Goal: Task Accomplishment & Management: Complete application form

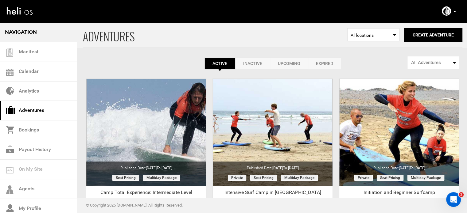
drag, startPoint x: 206, startPoint y: 40, endPoint x: 230, endPoint y: 23, distance: 29.2
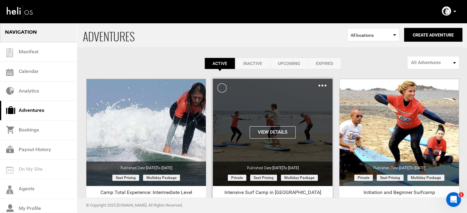
scroll to position [76, 0]
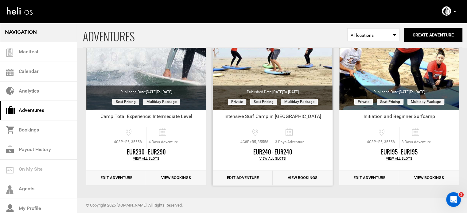
click at [240, 178] on link "Edit Adventure" at bounding box center [243, 178] width 60 height 15
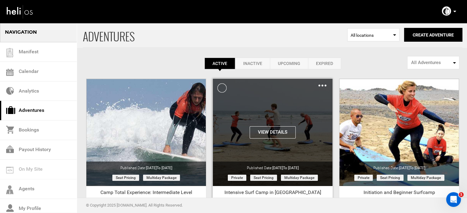
scroll to position [76, 0]
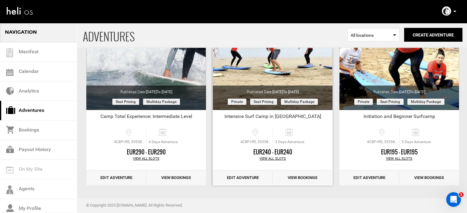
click at [236, 180] on link "Edit Adventure" at bounding box center [243, 178] width 60 height 15
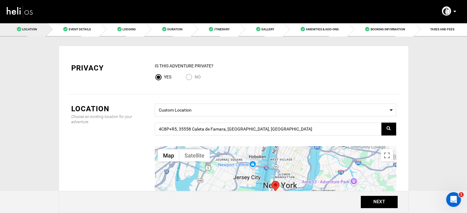
click at [192, 78] on input "No" at bounding box center [190, 78] width 9 height 8
radio input "true"
radio input "false"
click at [219, 130] on input "4C8P+R5, 35558 Caleta de Famara, Las Palmas, Spain" at bounding box center [275, 129] width 241 height 13
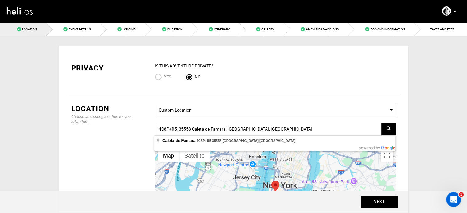
click at [219, 130] on input "4C8P+R5, 35558 Caleta de Famara, Las Palmas, Spain" at bounding box center [275, 129] width 241 height 13
paste input "4C8P+R5 Caleta de Famara"
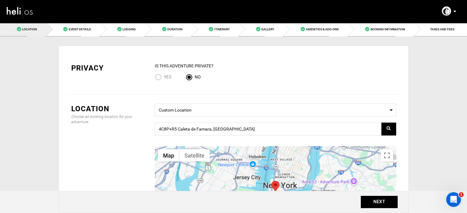
type input "4C8P+R5, 35558 Caleta de Famara, Las Palmas, Spain"
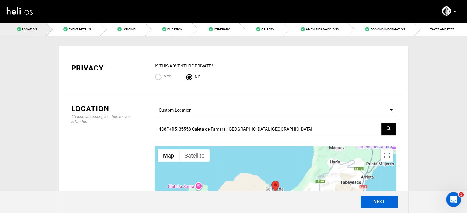
click at [366, 201] on button "NEXT" at bounding box center [379, 202] width 37 height 12
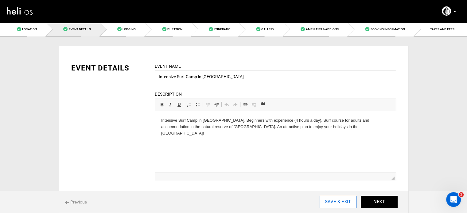
click at [346, 204] on input "SAVE & EXIT" at bounding box center [338, 202] width 37 height 12
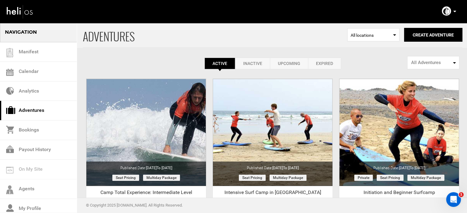
scroll to position [76, 0]
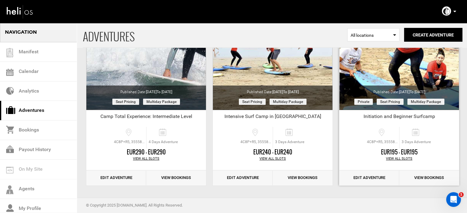
click at [372, 180] on link "Edit Adventure" at bounding box center [369, 178] width 60 height 15
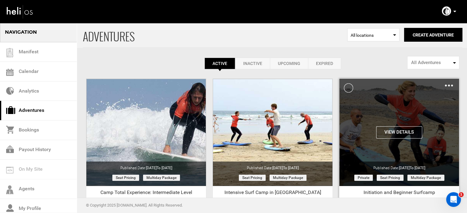
scroll to position [76, 0]
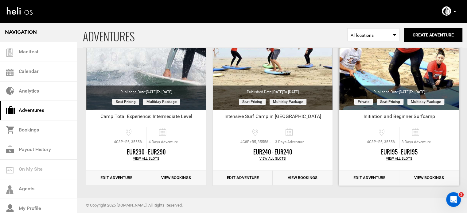
click at [374, 179] on link "Edit Adventure" at bounding box center [369, 178] width 60 height 15
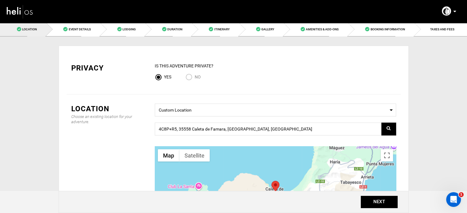
click at [186, 75] on input "No" at bounding box center [190, 78] width 9 height 8
radio input "true"
radio input "false"
click at [379, 202] on button "NEXT" at bounding box center [379, 202] width 37 height 12
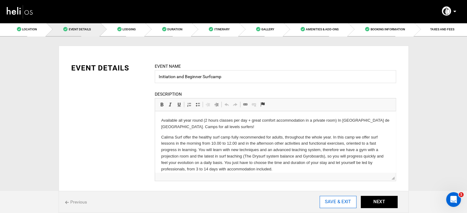
click at [335, 201] on input "SAVE & EXIT" at bounding box center [338, 202] width 37 height 12
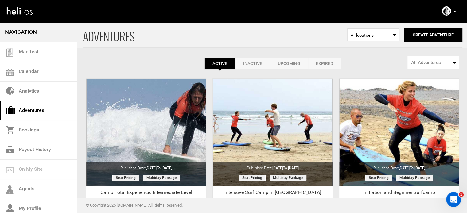
click at [455, 12] on icon at bounding box center [454, 12] width 3 height 2
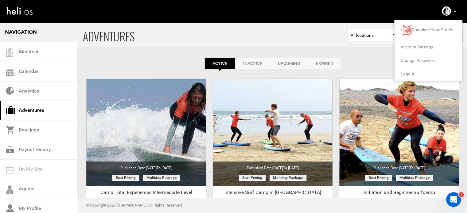
click at [411, 74] on span "Logout" at bounding box center [408, 74] width 14 height 5
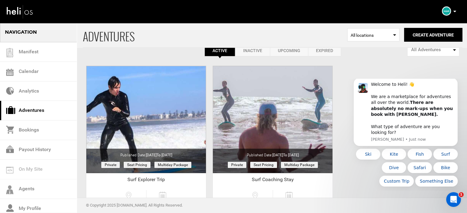
scroll to position [15, 0]
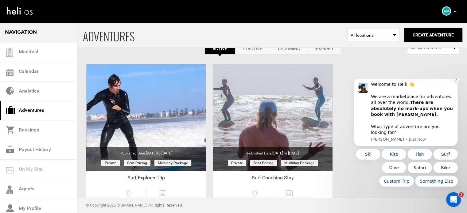
click at [456, 84] on button "Dismiss notification" at bounding box center [456, 80] width 8 height 8
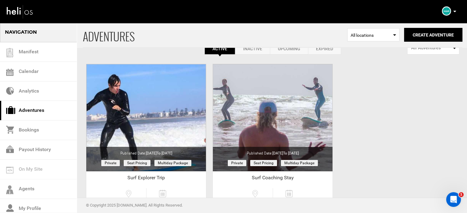
scroll to position [0, 0]
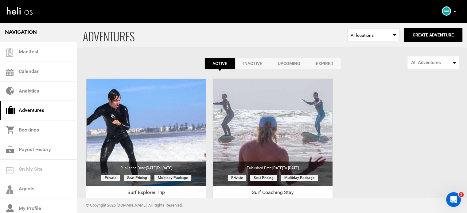
click at [324, 66] on link "Expired" at bounding box center [324, 64] width 33 height 12
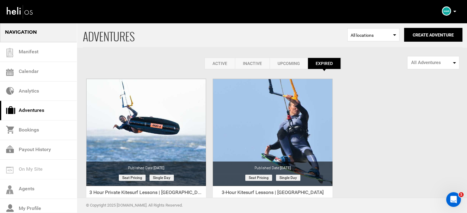
click at [229, 67] on link "Active" at bounding box center [220, 64] width 30 height 12
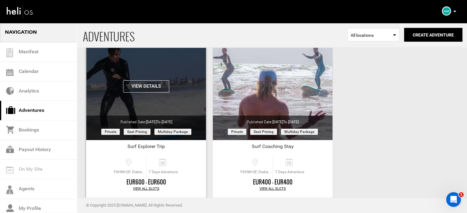
scroll to position [76, 0]
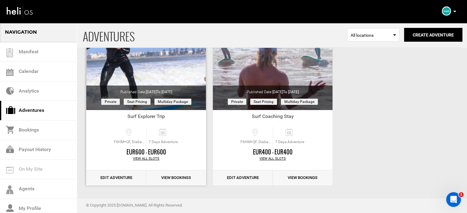
click at [112, 181] on link "Edit Adventure" at bounding box center [116, 178] width 60 height 15
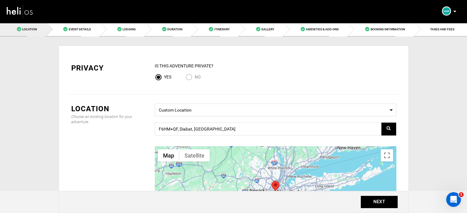
click at [189, 80] on input "No" at bounding box center [190, 78] width 9 height 8
radio input "true"
radio input "false"
click at [210, 129] on input "F6HM+QF, Diabat, Morocco" at bounding box center [275, 129] width 241 height 13
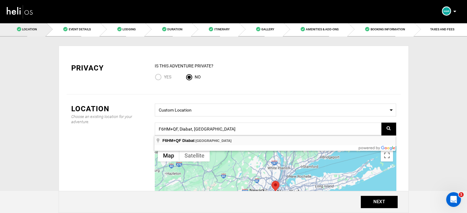
type input "F6HM+QF, Diabat, Morocco"
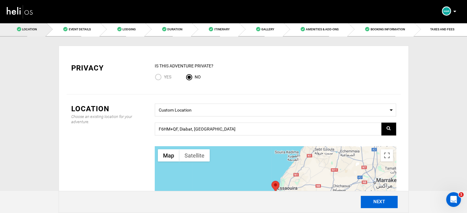
click at [375, 201] on button "NEXT" at bounding box center [379, 202] width 37 height 12
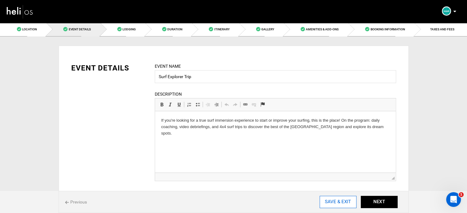
drag, startPoint x: 344, startPoint y: 196, endPoint x: 343, endPoint y: 199, distance: 3.3
click at [343, 199] on div "Previous SAVE & EXIT NEXT" at bounding box center [234, 202] width 350 height 22
click at [343, 199] on input "SAVE & EXIT" at bounding box center [338, 202] width 37 height 12
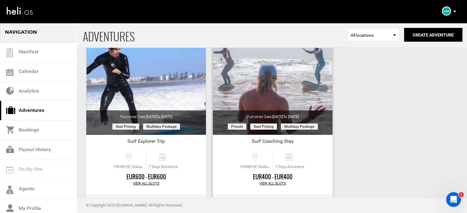
scroll to position [76, 0]
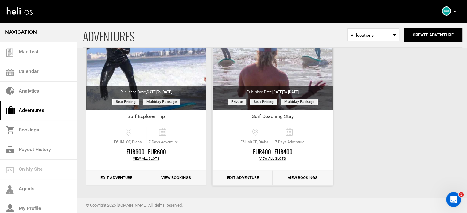
click at [229, 174] on link "Edit Adventure" at bounding box center [243, 178] width 60 height 15
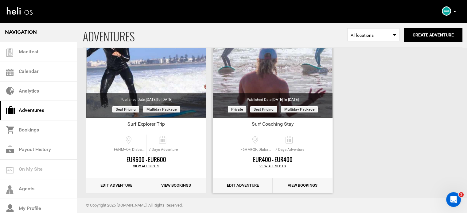
scroll to position [69, 0]
click at [247, 185] on link "Edit Adventure" at bounding box center [243, 185] width 60 height 15
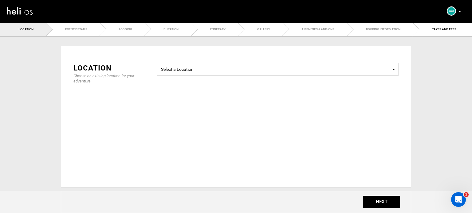
type input "Surf Coaching Stay"
checkbox input "true"
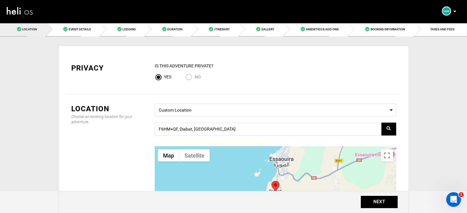
click at [191, 77] on input "No" at bounding box center [190, 78] width 9 height 8
radio input "true"
radio input "false"
click at [377, 202] on button "NEXT" at bounding box center [379, 202] width 37 height 12
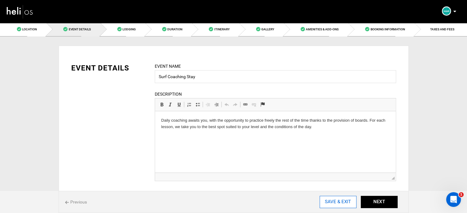
click at [339, 201] on input "SAVE & EXIT" at bounding box center [338, 202] width 37 height 12
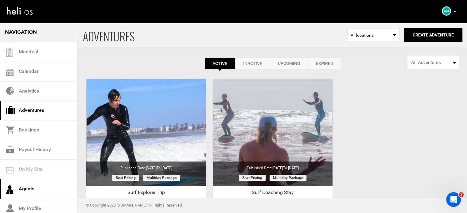
scroll to position [64, 0]
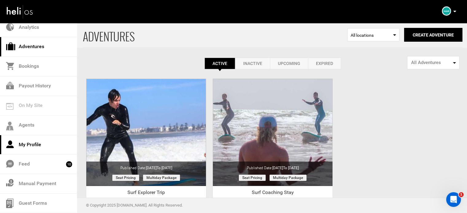
click at [36, 140] on link "My Profile" at bounding box center [38, 145] width 77 height 20
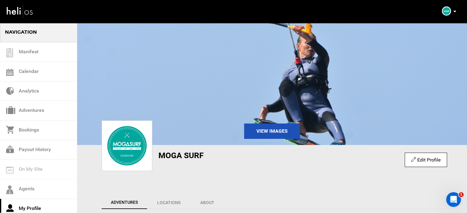
click at [455, 11] on icon at bounding box center [454, 12] width 3 height 2
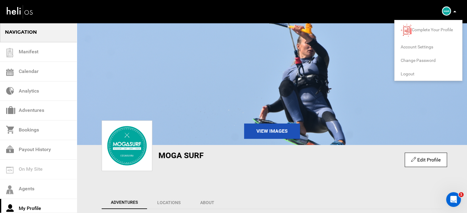
click at [408, 73] on span "Logout" at bounding box center [408, 74] width 14 height 5
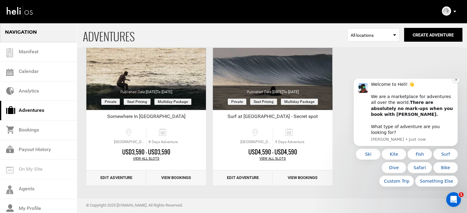
click at [456, 83] on button "Dismiss notification" at bounding box center [456, 80] width 8 height 8
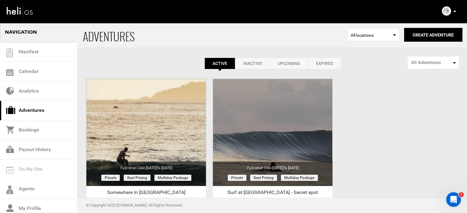
click at [324, 65] on link "Expired" at bounding box center [324, 64] width 33 height 12
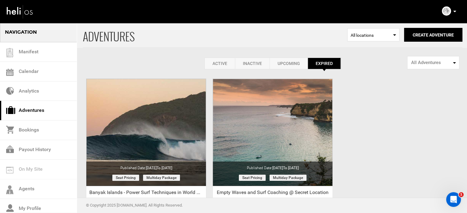
click at [225, 64] on link "Active" at bounding box center [220, 64] width 30 height 12
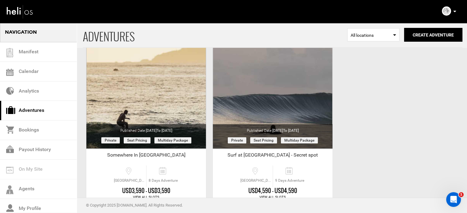
scroll to position [76, 0]
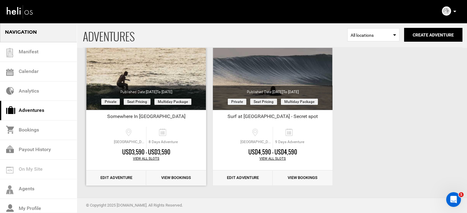
click at [115, 176] on link "Edit Adventure" at bounding box center [116, 178] width 60 height 15
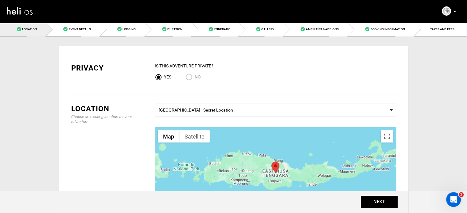
click at [198, 79] on span "No" at bounding box center [198, 77] width 6 height 5
click at [195, 79] on input "No" at bounding box center [190, 78] width 9 height 8
radio input "true"
radio input "false"
click at [386, 202] on button "NEXT" at bounding box center [379, 202] width 37 height 12
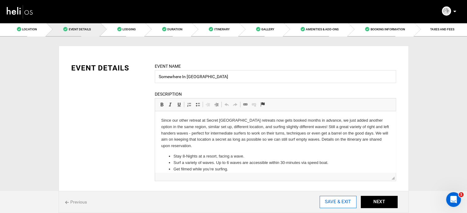
click at [350, 204] on input "SAVE & EXIT" at bounding box center [338, 202] width 37 height 12
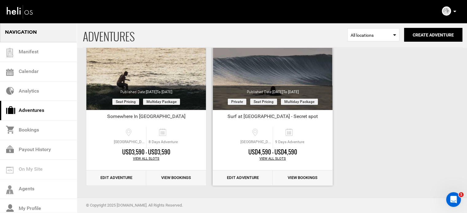
scroll to position [76, 0]
click at [231, 176] on link "Edit Adventure" at bounding box center [243, 178] width 60 height 15
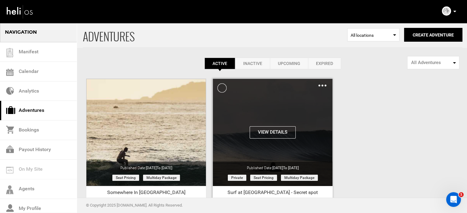
scroll to position [76, 0]
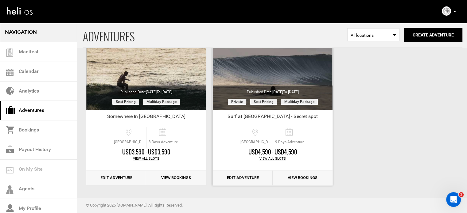
click at [247, 182] on link "Edit Adventure" at bounding box center [243, 178] width 60 height 15
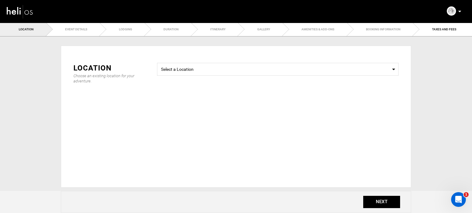
type input "Surf at Nusa Tenggara Timor - Secret spot"
checkbox input "true"
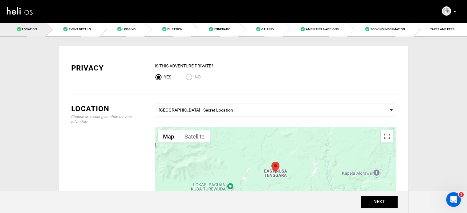
click at [196, 78] on span "No" at bounding box center [198, 77] width 6 height 5
click at [195, 78] on input "No" at bounding box center [190, 78] width 9 height 8
radio input "true"
radio input "false"
click at [375, 201] on button "NEXT" at bounding box center [379, 202] width 37 height 12
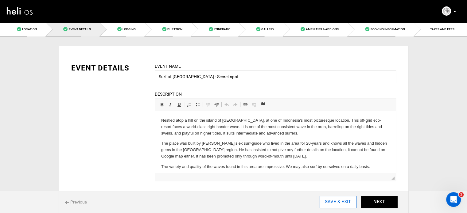
click at [340, 206] on input "SAVE & EXIT" at bounding box center [338, 202] width 37 height 12
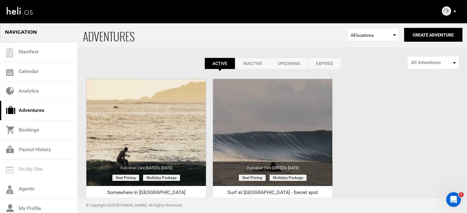
click at [453, 10] on p at bounding box center [455, 11] width 4 height 7
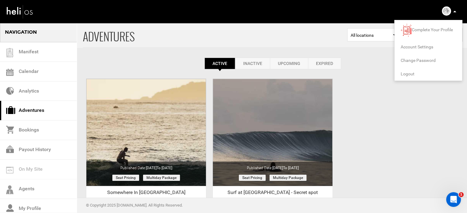
click at [409, 74] on span "Logout" at bounding box center [408, 74] width 14 height 5
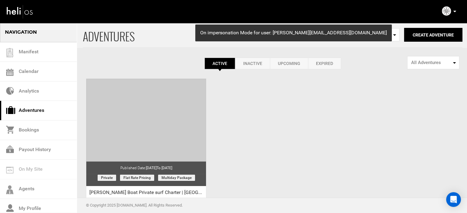
scroll to position [76, 0]
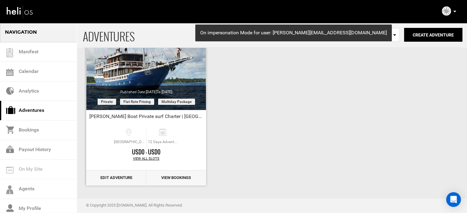
click at [110, 176] on link "Edit Adventure" at bounding box center [116, 178] width 60 height 15
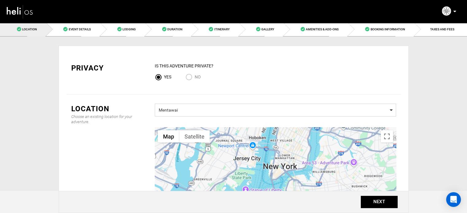
click at [178, 108] on span "Mentawai" at bounding box center [275, 110] width 233 height 8
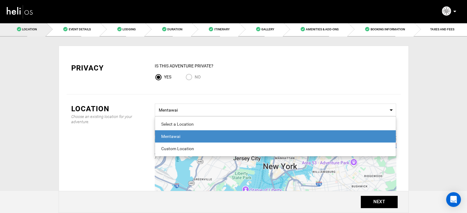
click at [178, 132] on span "Mentawai" at bounding box center [275, 137] width 241 height 12
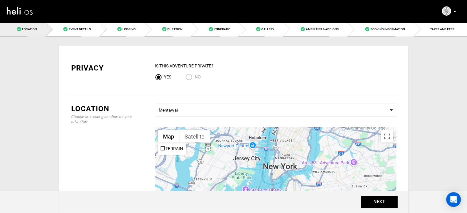
click at [189, 76] on input "No" at bounding box center [190, 78] width 9 height 8
radio input "true"
radio input "false"
click at [367, 199] on button "NEXT" at bounding box center [379, 202] width 37 height 12
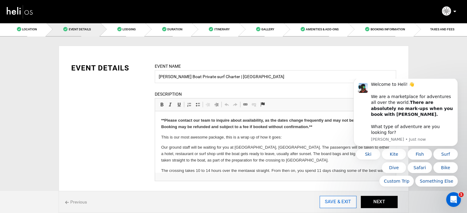
click at [343, 202] on input "SAVE & EXIT" at bounding box center [338, 202] width 37 height 12
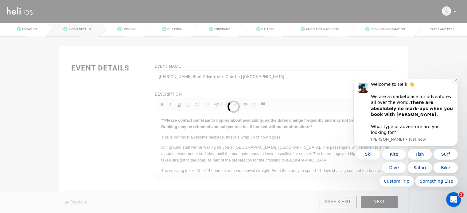
click at [456, 81] on icon "Dismiss notification" at bounding box center [456, 79] width 3 height 3
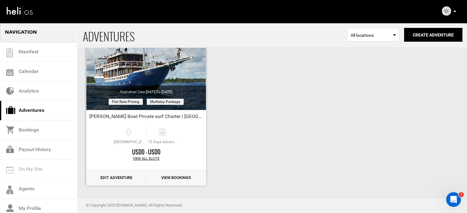
scroll to position [76, 0]
click at [118, 178] on link "Edit Adventure" at bounding box center [116, 178] width 60 height 15
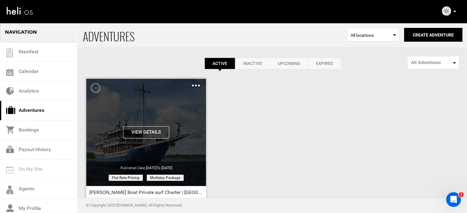
scroll to position [76, 0]
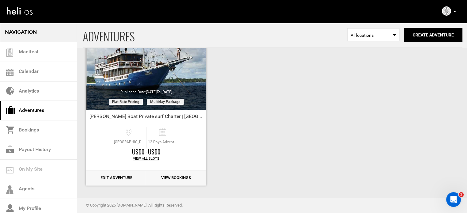
click at [120, 180] on link "Edit Adventure" at bounding box center [116, 178] width 60 height 15
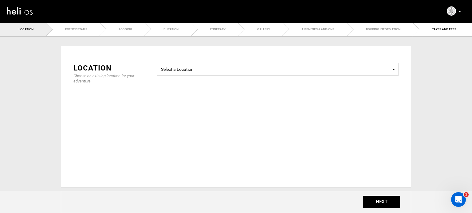
type input "Maki Boat Private surf Charter | Mentawai"
checkbox input "true"
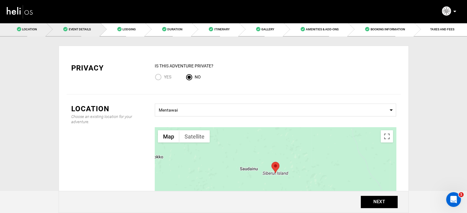
click at [80, 33] on link "Event Details" at bounding box center [73, 29] width 54 height 14
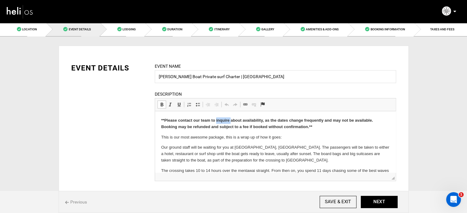
click at [218, 123] on p "**Please contact our team to inquire about availability, as the dates change fr…" at bounding box center [275, 124] width 229 height 13
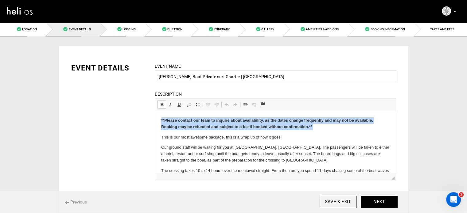
click at [218, 123] on p "**Please contact our team to inquire about availability, as the dates change fr…" at bounding box center [275, 124] width 229 height 13
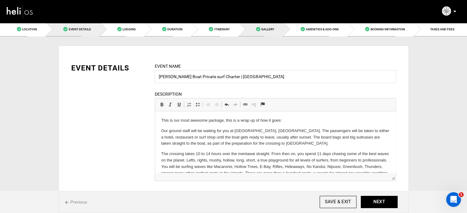
click at [275, 33] on link "Gallery" at bounding box center [261, 29] width 45 height 14
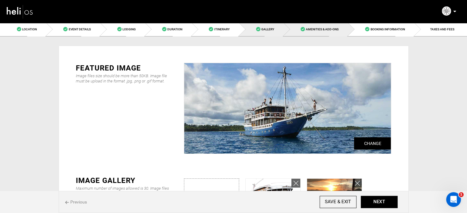
click at [312, 32] on link "Amenities & Add-Ons" at bounding box center [316, 29] width 65 height 14
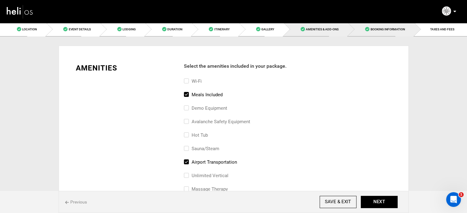
click at [367, 35] on link "Booking Information" at bounding box center [381, 29] width 66 height 14
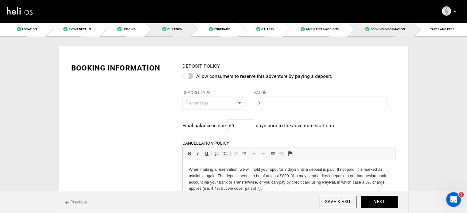
click at [174, 29] on span "Duration" at bounding box center [174, 29] width 15 height 3
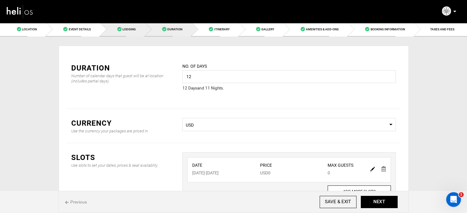
click at [119, 33] on link "Lodging" at bounding box center [122, 29] width 45 height 14
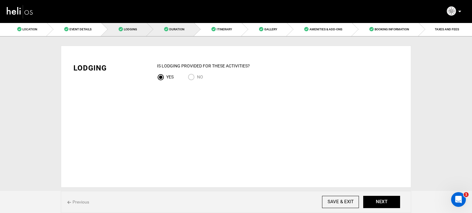
click at [170, 26] on link "Duration" at bounding box center [170, 29] width 47 height 14
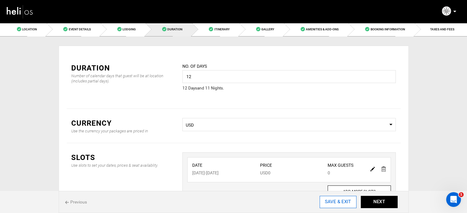
click at [334, 204] on input "SAVE & EXIT" at bounding box center [338, 202] width 37 height 12
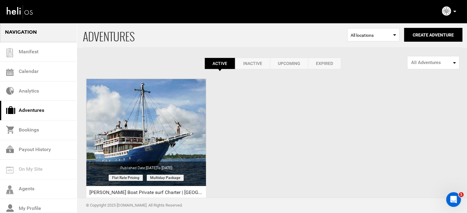
click at [455, 10] on p at bounding box center [455, 11] width 4 height 7
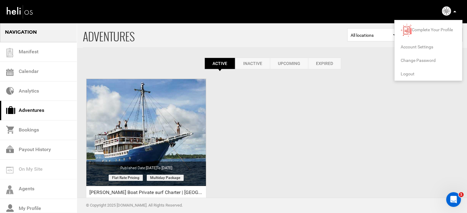
click at [406, 76] on span "Logout" at bounding box center [408, 74] width 14 height 5
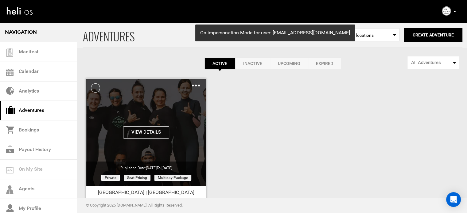
scroll to position [76, 0]
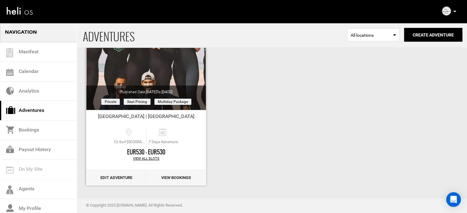
click at [113, 178] on link "Edit Adventure" at bounding box center [116, 178] width 60 height 15
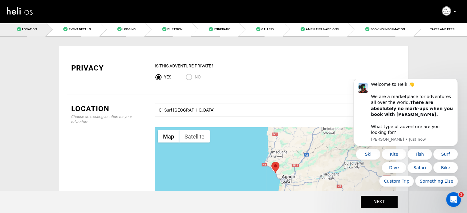
click at [196, 75] on span "No" at bounding box center [198, 77] width 6 height 5
click at [195, 75] on input "No" at bounding box center [190, 78] width 9 height 8
radio input "true"
radio input "false"
click at [456, 81] on icon "Dismiss notification" at bounding box center [456, 79] width 3 height 3
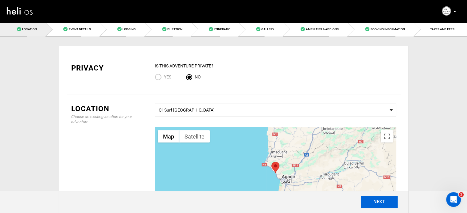
click at [382, 200] on button "NEXT" at bounding box center [379, 202] width 37 height 12
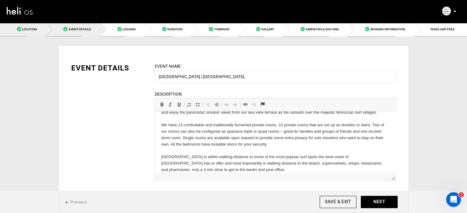
click at [46, 29] on link "Location" at bounding box center [23, 29] width 46 height 14
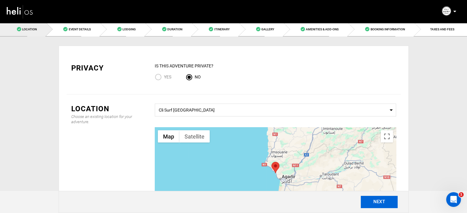
click at [382, 201] on button "NEXT" at bounding box center [379, 202] width 37 height 12
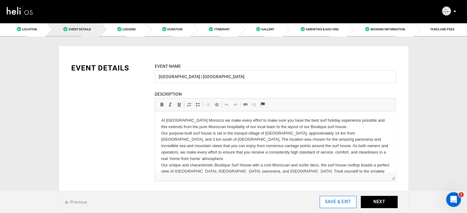
click at [341, 201] on input "SAVE & EXIT" at bounding box center [338, 202] width 37 height 12
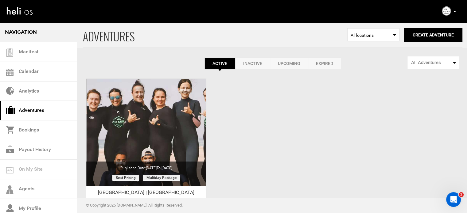
click at [456, 10] on p at bounding box center [455, 11] width 4 height 7
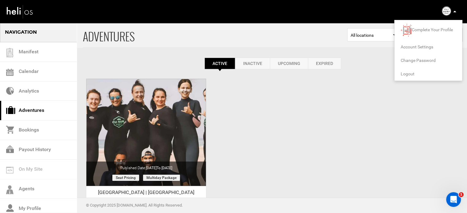
click at [411, 72] on span "Logout" at bounding box center [408, 74] width 14 height 5
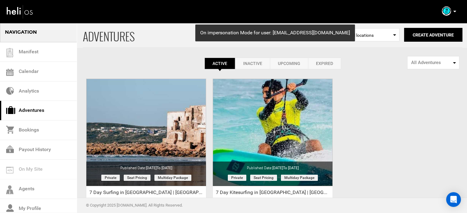
scroll to position [76, 0]
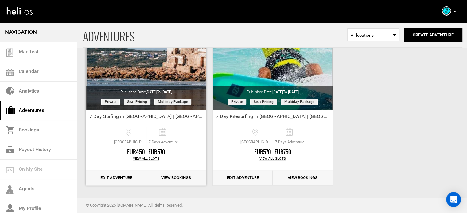
click at [115, 176] on link "Edit Adventure" at bounding box center [116, 178] width 60 height 15
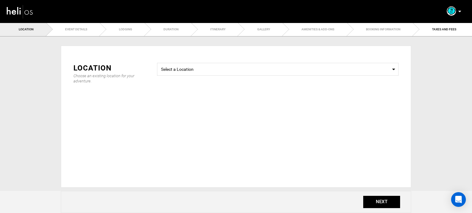
type input "7 Day Surfing in [GEOGRAPHIC_DATA] | [GEOGRAPHIC_DATA]"
checkbox input "true"
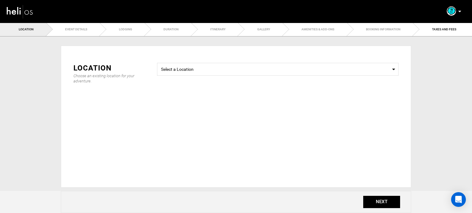
checkbox input "true"
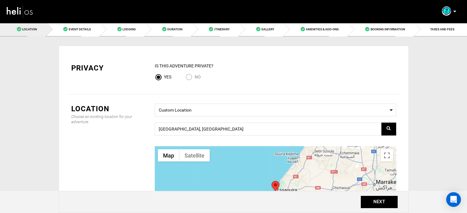
click at [186, 77] on input "No" at bounding box center [190, 78] width 9 height 8
radio input "true"
radio input "false"
click at [382, 207] on button "NEXT" at bounding box center [379, 202] width 37 height 12
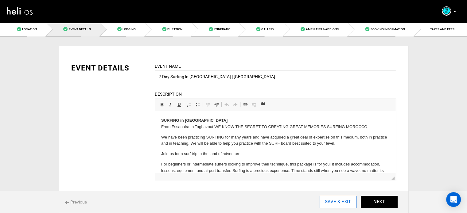
click at [350, 204] on input "SAVE & EXIT" at bounding box center [338, 202] width 37 height 12
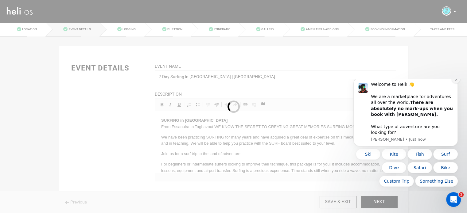
click at [456, 81] on icon "Dismiss notification" at bounding box center [456, 80] width 2 height 2
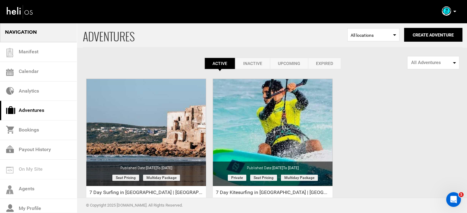
scroll to position [76, 0]
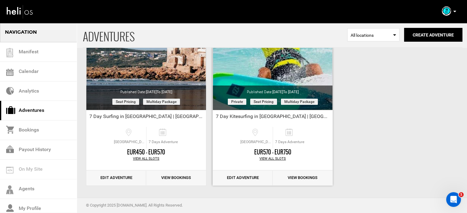
click at [240, 175] on link "Edit Adventure" at bounding box center [243, 178] width 60 height 15
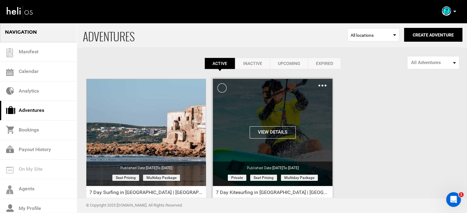
scroll to position [76, 0]
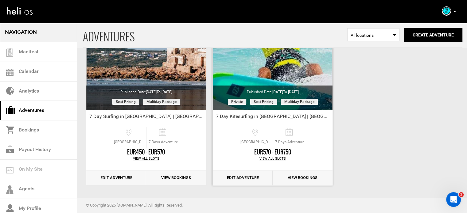
click at [245, 179] on link "Edit Adventure" at bounding box center [243, 178] width 60 height 15
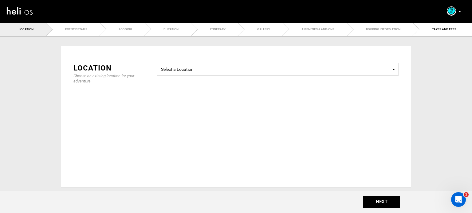
type input "7 Day Kitesurfing in Essaouira | Morocco"
checkbox input "true"
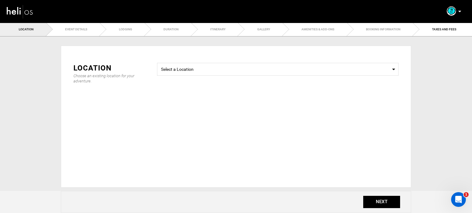
checkbox input "true"
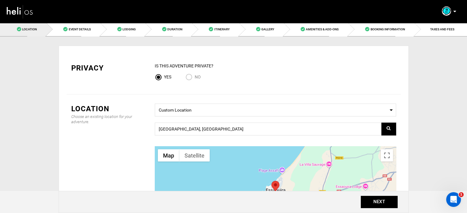
click at [189, 80] on input "No" at bounding box center [190, 78] width 9 height 8
radio input "true"
radio input "false"
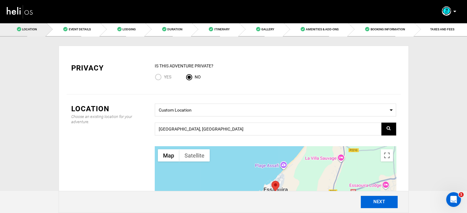
click at [362, 200] on button "NEXT" at bounding box center [379, 202] width 37 height 12
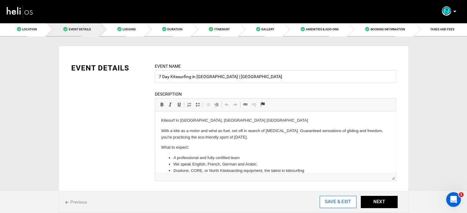
click at [338, 201] on input "SAVE & EXIT" at bounding box center [338, 202] width 37 height 12
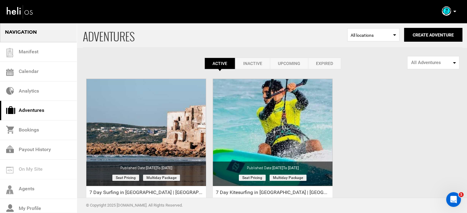
click at [454, 11] on icon at bounding box center [454, 12] width 3 height 2
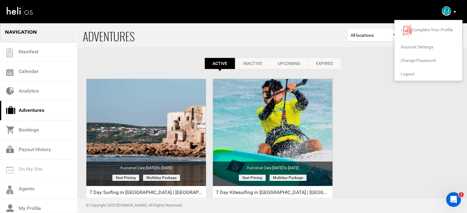
click at [407, 72] on span "Logout" at bounding box center [408, 74] width 14 height 5
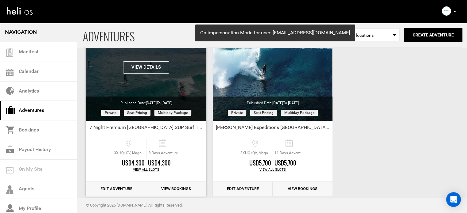
scroll to position [76, 0]
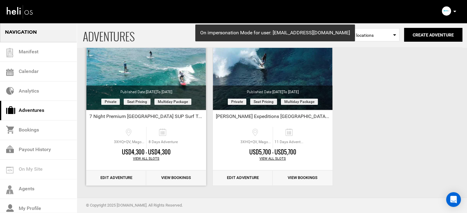
click at [111, 178] on link "Edit Adventure" at bounding box center [116, 178] width 60 height 15
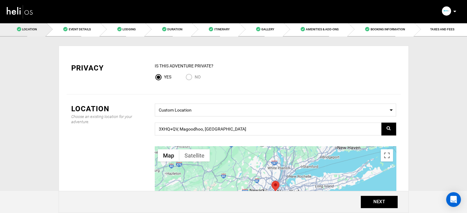
click at [192, 75] on input "No" at bounding box center [190, 78] width 9 height 8
radio input "true"
radio input "false"
click at [210, 131] on input "3XHQ+QV, Magoodhoo, Maldives" at bounding box center [275, 129] width 241 height 13
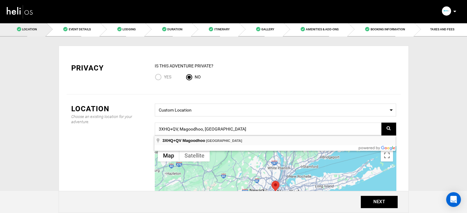
type input "3XHQ+QV, Magoodhoo, Maldives"
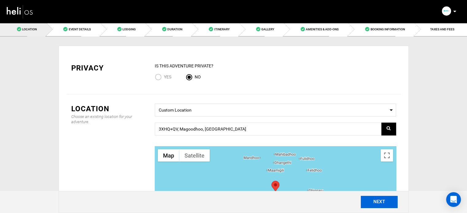
click at [372, 200] on button "NEXT" at bounding box center [379, 202] width 37 height 12
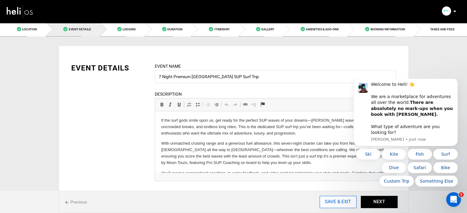
click at [335, 204] on input "SAVE & EXIT" at bounding box center [338, 202] width 37 height 12
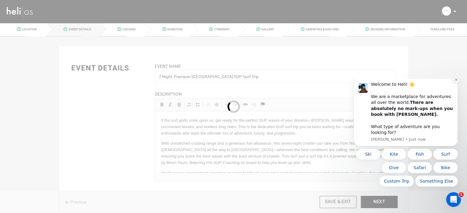
click at [458, 81] on icon "Dismiss notification" at bounding box center [456, 79] width 3 height 3
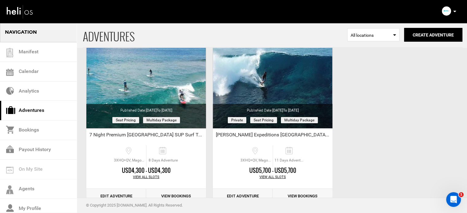
scroll to position [76, 0]
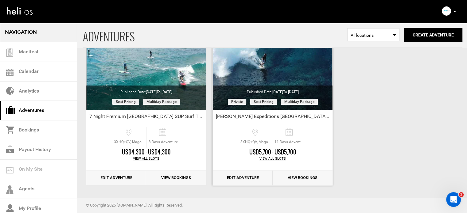
click at [248, 175] on link "Edit Adventure" at bounding box center [243, 178] width 60 height 15
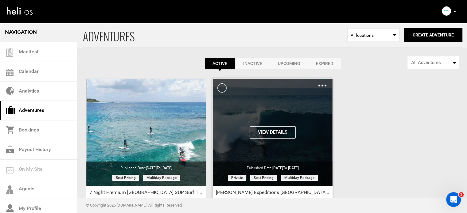
scroll to position [76, 0]
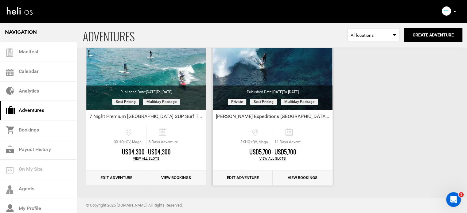
click at [241, 179] on link "Edit Adventure" at bounding box center [243, 178] width 60 height 15
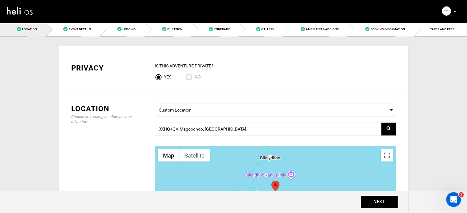
click at [188, 77] on input "No" at bounding box center [190, 78] width 9 height 8
radio input "true"
radio input "false"
click at [378, 203] on button "NEXT" at bounding box center [379, 202] width 37 height 12
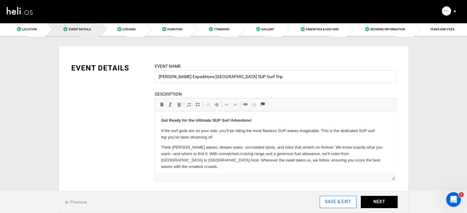
click at [337, 202] on input "SAVE & EXIT" at bounding box center [338, 202] width 37 height 12
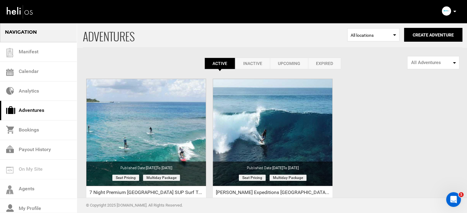
click at [456, 10] on p at bounding box center [455, 11] width 4 height 7
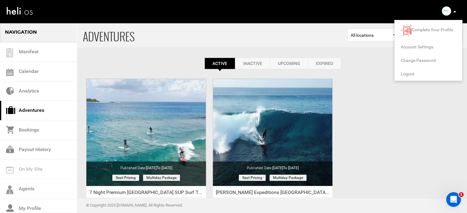
click at [402, 75] on span "Logout" at bounding box center [408, 74] width 14 height 5
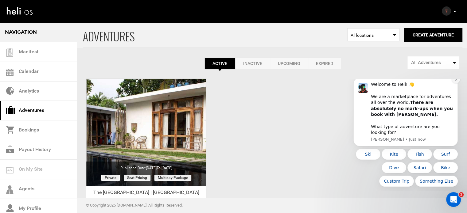
click at [457, 81] on icon "Dismiss notification" at bounding box center [456, 79] width 3 height 3
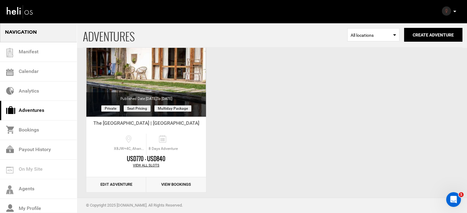
scroll to position [76, 0]
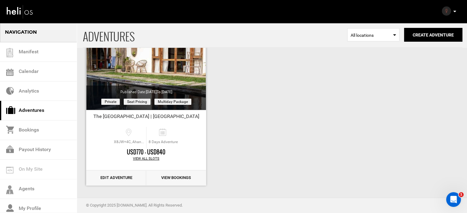
click at [104, 178] on link "Edit Adventure" at bounding box center [116, 178] width 60 height 15
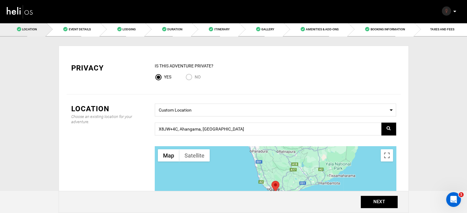
click at [189, 75] on input "No" at bounding box center [190, 78] width 9 height 8
radio input "true"
radio input "false"
click at [382, 200] on button "NEXT" at bounding box center [379, 202] width 37 height 12
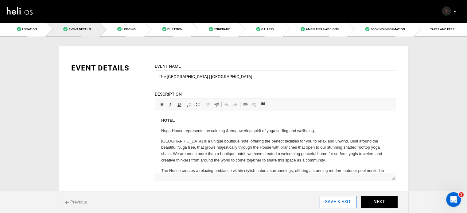
click at [354, 202] on input "SAVE & EXIT" at bounding box center [338, 202] width 37 height 12
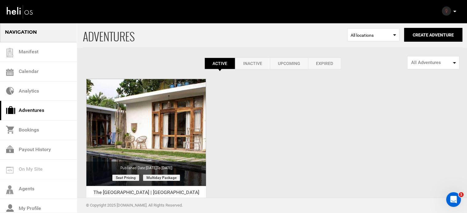
click at [454, 13] on p at bounding box center [455, 11] width 4 height 7
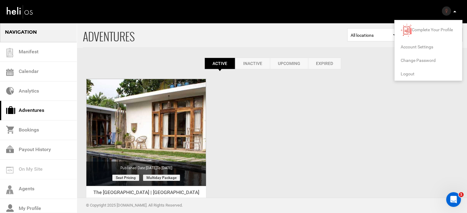
click at [409, 75] on span "Logout" at bounding box center [408, 74] width 14 height 5
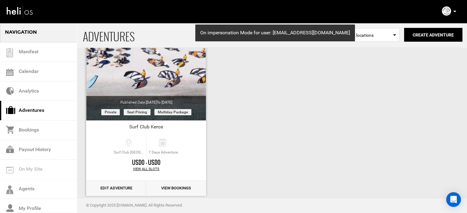
scroll to position [66, 0]
click at [119, 186] on link "Edit Adventure" at bounding box center [116, 188] width 60 height 15
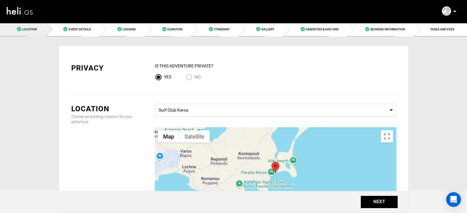
click at [195, 78] on span "No" at bounding box center [198, 77] width 6 height 5
click at [194, 78] on input "No" at bounding box center [190, 78] width 9 height 8
radio input "true"
radio input "false"
click at [394, 205] on button "NEXT" at bounding box center [379, 202] width 37 height 12
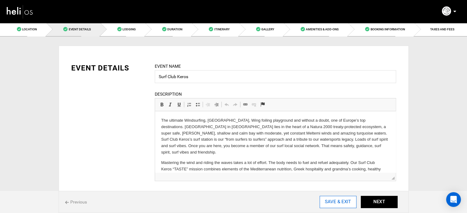
click at [333, 204] on input "SAVE & EXIT" at bounding box center [338, 202] width 37 height 12
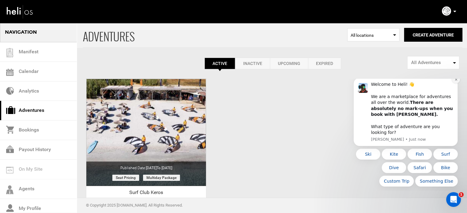
click at [455, 84] on button "Dismiss notification" at bounding box center [456, 80] width 8 height 8
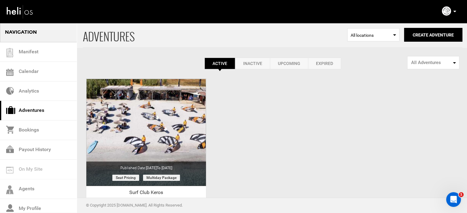
click at [455, 13] on p at bounding box center [455, 11] width 4 height 7
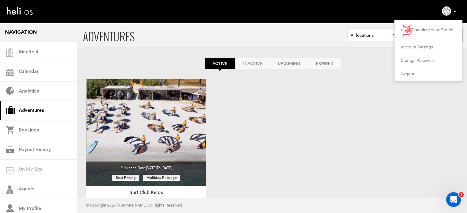
click at [408, 75] on span "Logout" at bounding box center [408, 74] width 14 height 5
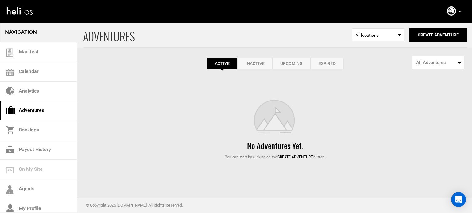
click at [330, 66] on link "Expired" at bounding box center [326, 64] width 33 height 12
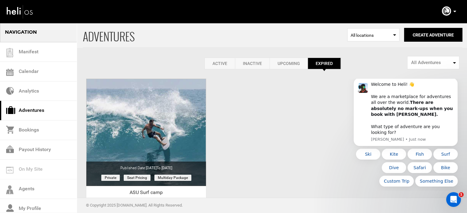
click at [456, 11] on icon at bounding box center [454, 12] width 3 height 2
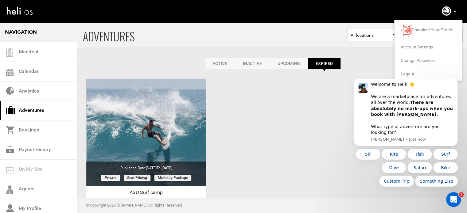
click at [405, 73] on span "Logout" at bounding box center [408, 74] width 14 height 5
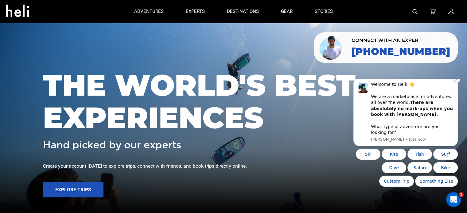
click at [456, 81] on icon "Dismiss notification" at bounding box center [456, 79] width 3 height 3
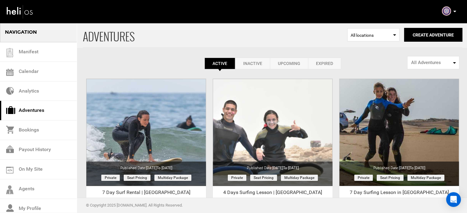
click at [310, 64] on link "Expired" at bounding box center [324, 64] width 33 height 12
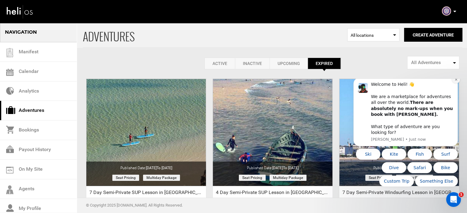
click at [456, 81] on icon "Dismiss notification" at bounding box center [456, 80] width 2 height 2
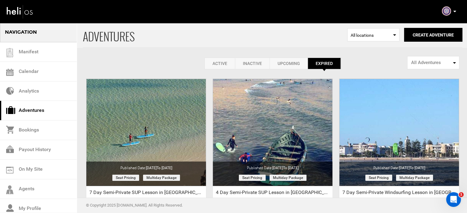
click at [220, 65] on link "Active" at bounding box center [220, 64] width 30 height 12
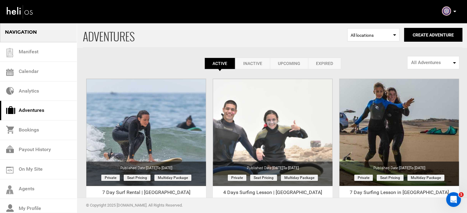
click at [313, 63] on link "Expired" at bounding box center [324, 64] width 33 height 12
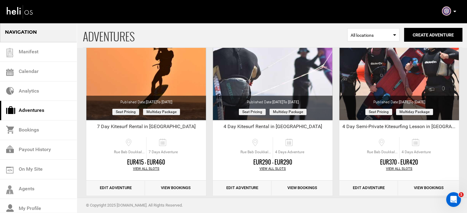
scroll to position [447, 0]
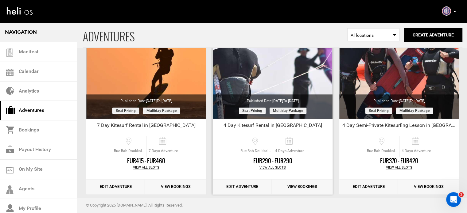
click at [233, 188] on link "Edit Adventure" at bounding box center [242, 187] width 59 height 15
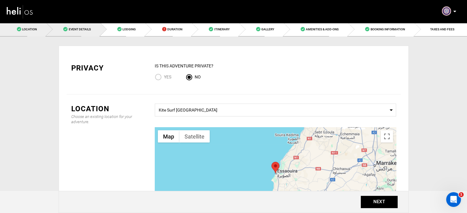
click at [89, 28] on span "Event Details" at bounding box center [79, 29] width 22 height 3
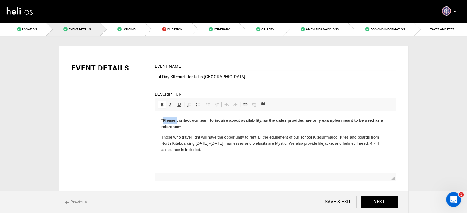
click at [167, 122] on strong "*Please contact our team to inquire about availability, as the dates provided a…" at bounding box center [272, 123] width 222 height 11
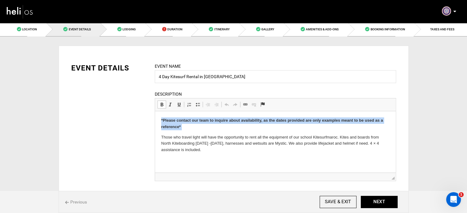
click at [167, 122] on strong "*Please contact our team to inquire about availability, as the dates provided a…" at bounding box center [272, 123] width 222 height 11
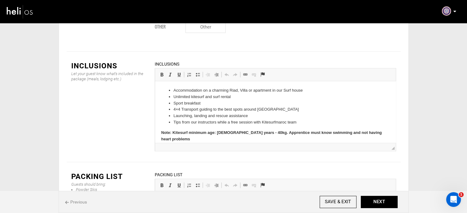
scroll to position [929, 0]
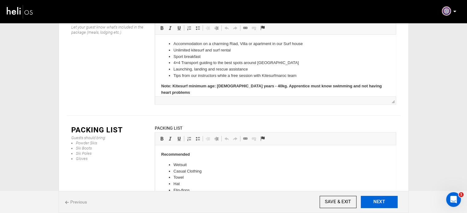
click at [370, 200] on button "NEXT" at bounding box center [379, 202] width 37 height 12
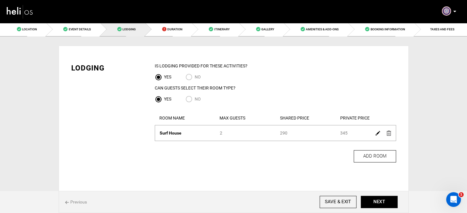
click at [376, 132] on img at bounding box center [378, 133] width 5 height 5
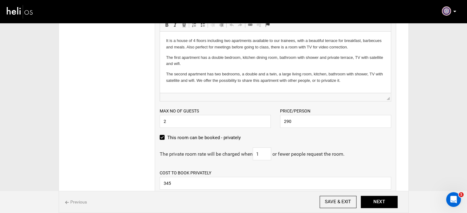
scroll to position [146, 0]
drag, startPoint x: 308, startPoint y: 127, endPoint x: 303, endPoint y: 124, distance: 5.8
click at [303, 124] on input "290" at bounding box center [335, 120] width 111 height 13
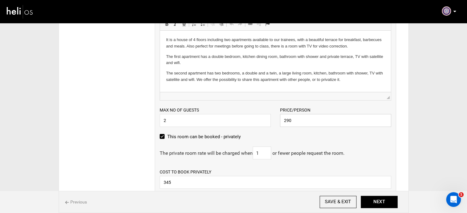
click at [303, 124] on input "290" at bounding box center [335, 120] width 111 height 13
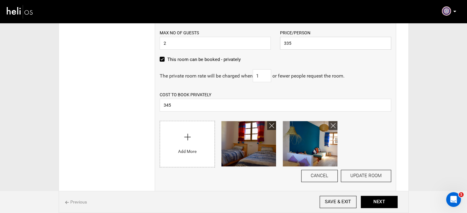
scroll to position [225, 0]
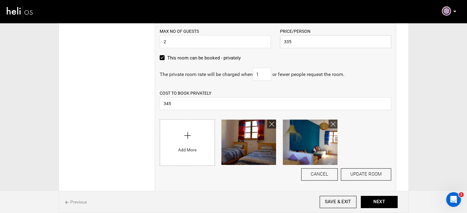
type input "335"
click at [217, 101] on input "345" at bounding box center [276, 103] width 232 height 13
type input "390"
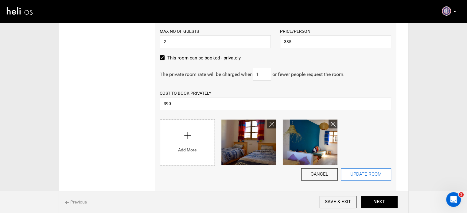
click at [377, 178] on button "UPDATE ROOM" at bounding box center [366, 175] width 50 height 12
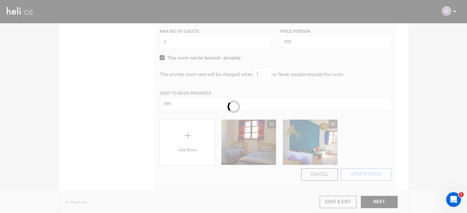
scroll to position [21, 0]
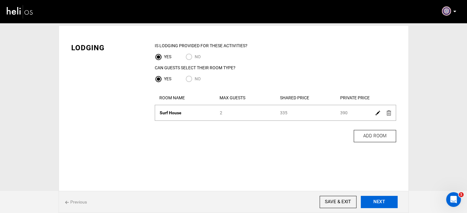
click at [379, 203] on button "NEXT" at bounding box center [379, 202] width 37 height 12
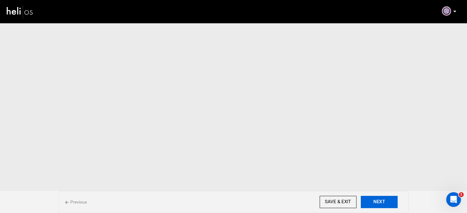
click at [379, 203] on button "NEXT" at bounding box center [379, 202] width 37 height 12
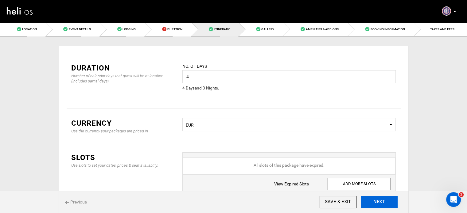
click at [379, 203] on button "NEXT" at bounding box center [379, 202] width 37 height 12
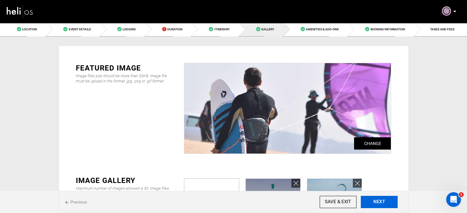
scroll to position [45, 0]
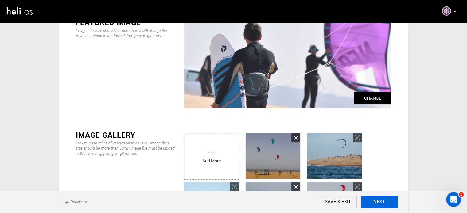
click at [379, 203] on button "NEXT" at bounding box center [379, 202] width 37 height 12
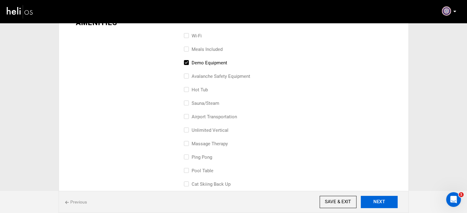
click at [379, 203] on button "NEXT" at bounding box center [379, 202] width 37 height 12
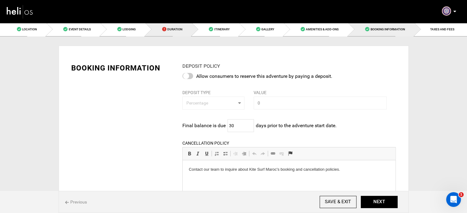
click at [170, 29] on span "Duration" at bounding box center [174, 29] width 15 height 3
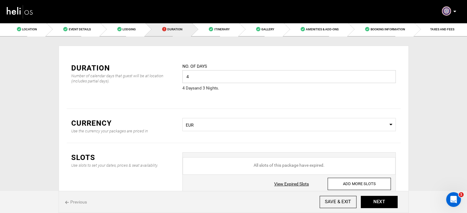
click at [224, 80] on input "4" at bounding box center [288, 76] width 213 height 13
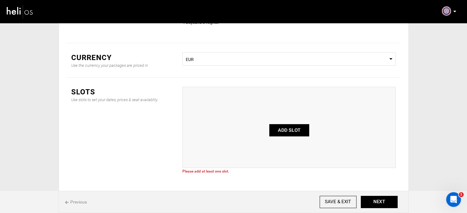
scroll to position [67, 0]
click at [279, 126] on button "ADD SLOT" at bounding box center [289, 129] width 40 height 12
type input "0"
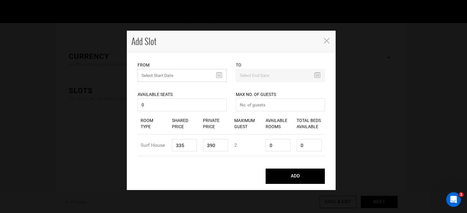
click at [215, 76] on input "text" at bounding box center [182, 75] width 89 height 13
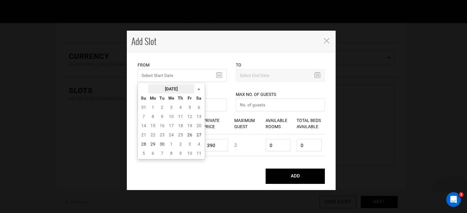
click at [181, 85] on th "[DATE]" at bounding box center [171, 88] width 46 height 9
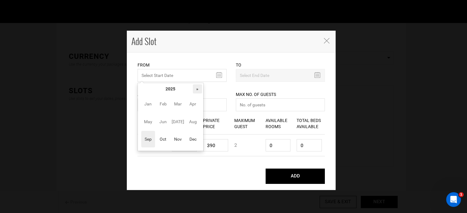
click at [195, 91] on th "»" at bounding box center [197, 88] width 9 height 9
click at [168, 137] on span "Oct" at bounding box center [163, 139] width 14 height 17
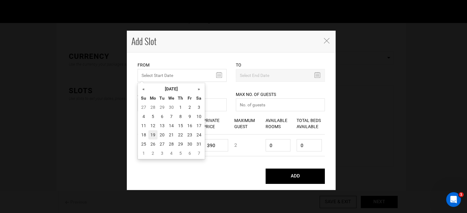
click at [155, 137] on td "19" at bounding box center [152, 135] width 9 height 9
type input "10/19/2026"
type input "10/22/2026"
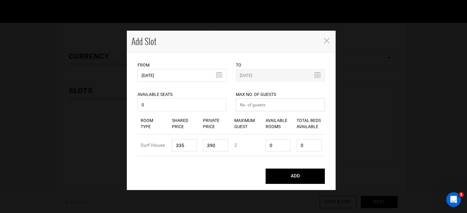
click at [238, 109] on input "number" at bounding box center [280, 105] width 89 height 13
type input "0"
click at [279, 146] on input "0" at bounding box center [278, 145] width 25 height 12
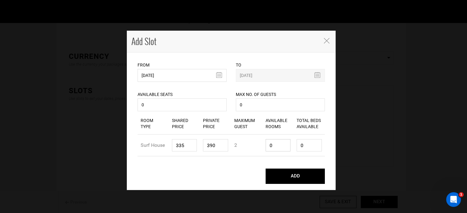
type input "1"
type input "2"
type input "1"
click at [314, 149] on input "2" at bounding box center [309, 145] width 25 height 12
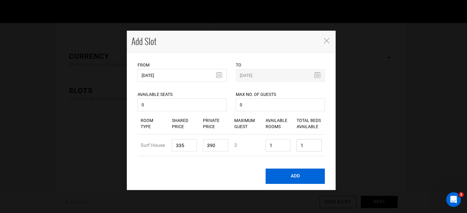
type input "1"
click at [302, 178] on button "ADD" at bounding box center [295, 176] width 59 height 15
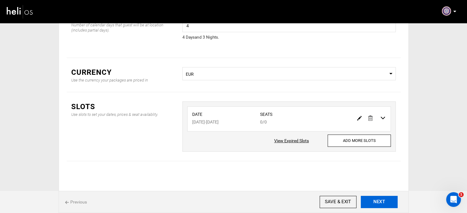
click at [382, 202] on button "NEXT" at bounding box center [379, 202] width 37 height 12
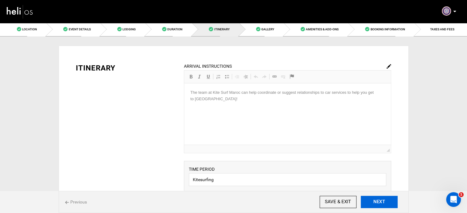
click at [382, 202] on button "NEXT" at bounding box center [379, 202] width 37 height 12
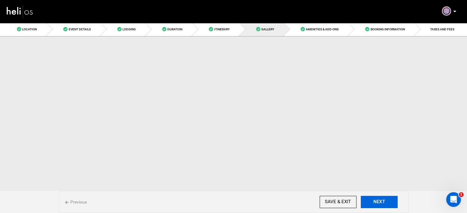
click at [382, 202] on button "NEXT" at bounding box center [379, 202] width 37 height 12
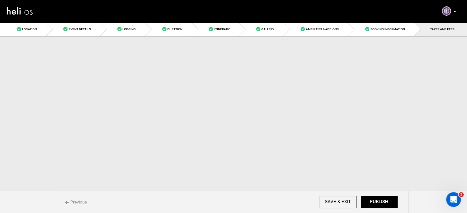
click at [382, 202] on button "PUBLISH" at bounding box center [379, 202] width 37 height 12
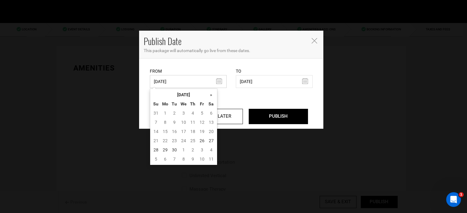
click at [205, 87] on input "08/16/2023" at bounding box center [188, 81] width 77 height 13
click at [203, 138] on td "26" at bounding box center [202, 140] width 9 height 9
type input "09/26/2025"
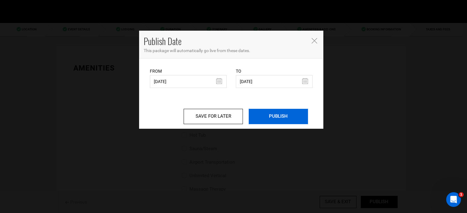
click at [258, 116] on input "PUBLISH" at bounding box center [278, 116] width 59 height 15
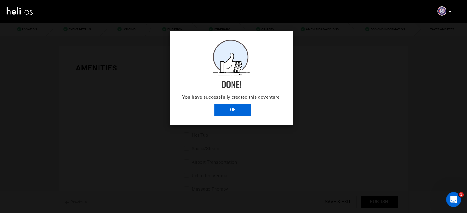
click at [245, 109] on input "OK" at bounding box center [232, 110] width 37 height 12
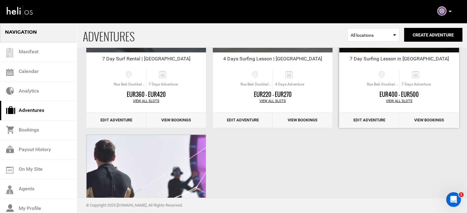
scroll to position [134, 0]
click at [126, 122] on link "Edit Adventure" at bounding box center [116, 120] width 60 height 15
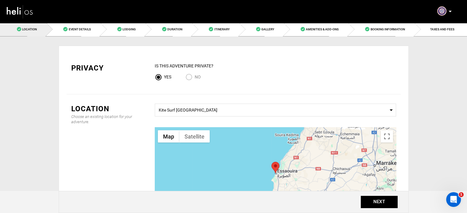
click at [191, 79] on input "No" at bounding box center [190, 78] width 9 height 8
radio input "true"
radio input "false"
click at [380, 199] on button "NEXT" at bounding box center [379, 202] width 37 height 12
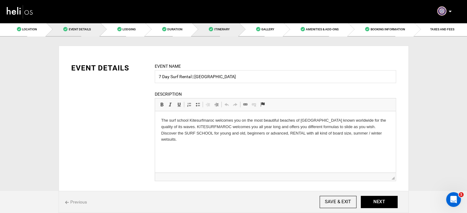
click at [197, 31] on link "Itinerary" at bounding box center [215, 29] width 47 height 14
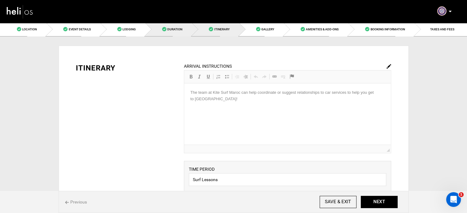
click at [188, 30] on link "Duration" at bounding box center [168, 29] width 47 height 14
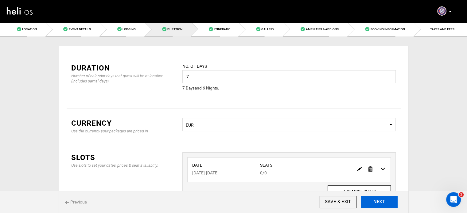
click at [372, 202] on button "NEXT" at bounding box center [379, 202] width 37 height 12
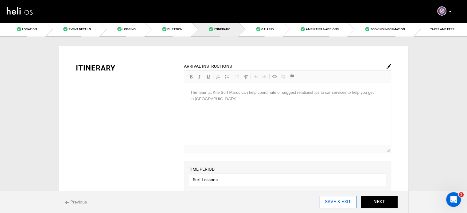
click at [348, 204] on input "SAVE & EXIT" at bounding box center [338, 202] width 37 height 12
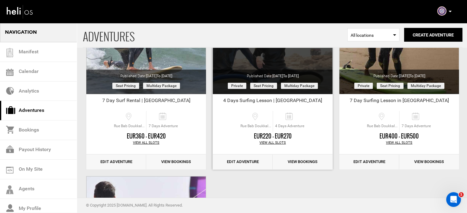
scroll to position [92, 0]
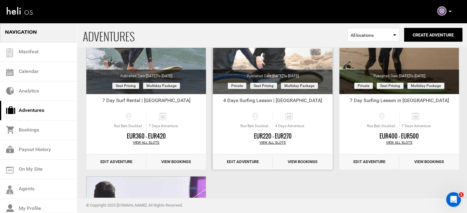
click at [252, 160] on link "Edit Adventure" at bounding box center [243, 162] width 60 height 15
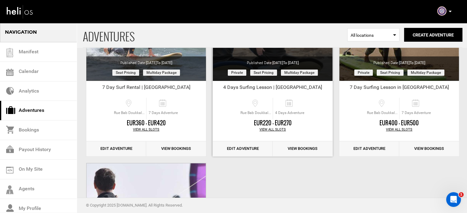
scroll to position [106, 0]
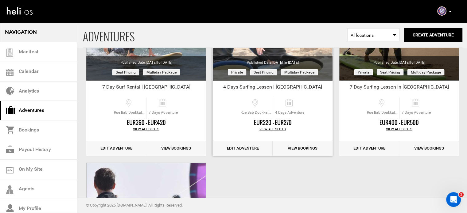
click at [237, 146] on link "Edit Adventure" at bounding box center [243, 148] width 60 height 15
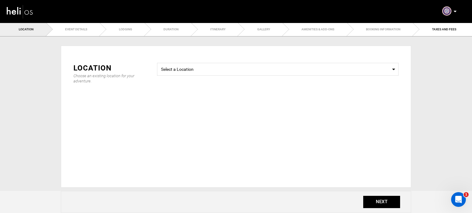
type input "4 Days Surfing Lesson | Essaouira"
checkbox input "true"
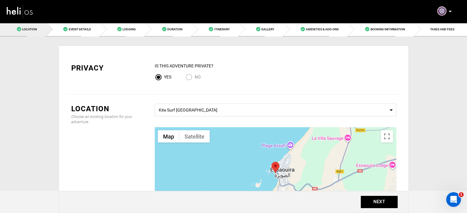
click at [189, 75] on input "No" at bounding box center [190, 78] width 9 height 8
radio input "true"
radio input "false"
click at [367, 204] on button "NEXT" at bounding box center [379, 202] width 37 height 12
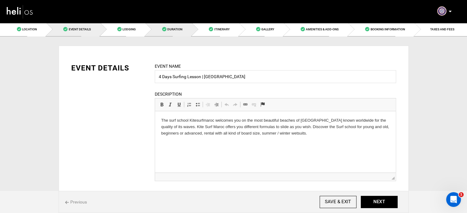
click at [192, 29] on link "Duration" at bounding box center [168, 29] width 47 height 14
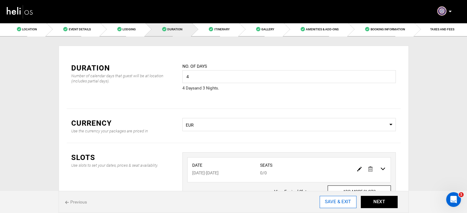
click at [345, 204] on input "SAVE & EXIT" at bounding box center [338, 202] width 37 height 12
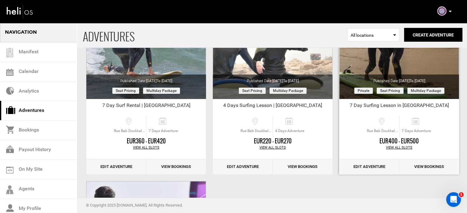
click at [358, 165] on link "Edit Adventure" at bounding box center [369, 167] width 60 height 15
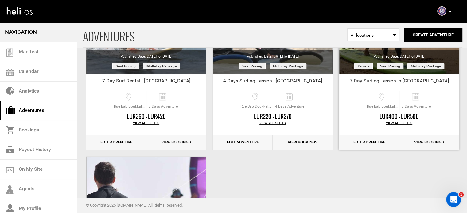
scroll to position [113, 0]
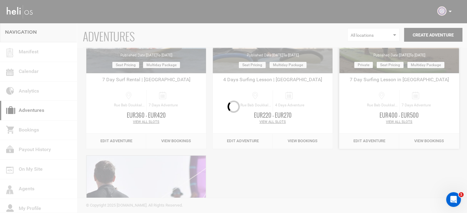
click at [367, 142] on div at bounding box center [233, 106] width 467 height 213
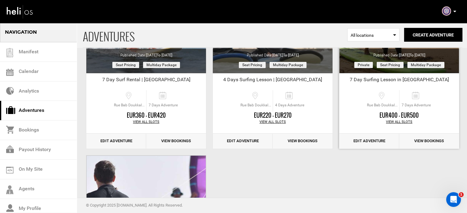
click at [367, 141] on link "Edit Adventure" at bounding box center [369, 141] width 60 height 15
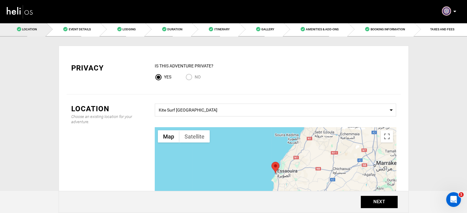
click at [191, 76] on input "No" at bounding box center [190, 78] width 9 height 8
radio input "true"
radio input "false"
click at [390, 205] on button "NEXT" at bounding box center [379, 202] width 37 height 12
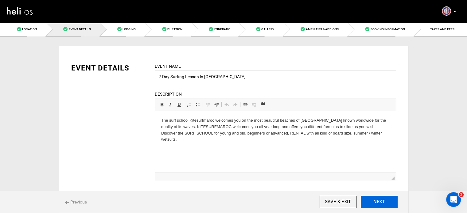
click at [390, 205] on button "NEXT" at bounding box center [379, 202] width 37 height 12
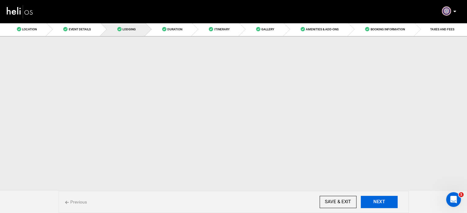
click at [390, 205] on button "NEXT" at bounding box center [379, 202] width 37 height 12
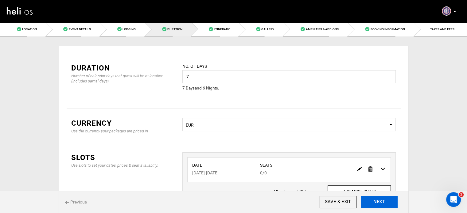
click at [390, 205] on button "NEXT" at bounding box center [379, 202] width 37 height 12
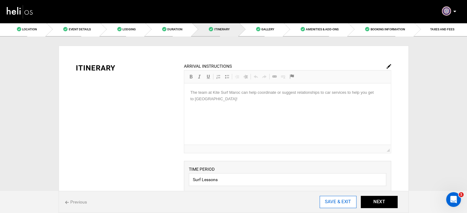
click at [337, 200] on input "SAVE & EXIT" at bounding box center [338, 202] width 37 height 12
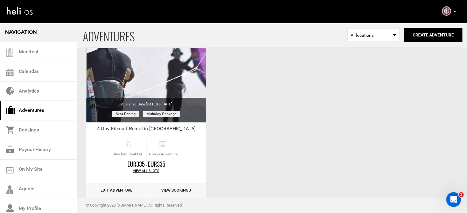
scroll to position [266, 0]
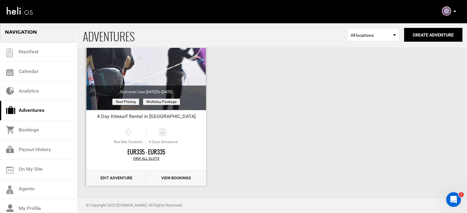
click at [110, 180] on link "Edit Adventure" at bounding box center [116, 178] width 60 height 15
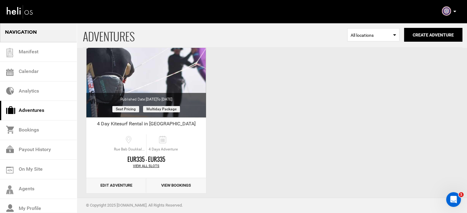
scroll to position [266, 0]
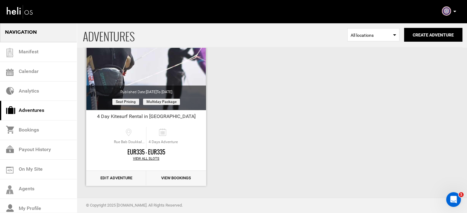
click at [117, 176] on link "Edit Adventure" at bounding box center [116, 178] width 60 height 15
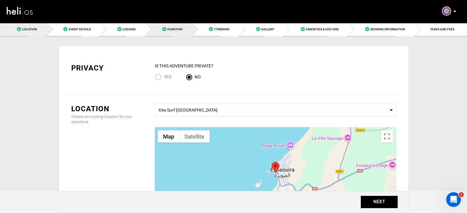
click at [171, 33] on link "Duration" at bounding box center [168, 29] width 47 height 14
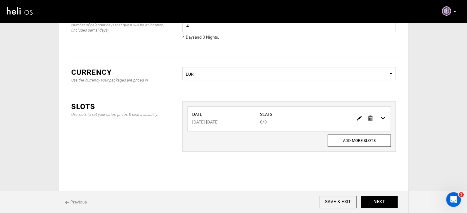
click at [359, 119] on img at bounding box center [359, 118] width 5 height 5
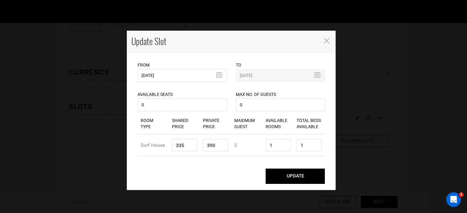
click at [301, 178] on button "UPDATE" at bounding box center [295, 176] width 59 height 15
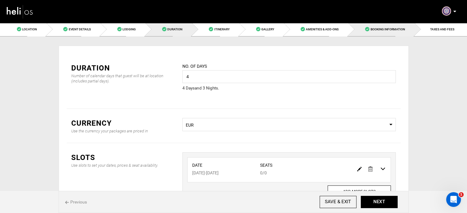
click at [413, 30] on link "Booking Information" at bounding box center [381, 29] width 66 height 14
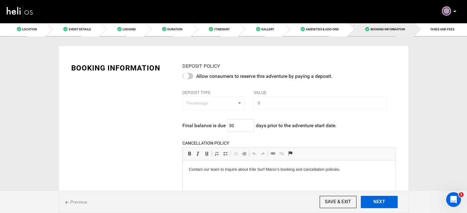
click at [375, 202] on button "NEXT" at bounding box center [379, 202] width 37 height 12
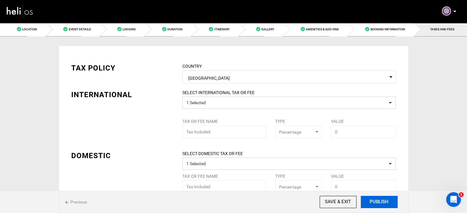
click at [375, 202] on button "PUBLISH" at bounding box center [379, 202] width 37 height 12
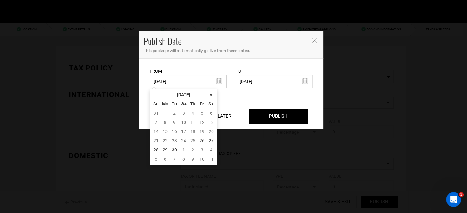
click at [196, 78] on input "09/26/2025" at bounding box center [188, 81] width 77 height 13
click at [203, 143] on td "26" at bounding box center [202, 140] width 9 height 9
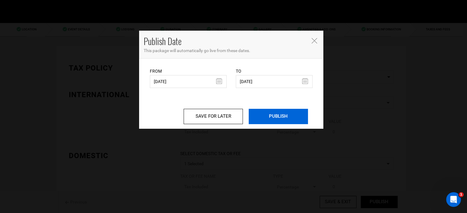
click at [277, 121] on input "PUBLISH" at bounding box center [278, 116] width 59 height 15
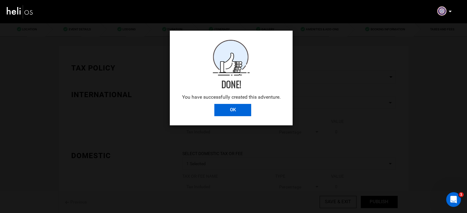
click at [246, 108] on input "OK" at bounding box center [232, 110] width 37 height 12
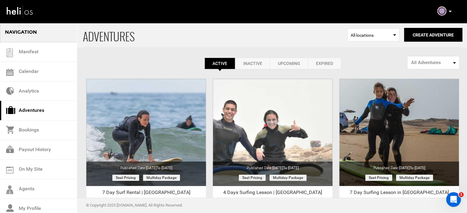
click at [328, 62] on link "Expired" at bounding box center [324, 64] width 33 height 12
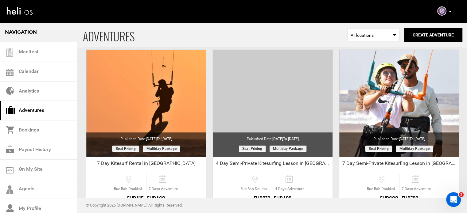
scroll to position [456, 0]
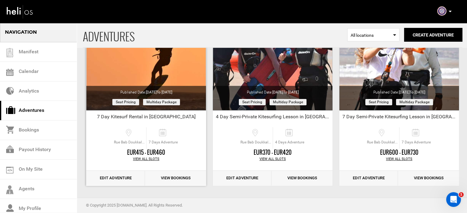
click at [119, 179] on link "Edit Adventure" at bounding box center [115, 178] width 59 height 15
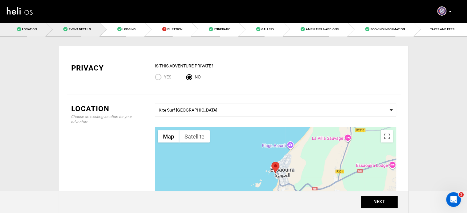
click at [77, 27] on link "Event Details" at bounding box center [73, 29] width 54 height 14
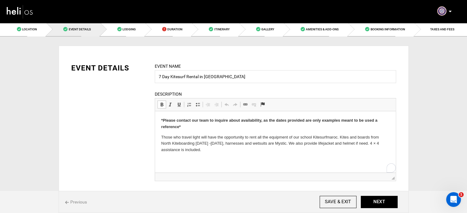
click at [177, 121] on strong "*Please contact our team to inquire about availability, as the dates provided a…" at bounding box center [269, 123] width 216 height 11
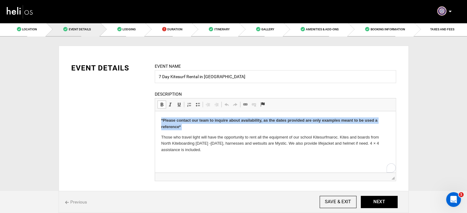
click at [177, 121] on strong "*Please contact our team to inquire about availability, as the dates provided a…" at bounding box center [269, 123] width 216 height 11
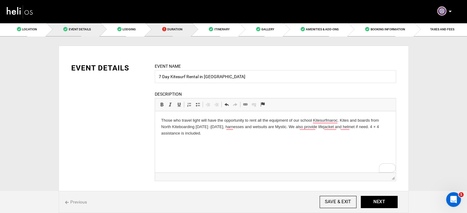
click at [167, 33] on link "Duration" at bounding box center [168, 29] width 47 height 14
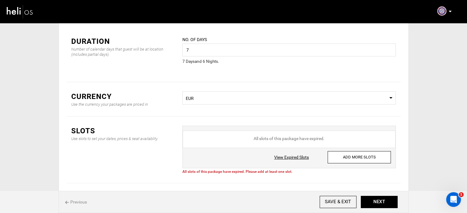
scroll to position [31, 0]
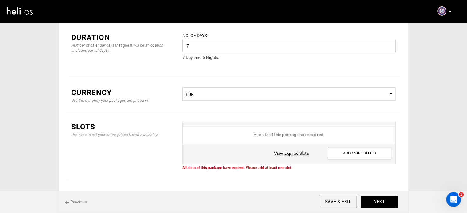
click at [210, 45] on input "7" at bounding box center [288, 46] width 213 height 13
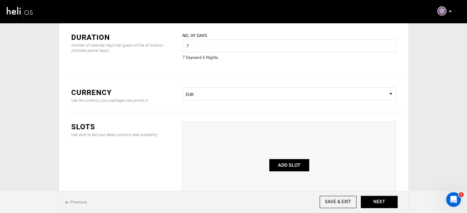
click at [289, 166] on button "ADD SLOT" at bounding box center [289, 165] width 40 height 12
type input "0"
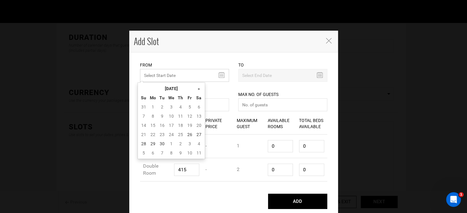
click at [155, 72] on input "MINIMUM NUMBER OF NIGHTS" at bounding box center [184, 75] width 89 height 13
click at [188, 88] on th "September 2025" at bounding box center [171, 88] width 46 height 9
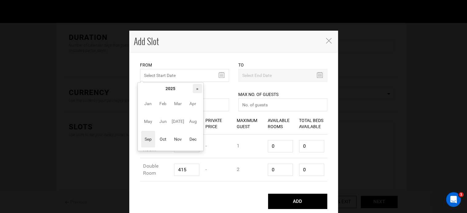
click at [198, 89] on th "»" at bounding box center [197, 88] width 9 height 9
click at [176, 139] on span "Nov" at bounding box center [178, 139] width 14 height 17
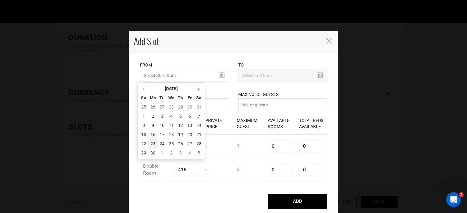
click at [154, 141] on td "23" at bounding box center [152, 143] width 9 height 9
type input "11/23/2026"
type input "11/29/2026"
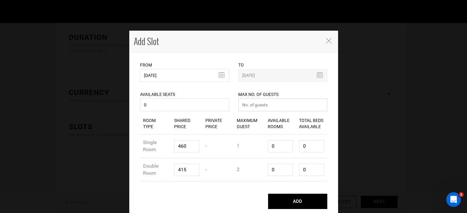
click at [267, 107] on input "number" at bounding box center [282, 105] width 89 height 13
type input "0"
click at [274, 147] on input "0" at bounding box center [280, 146] width 25 height 12
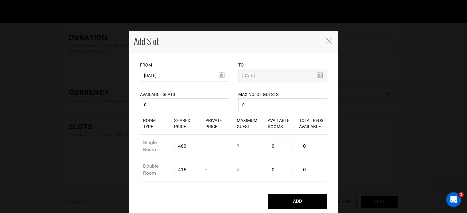
type input "1"
click at [275, 170] on input "0" at bounding box center [280, 170] width 25 height 12
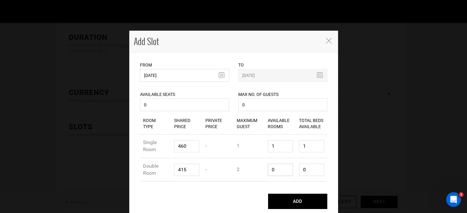
click at [275, 170] on input "0" at bounding box center [280, 170] width 25 height 12
type input "1"
type input "2"
type input "1"
click at [312, 172] on input "2" at bounding box center [311, 170] width 25 height 12
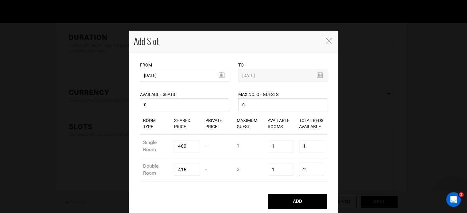
click at [312, 172] on input "2" at bounding box center [311, 170] width 25 height 12
click at [312, 172] on input "1" at bounding box center [311, 170] width 25 height 12
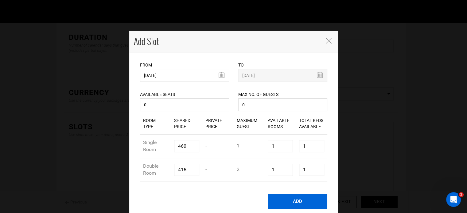
type input "1"
click at [301, 199] on button "ADD" at bounding box center [297, 201] width 59 height 15
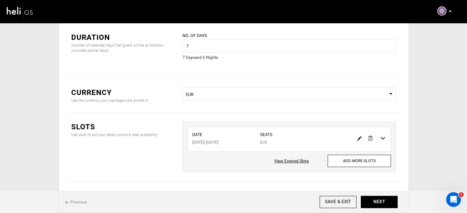
scroll to position [0, 0]
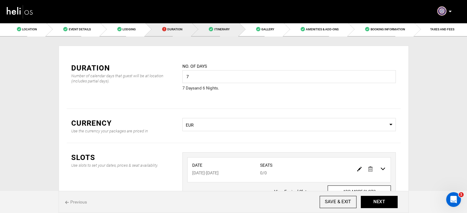
click at [226, 25] on link "Itinerary" at bounding box center [215, 29] width 47 height 14
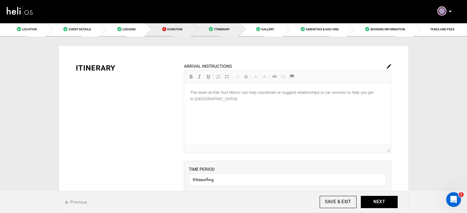
click at [183, 29] on link "Duration" at bounding box center [168, 29] width 47 height 14
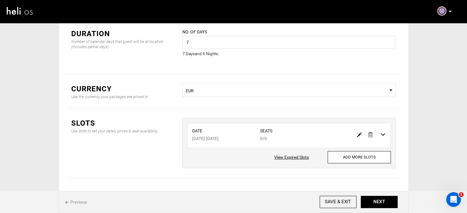
scroll to position [51, 0]
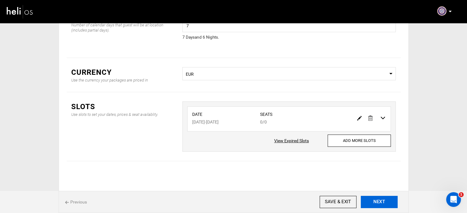
click at [383, 203] on button "NEXT" at bounding box center [379, 202] width 37 height 12
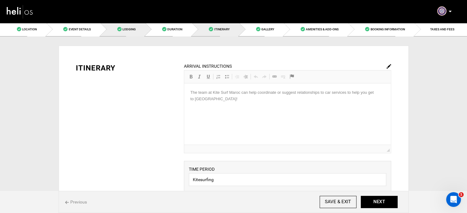
click at [135, 31] on link "Lodging" at bounding box center [122, 29] width 45 height 14
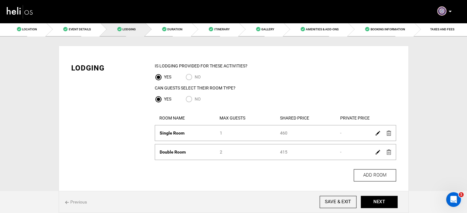
click at [377, 135] on img at bounding box center [378, 133] width 5 height 5
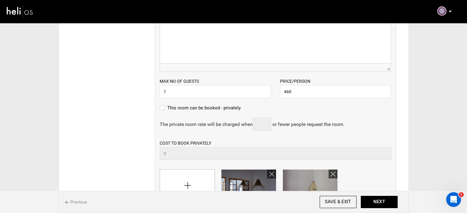
scroll to position [176, 0]
click at [288, 92] on input "460" at bounding box center [335, 91] width 111 height 13
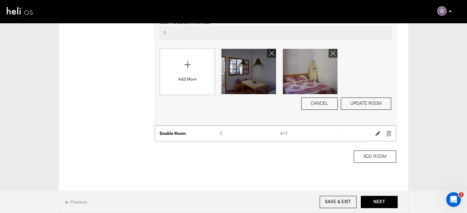
scroll to position [299, 0]
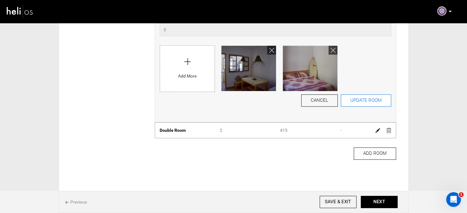
type input "550"
click at [374, 103] on button "UPDATE ROOM" at bounding box center [366, 101] width 50 height 12
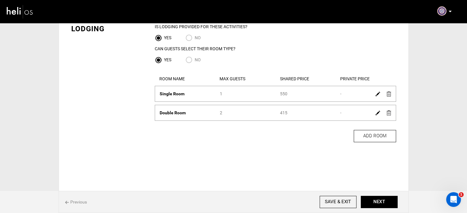
scroll to position [22, 0]
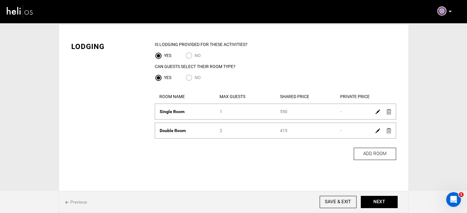
click at [378, 130] on img at bounding box center [378, 131] width 5 height 5
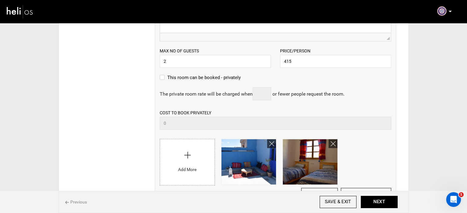
scroll to position [224, 0]
click at [292, 63] on input "415" at bounding box center [335, 61] width 111 height 13
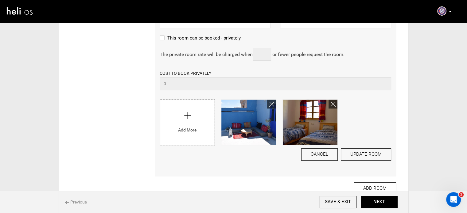
scroll to position [317, 0]
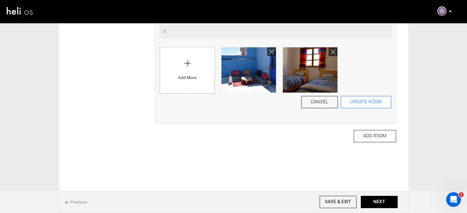
type input "500"
click at [361, 105] on button "UPDATE ROOM" at bounding box center [366, 102] width 50 height 12
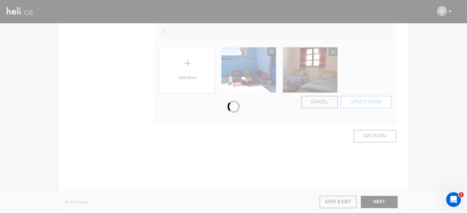
scroll to position [39, 0]
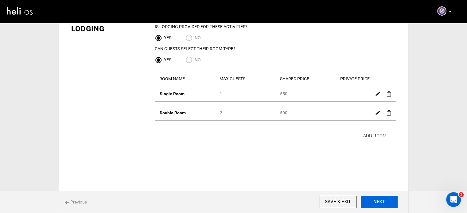
click at [376, 200] on button "NEXT" at bounding box center [379, 202] width 37 height 12
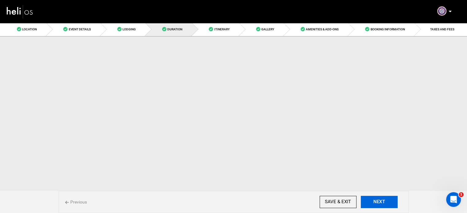
click at [376, 200] on button "NEXT" at bounding box center [379, 202] width 37 height 12
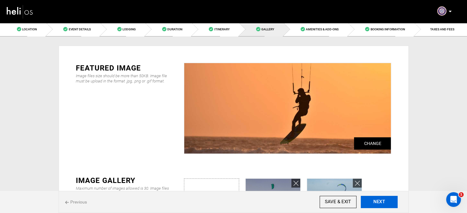
click at [376, 200] on button "NEXT" at bounding box center [379, 202] width 37 height 12
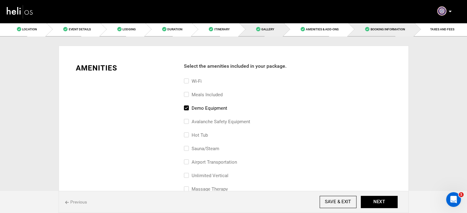
click at [268, 30] on span "Gallery" at bounding box center [267, 29] width 13 height 3
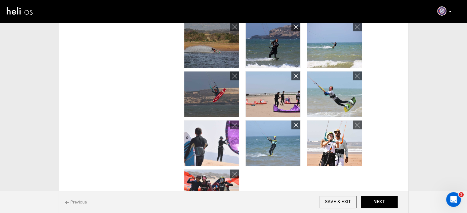
scroll to position [258, 0]
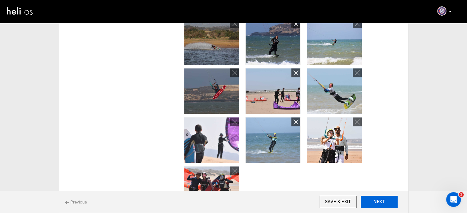
click at [385, 205] on button "NEXT" at bounding box center [379, 202] width 37 height 12
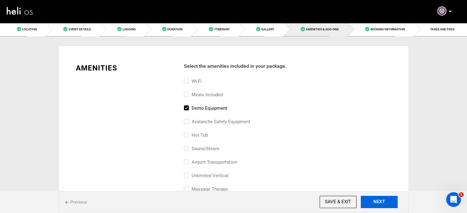
click at [385, 205] on button "NEXT" at bounding box center [379, 202] width 37 height 12
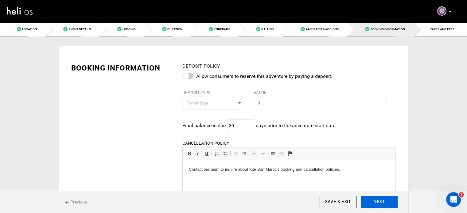
click at [385, 205] on button "NEXT" at bounding box center [379, 202] width 37 height 12
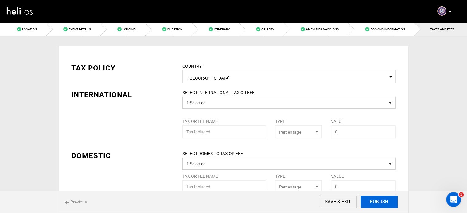
click at [385, 205] on button "PUBLISH" at bounding box center [379, 202] width 37 height 12
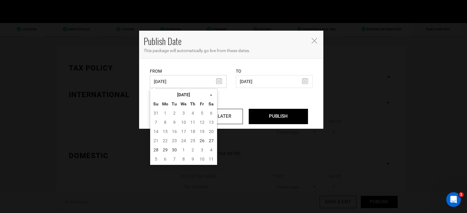
click at [186, 76] on input "08/16/2023" at bounding box center [188, 81] width 77 height 13
click at [202, 142] on td "26" at bounding box center [202, 140] width 9 height 9
type input "[DATE]"
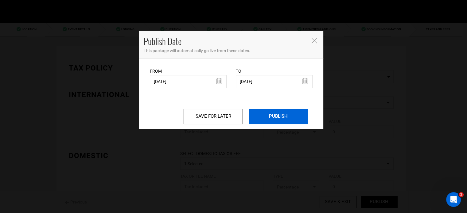
click at [285, 118] on input "PUBLISH" at bounding box center [278, 116] width 59 height 15
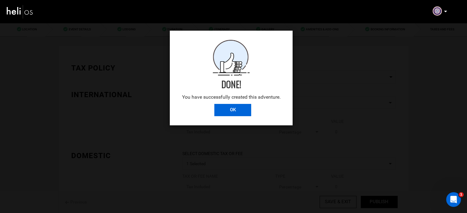
click at [241, 112] on input "OK" at bounding box center [232, 110] width 37 height 12
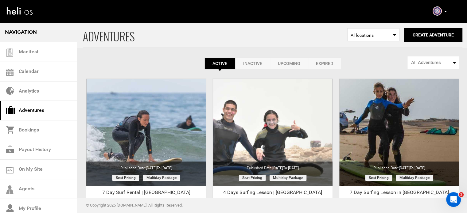
click at [332, 61] on link "Expired" at bounding box center [324, 64] width 33 height 12
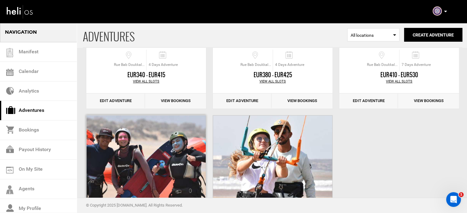
scroll to position [456, 0]
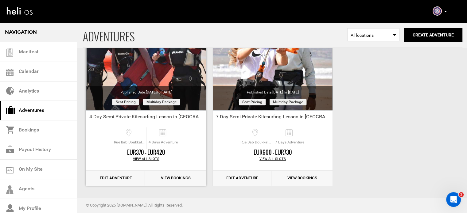
click at [110, 179] on link "Edit Adventure" at bounding box center [115, 178] width 59 height 15
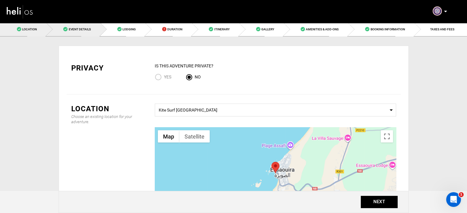
click at [90, 28] on span "Event Details" at bounding box center [79, 29] width 22 height 3
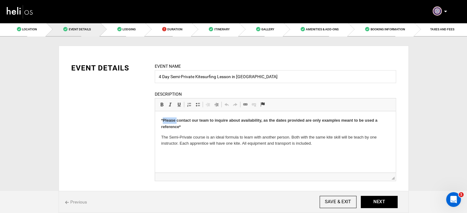
click at [172, 123] on p "*Please contact our team to inquire about availability, as the dates provided a…" at bounding box center [275, 124] width 229 height 13
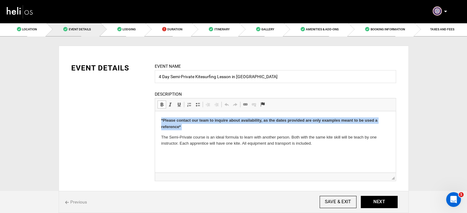
click at [172, 123] on p "*Please contact our team to inquire about availability, as the dates provided a…" at bounding box center [275, 124] width 229 height 13
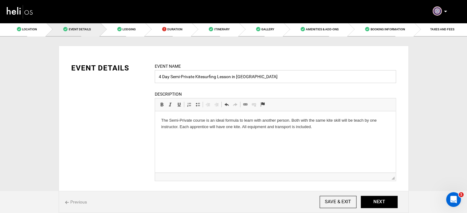
click at [176, 78] on input "4 Day Semi-Private Kitesurfing Lesson in Essaouira" at bounding box center [275, 76] width 241 height 13
drag, startPoint x: 194, startPoint y: 78, endPoint x: 170, endPoint y: 78, distance: 24.6
click at [170, 78] on input "4 Day Semi-Private Kitesurfing Lesson in Essaouira" at bounding box center [275, 76] width 241 height 13
click at [198, 79] on input "4 Day Kitesurfing Lesson in Essaouira" at bounding box center [275, 76] width 241 height 13
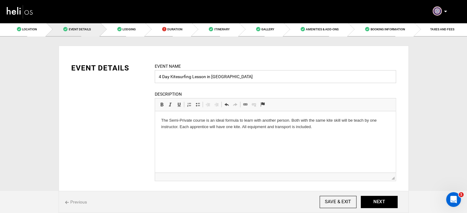
click at [198, 79] on input "4 Day Kitesurfing Lesson in Essaouira" at bounding box center [275, 76] width 241 height 13
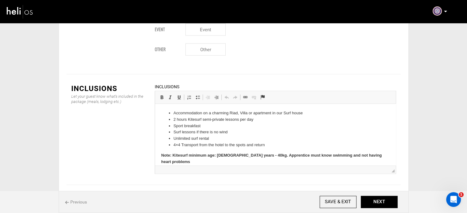
scroll to position [929, 0]
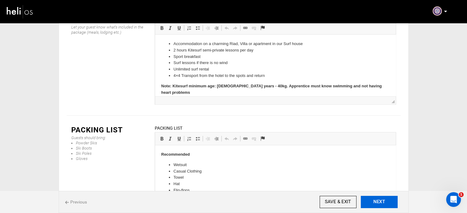
type input "4 Day Kitesurfing course in Essaouira"
click at [374, 200] on button "NEXT" at bounding box center [379, 202] width 37 height 12
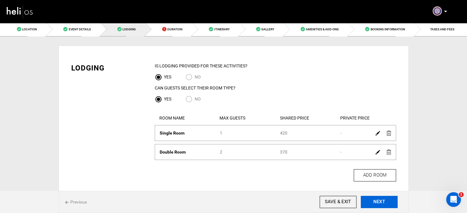
click at [374, 200] on button "NEXT" at bounding box center [379, 202] width 37 height 12
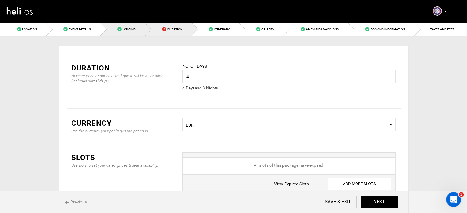
click at [132, 30] on span "Lodging" at bounding box center [129, 29] width 13 height 3
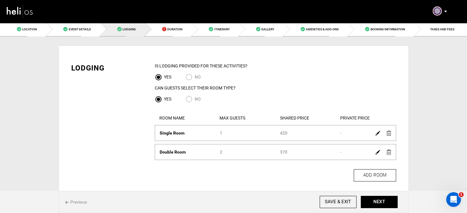
click at [376, 135] on img at bounding box center [378, 133] width 5 height 5
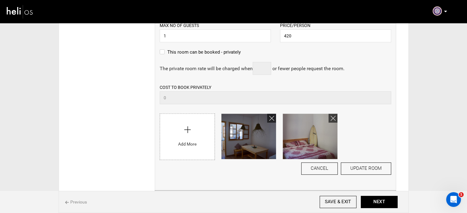
scroll to position [230, 0]
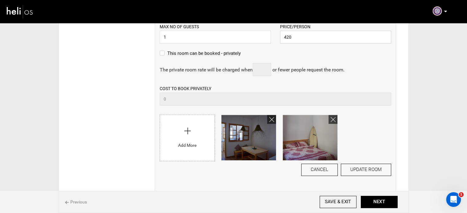
click at [295, 41] on input "420" at bounding box center [335, 37] width 111 height 13
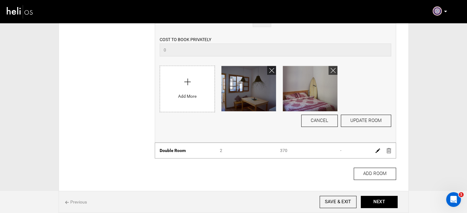
scroll to position [280, 0]
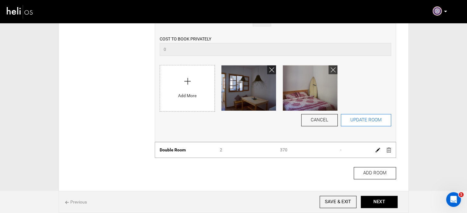
type input "465"
click at [362, 120] on button "UPDATE ROOM" at bounding box center [366, 120] width 50 height 12
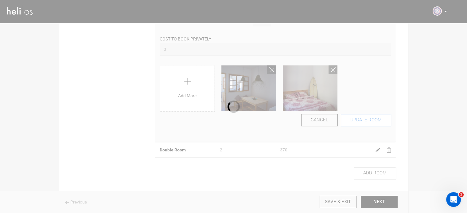
scroll to position [2, 0]
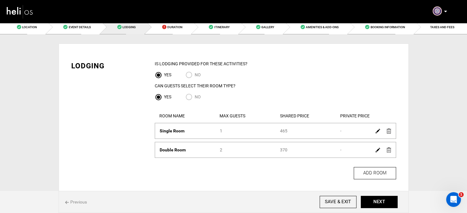
click at [377, 151] on img at bounding box center [378, 150] width 5 height 5
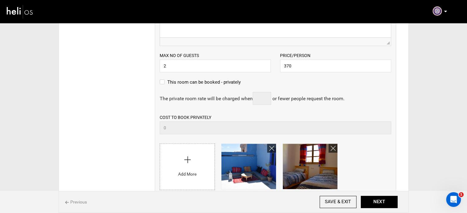
scroll to position [251, 0]
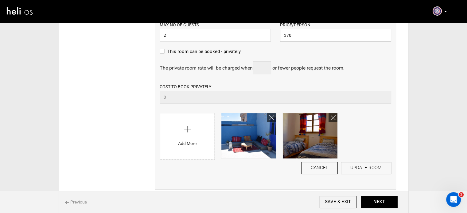
click at [307, 38] on input "370" at bounding box center [335, 35] width 111 height 13
type input "415"
click at [362, 168] on button "UPDATE ROOM" at bounding box center [366, 168] width 50 height 12
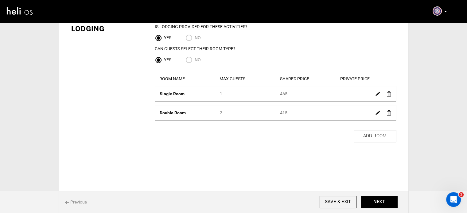
scroll to position [39, 0]
click at [380, 203] on button "NEXT" at bounding box center [379, 202] width 37 height 12
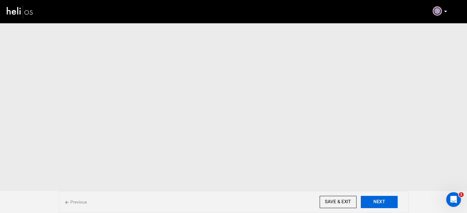
scroll to position [250, 0]
click at [380, 203] on button "NEXT" at bounding box center [379, 202] width 37 height 12
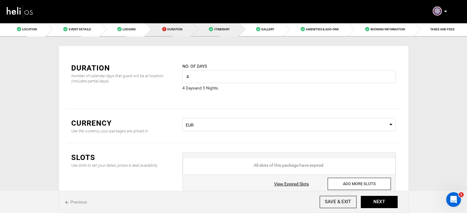
click at [190, 35] on link "Duration" at bounding box center [168, 29] width 47 height 14
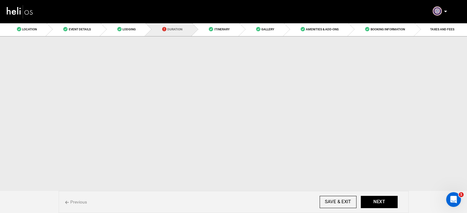
scroll to position [45, 0]
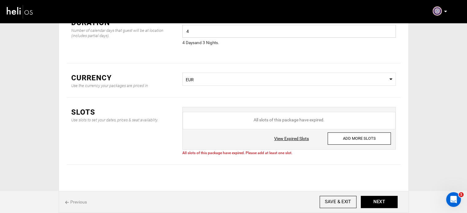
click at [194, 28] on input "4" at bounding box center [288, 31] width 213 height 13
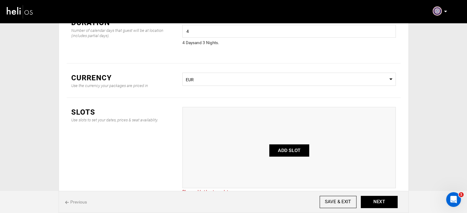
click at [290, 150] on button "ADD SLOT" at bounding box center [289, 151] width 40 height 12
type input "0"
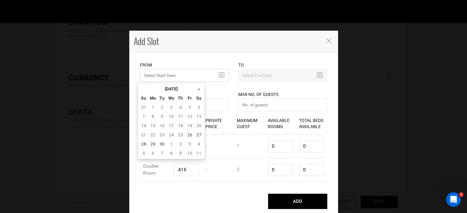
click at [182, 79] on input "MINIMUM NUMBER OF NIGHTS" at bounding box center [184, 75] width 89 height 13
click at [176, 91] on th "September 2025" at bounding box center [171, 88] width 46 height 9
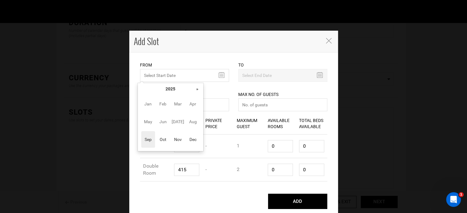
click at [199, 94] on td "Jan Feb Mar Apr May Jun Jul Aug Sep Oct Nov Dec" at bounding box center [170, 122] width 63 height 57
click at [198, 89] on th "»" at bounding box center [197, 88] width 9 height 9
click at [184, 142] on span "Nov" at bounding box center [178, 139] width 14 height 17
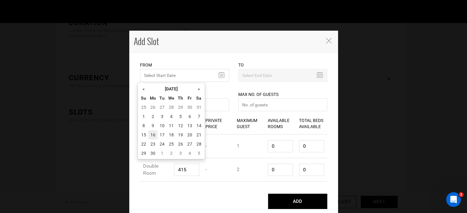
click at [153, 137] on td "16" at bounding box center [152, 135] width 9 height 9
type input "11/16/2026"
type input "11/19/2026"
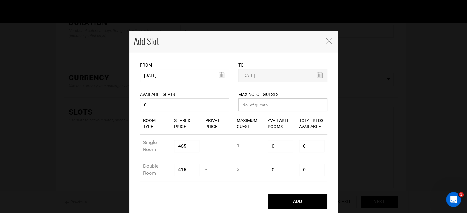
click at [256, 110] on input "number" at bounding box center [282, 105] width 89 height 13
type input "0"
click at [272, 146] on input "0" at bounding box center [280, 146] width 25 height 12
type input "1"
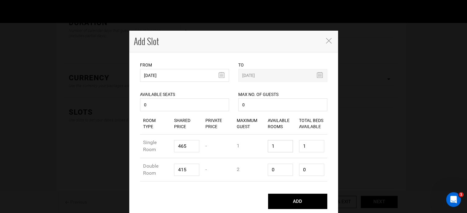
click at [272, 146] on input "1" at bounding box center [280, 146] width 25 height 12
type input "1"
click at [276, 170] on input "0" at bounding box center [280, 170] width 25 height 12
type input "1"
type input "2"
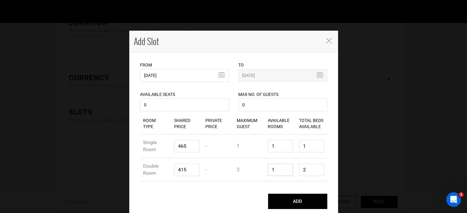
click at [276, 170] on input "1" at bounding box center [280, 170] width 25 height 12
type input "1"
type input "2"
click at [310, 173] on input "2" at bounding box center [311, 170] width 25 height 12
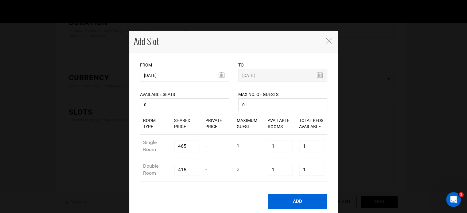
type input "1"
click at [302, 198] on button "ADD" at bounding box center [297, 201] width 59 height 15
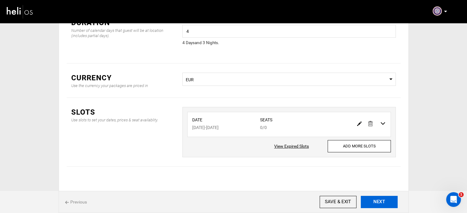
click at [372, 204] on button "NEXT" at bounding box center [379, 202] width 37 height 12
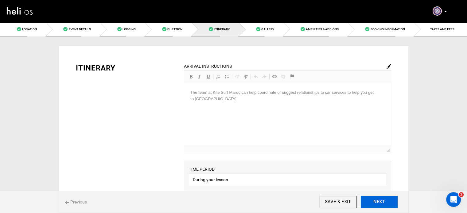
click at [372, 204] on button "NEXT" at bounding box center [379, 202] width 37 height 12
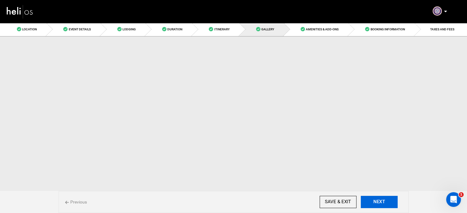
click at [372, 204] on button "NEXT" at bounding box center [379, 202] width 37 height 12
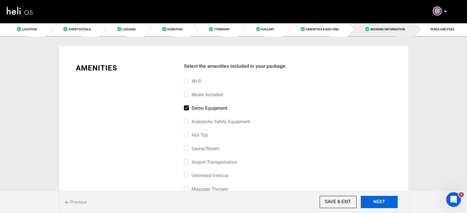
click at [372, 204] on button "NEXT" at bounding box center [379, 202] width 37 height 12
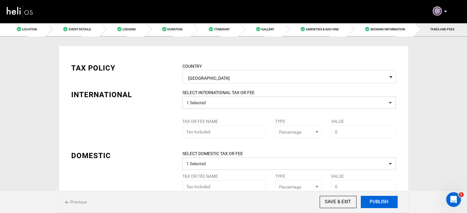
click at [372, 204] on button "PUBLISH" at bounding box center [379, 202] width 37 height 12
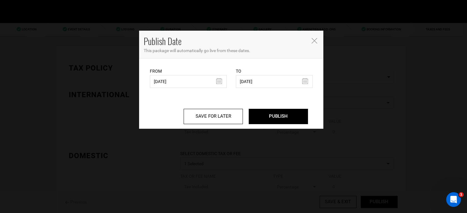
click at [197, 74] on div "From 08/16/2023 From Date needs to be future date. Please select From Date." at bounding box center [188, 78] width 77 height 20
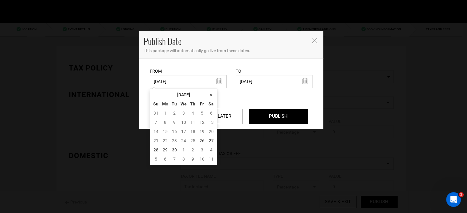
click at [202, 80] on input "08/16/2023" at bounding box center [188, 81] width 77 height 13
click at [202, 137] on td "26" at bounding box center [202, 140] width 9 height 9
type input "09/26/2025"
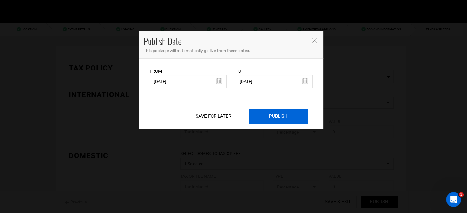
click at [282, 119] on input "PUBLISH" at bounding box center [278, 116] width 59 height 15
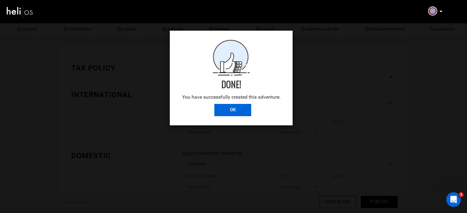
click at [226, 112] on input "OK" at bounding box center [232, 110] width 37 height 12
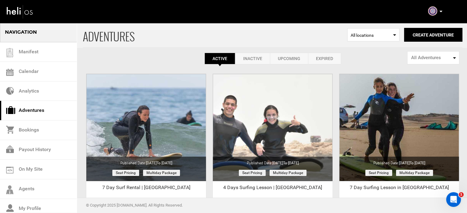
scroll to position [9, 0]
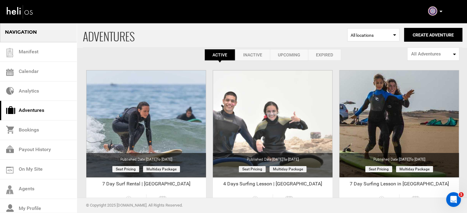
click at [327, 55] on link "Expired" at bounding box center [324, 55] width 33 height 12
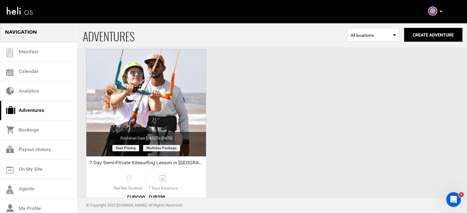
scroll to position [456, 0]
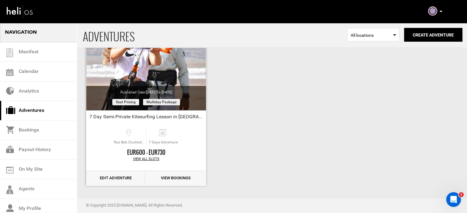
click at [123, 184] on link "Edit Adventure" at bounding box center [115, 178] width 59 height 15
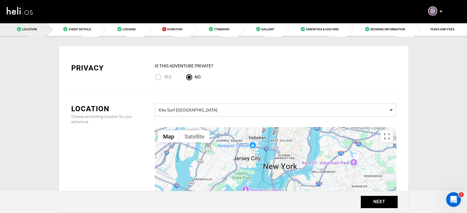
click at [187, 113] on span "Kite Surf Maroc School" at bounding box center [275, 110] width 233 height 8
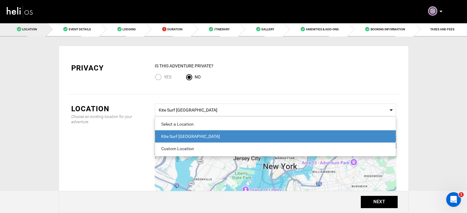
click at [184, 135] on div "Kite Surf Maroc School" at bounding box center [275, 137] width 229 height 6
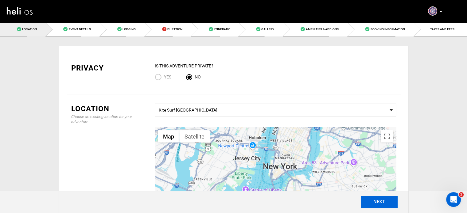
click at [381, 206] on button "NEXT" at bounding box center [379, 202] width 37 height 12
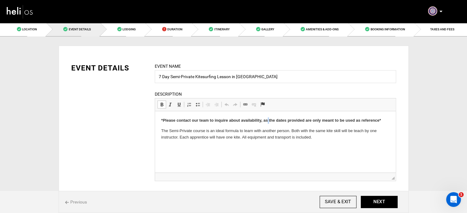
click at [268, 121] on strong "*Please contact our team to inquire about availability, as the dates provided a…" at bounding box center [271, 120] width 220 height 5
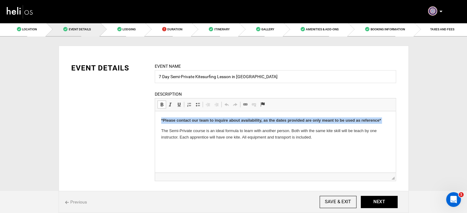
click at [268, 121] on strong "*Please contact our team to inquire about availability, as the dates provided a…" at bounding box center [271, 120] width 220 height 5
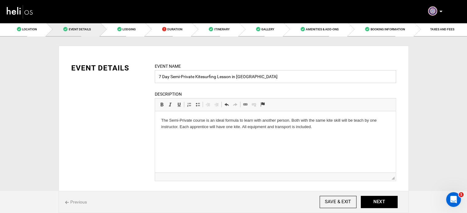
drag, startPoint x: 171, startPoint y: 76, endPoint x: 194, endPoint y: 78, distance: 22.5
click at [194, 78] on input "7 Day Semi-Private Kitesurfing Lesson in Essaouira" at bounding box center [275, 76] width 241 height 13
click at [194, 78] on input "7 Day Kitesurfing Lesson in Essaouira" at bounding box center [275, 76] width 241 height 13
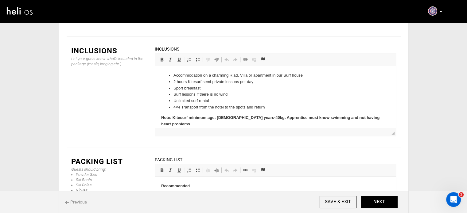
scroll to position [889, 0]
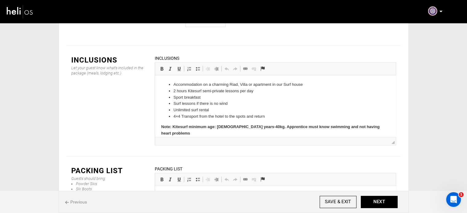
type input "7 Day Kitesurfing course in Essaouira"
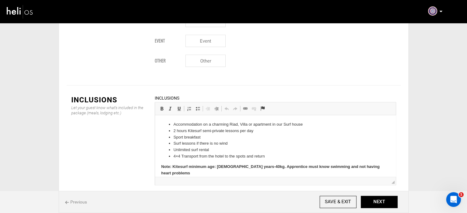
scroll to position [848, 0]
drag, startPoint x: 172, startPoint y: 127, endPoint x: 269, endPoint y: 158, distance: 102.5
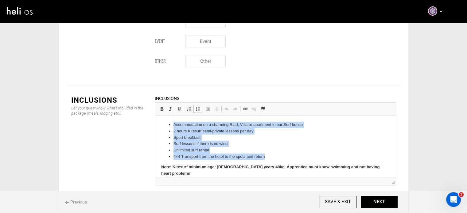
drag, startPoint x: 269, startPoint y: 158, endPoint x: 167, endPoint y: 123, distance: 108.0
click at [167, 123] on ul "Accommodation on a charming Riad, Villa or apartment in our Surf house 2 hours …" at bounding box center [275, 141] width 229 height 38
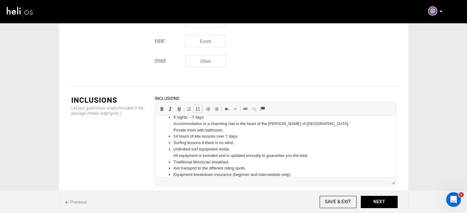
scroll to position [0, 0]
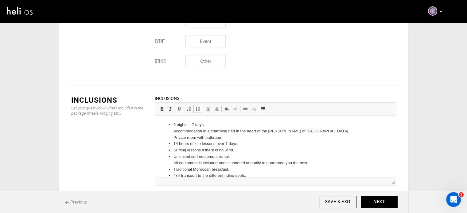
click at [172, 131] on ul "6 nights – 7 days Accommodation in a charming riad in the heart of the Medina o…" at bounding box center [275, 154] width 229 height 64
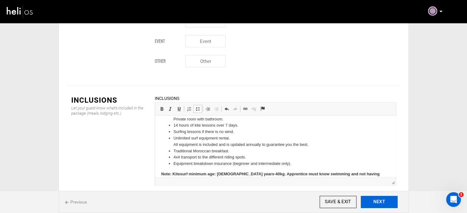
click at [375, 198] on button "NEXT" at bounding box center [379, 202] width 37 height 12
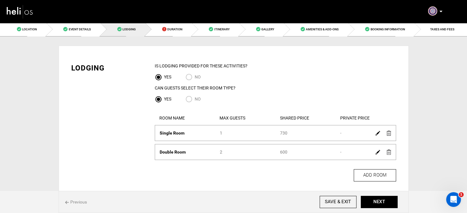
click at [376, 134] on img at bounding box center [378, 133] width 5 height 5
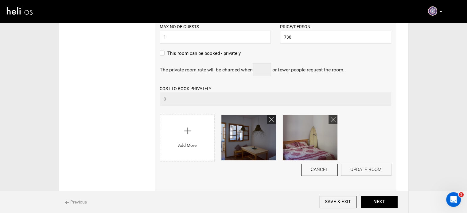
scroll to position [229, 0]
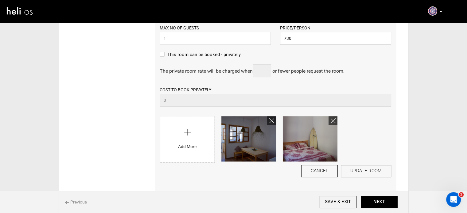
click at [290, 35] on input "730" at bounding box center [335, 38] width 111 height 13
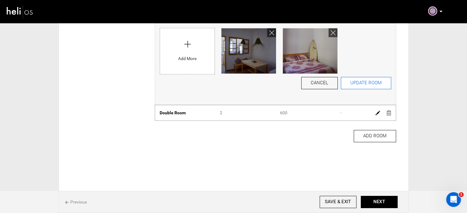
type input "800"
click at [374, 87] on button "UPDATE ROOM" at bounding box center [366, 83] width 50 height 12
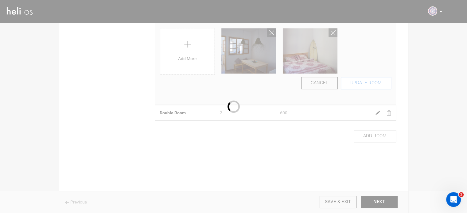
scroll to position [39, 0]
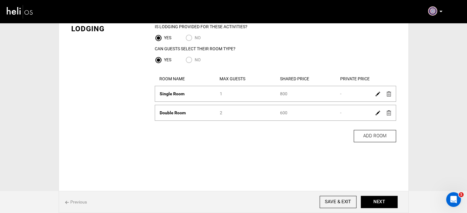
click at [377, 116] on link at bounding box center [378, 112] width 5 height 9
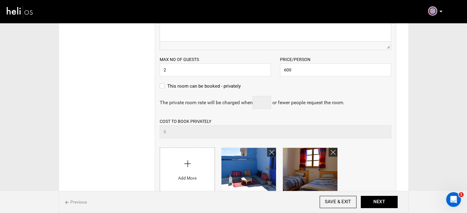
scroll to position [215, 0]
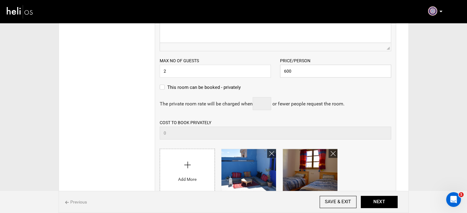
click at [302, 68] on input "600" at bounding box center [335, 71] width 111 height 13
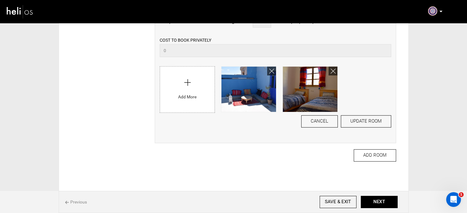
scroll to position [317, 0]
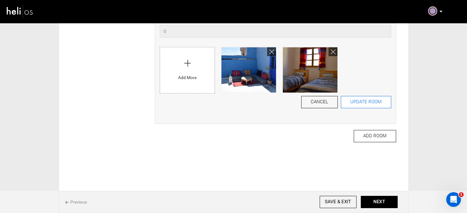
type input "690"
click at [369, 102] on button "UPDATE ROOM" at bounding box center [366, 102] width 50 height 12
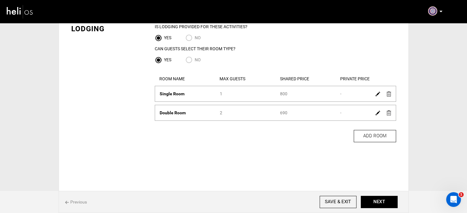
scroll to position [39, 0]
click at [385, 203] on button "NEXT" at bounding box center [379, 202] width 37 height 12
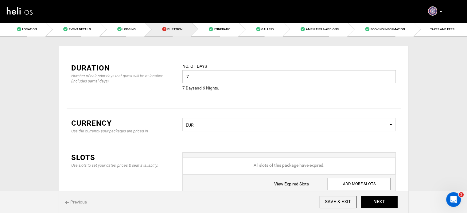
click at [221, 80] on input "7" at bounding box center [288, 76] width 213 height 13
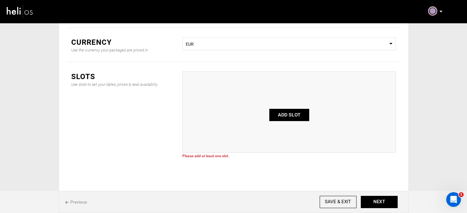
scroll to position [88, 0]
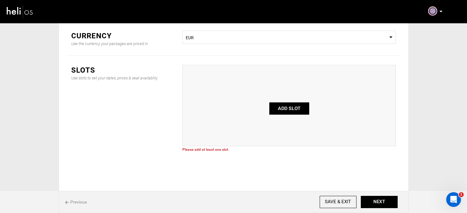
click at [288, 109] on button "ADD SLOT" at bounding box center [289, 109] width 40 height 12
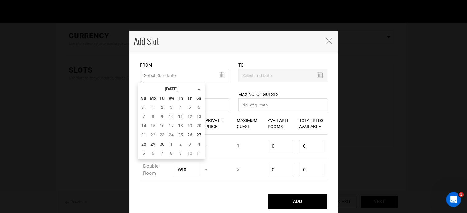
click at [181, 77] on input "MINIMUM NUMBER OF NIGHTS" at bounding box center [184, 75] width 89 height 13
click at [178, 92] on th "September 2025" at bounding box center [171, 88] width 46 height 9
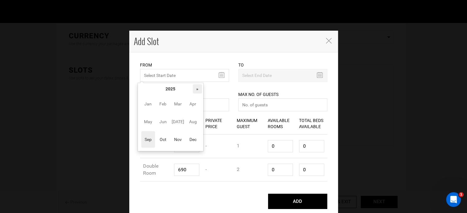
click at [195, 89] on th "»" at bounding box center [197, 88] width 9 height 9
click at [174, 136] on span "Nov" at bounding box center [178, 139] width 14 height 17
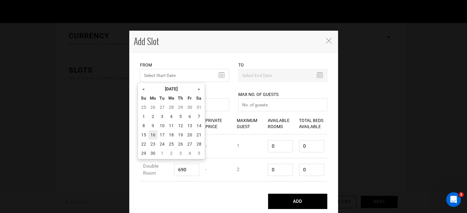
click at [152, 136] on td "16" at bounding box center [152, 135] width 9 height 9
type input "11/16/2026"
type input "11/22/2026"
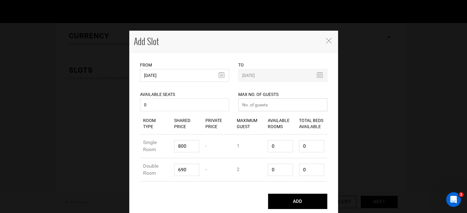
click at [250, 108] on input "number" at bounding box center [282, 105] width 89 height 13
type input "0"
click at [273, 145] on input "0" at bounding box center [280, 146] width 25 height 12
type input "1"
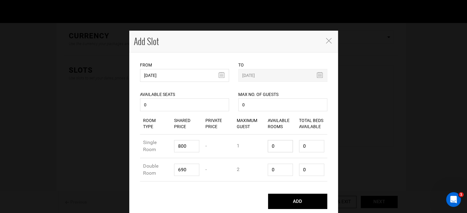
type input "1"
click at [273, 170] on input "0" at bounding box center [280, 170] width 25 height 12
type input "1"
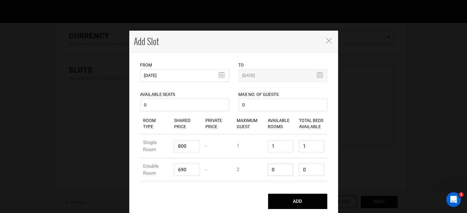
type input "2"
type input "1"
click at [306, 173] on input "2" at bounding box center [311, 170] width 25 height 12
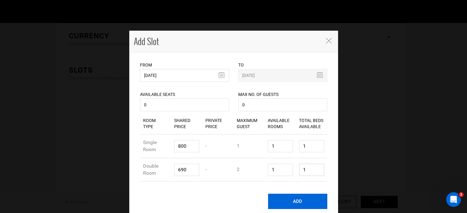
type input "1"
click at [302, 199] on button "ADD" at bounding box center [297, 201] width 59 height 15
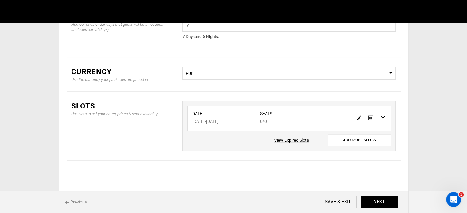
scroll to position [51, 0]
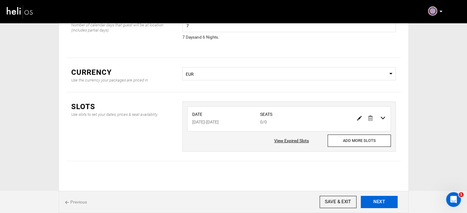
click at [379, 203] on button "NEXT" at bounding box center [379, 202] width 37 height 12
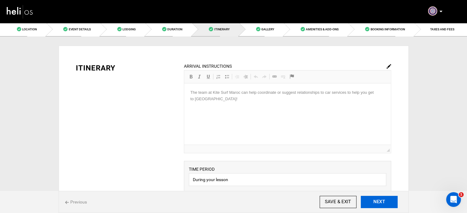
click at [379, 203] on button "NEXT" at bounding box center [379, 202] width 37 height 12
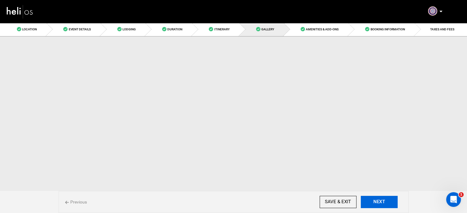
click at [379, 203] on button "NEXT" at bounding box center [379, 202] width 37 height 12
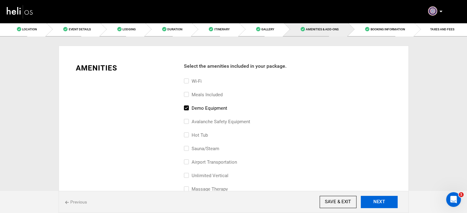
click at [379, 203] on button "NEXT" at bounding box center [379, 202] width 37 height 12
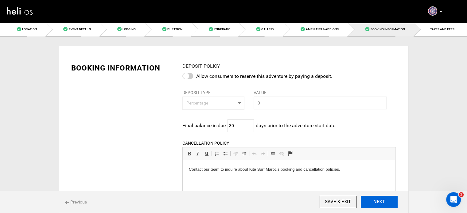
click at [379, 203] on button "NEXT" at bounding box center [379, 202] width 37 height 12
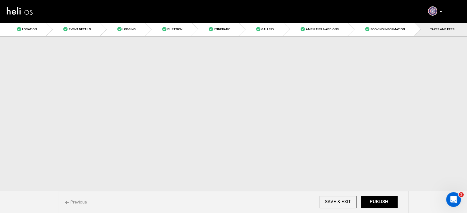
click at [379, 203] on button "PUBLISH" at bounding box center [379, 202] width 37 height 12
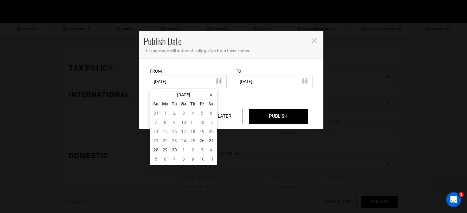
click at [163, 81] on input "08/16/2023" at bounding box center [188, 81] width 77 height 13
click at [201, 141] on td "26" at bounding box center [202, 140] width 9 height 9
type input "09/26/2025"
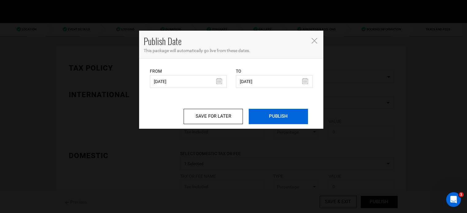
click at [260, 112] on input "PUBLISH" at bounding box center [278, 116] width 59 height 15
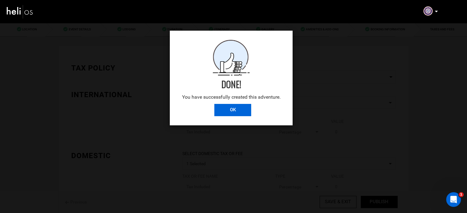
click at [238, 114] on input "OK" at bounding box center [232, 110] width 37 height 12
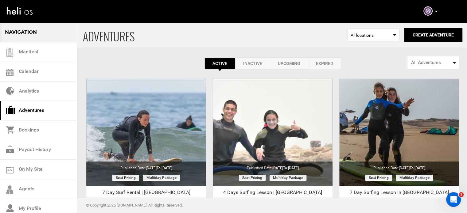
click at [436, 12] on p at bounding box center [436, 11] width 4 height 7
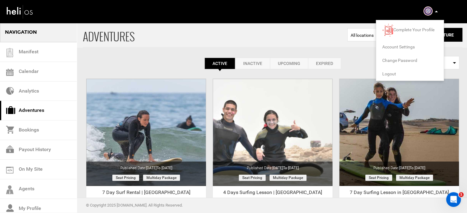
click at [387, 73] on span "Logout" at bounding box center [389, 74] width 14 height 5
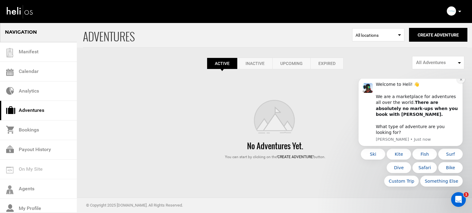
click at [461, 81] on icon "Dismiss notification" at bounding box center [460, 79] width 3 height 3
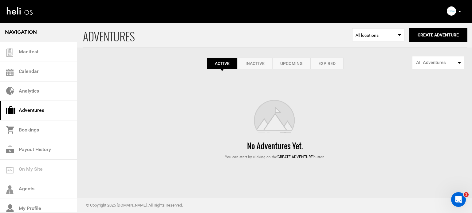
click at [324, 60] on link "Expired" at bounding box center [326, 64] width 33 height 12
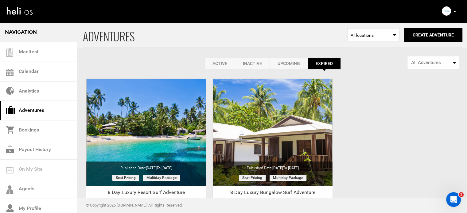
click at [454, 12] on icon at bounding box center [454, 12] width 3 height 2
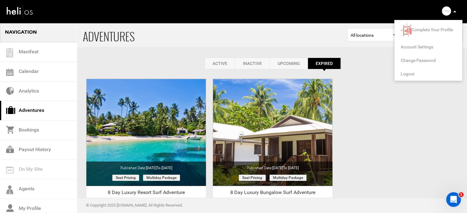
click at [407, 73] on span "Logout" at bounding box center [408, 74] width 14 height 5
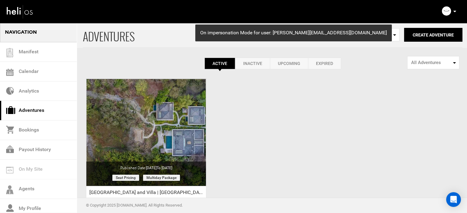
scroll to position [76, 0]
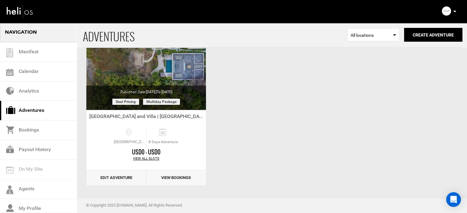
click at [454, 10] on p at bounding box center [455, 11] width 4 height 7
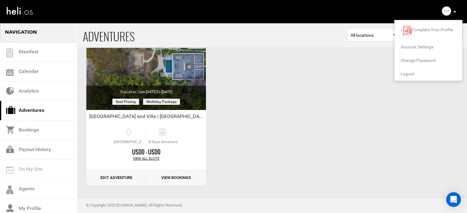
click at [404, 72] on span "Logout" at bounding box center [408, 74] width 14 height 5
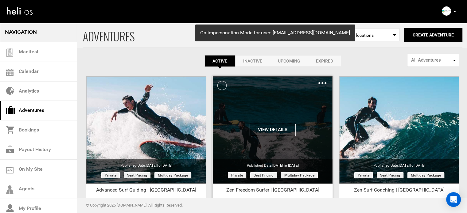
scroll to position [76, 0]
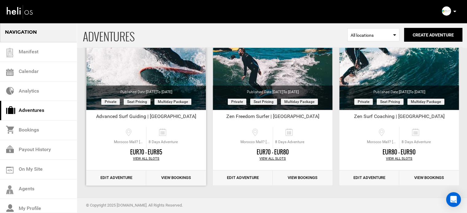
click at [115, 178] on link "Edit Adventure" at bounding box center [116, 178] width 60 height 15
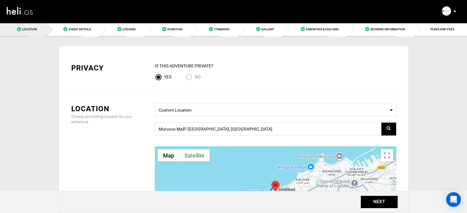
click at [190, 76] on input "No" at bounding box center [190, 78] width 9 height 8
radio input "true"
radio input "false"
click at [372, 202] on button "NEXT" at bounding box center [379, 202] width 37 height 12
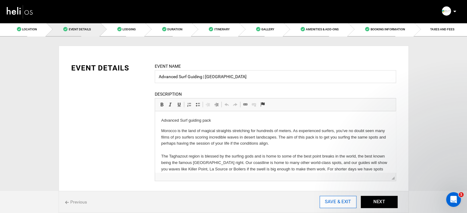
click at [346, 204] on input "SAVE & EXIT" at bounding box center [338, 202] width 37 height 12
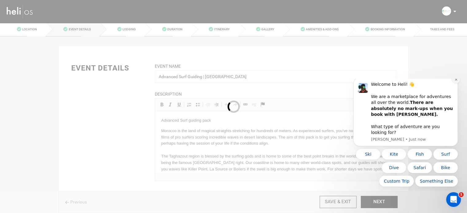
click at [456, 84] on button "Dismiss notification" at bounding box center [456, 80] width 8 height 8
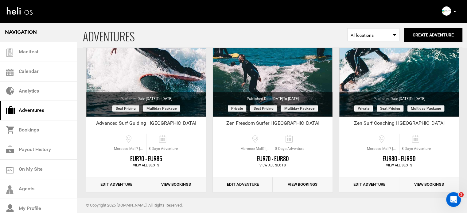
scroll to position [76, 0]
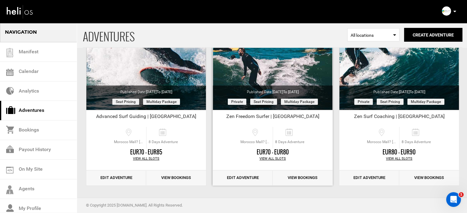
click at [235, 183] on link "Edit Adventure" at bounding box center [243, 178] width 60 height 15
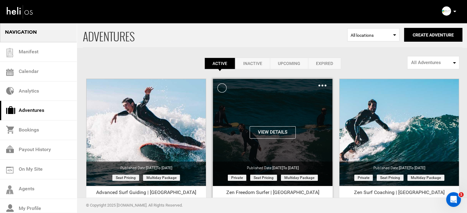
scroll to position [76, 0]
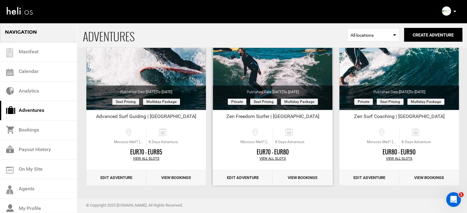
click at [249, 176] on link "Edit Adventure" at bounding box center [243, 178] width 60 height 15
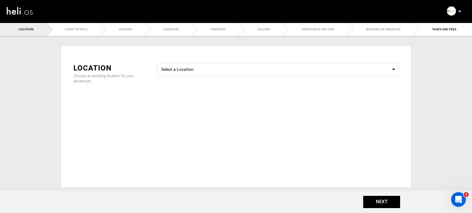
type input "Zen Freedom Surfer | Morocco"
checkbox input "true"
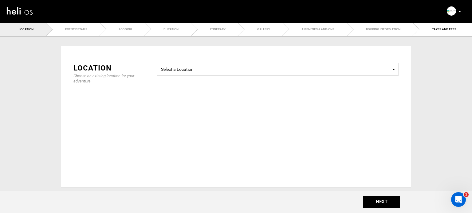
checkbox input "true"
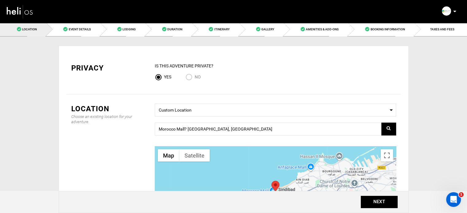
click at [189, 76] on input "No" at bounding box center [190, 78] width 9 height 8
radio input "true"
radio input "false"
click at [377, 205] on button "NEXT" at bounding box center [379, 202] width 37 height 12
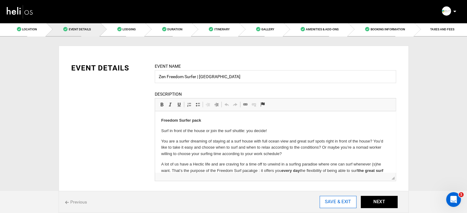
click at [338, 200] on input "SAVE & EXIT" at bounding box center [338, 202] width 37 height 12
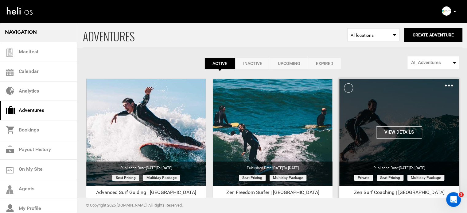
scroll to position [76, 0]
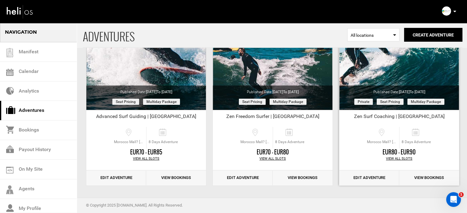
click at [381, 182] on link "Edit Adventure" at bounding box center [369, 178] width 60 height 15
click at [364, 178] on link "Edit Adventure" at bounding box center [369, 178] width 60 height 15
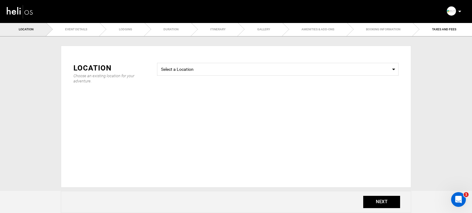
type input "Zen Surf Coaching | Morocco"
checkbox input "true"
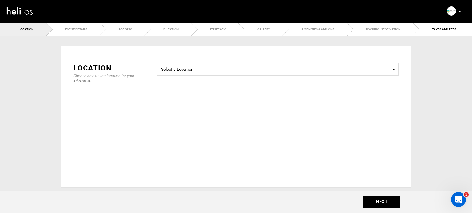
checkbox input "true"
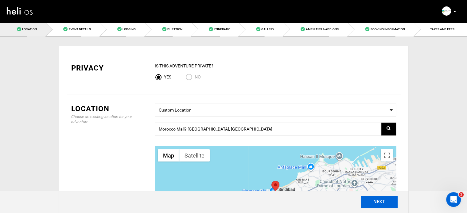
click at [376, 204] on button "NEXT" at bounding box center [379, 202] width 37 height 12
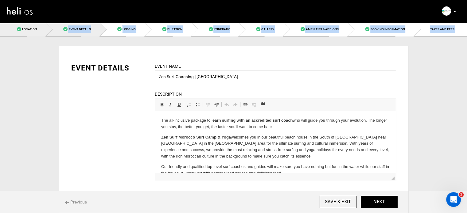
drag, startPoint x: 36, startPoint y: 37, endPoint x: 33, endPoint y: 33, distance: 5.5
click at [33, 33] on link "Location" at bounding box center [23, 29] width 46 height 14
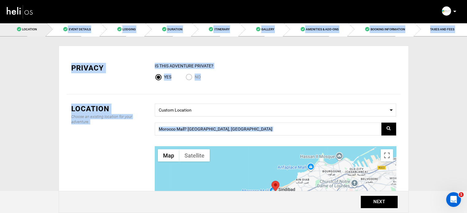
click at [188, 78] on input "No" at bounding box center [190, 78] width 9 height 8
radio input "true"
radio input "false"
click at [240, 87] on div "Privacy IS this Adventure Private? Yes No" at bounding box center [234, 74] width 334 height 41
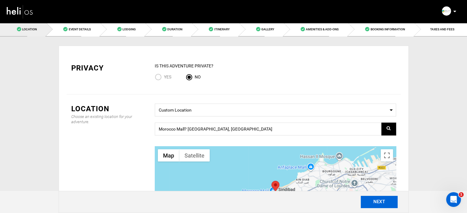
click at [382, 203] on button "NEXT" at bounding box center [379, 202] width 37 height 12
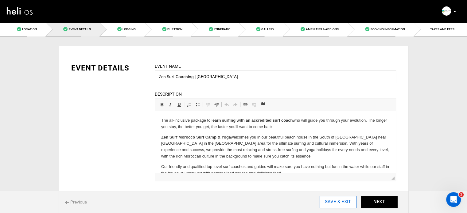
click at [344, 198] on input "SAVE & EXIT" at bounding box center [338, 202] width 37 height 12
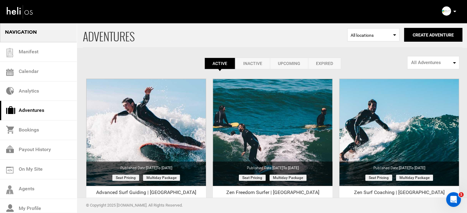
click at [453, 12] on p at bounding box center [455, 11] width 4 height 7
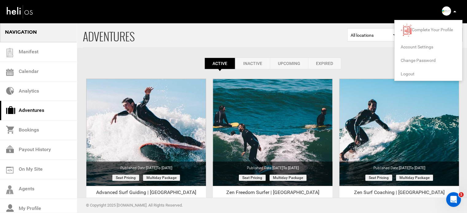
click at [413, 72] on span "Logout" at bounding box center [408, 74] width 14 height 5
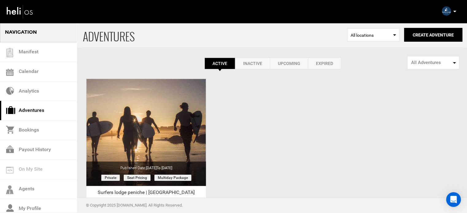
scroll to position [76, 0]
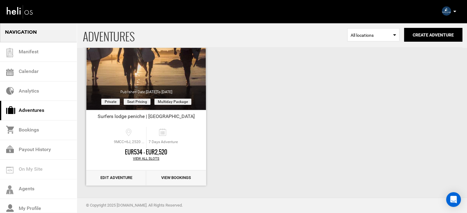
click at [113, 178] on link "Edit Adventure" at bounding box center [116, 178] width 60 height 15
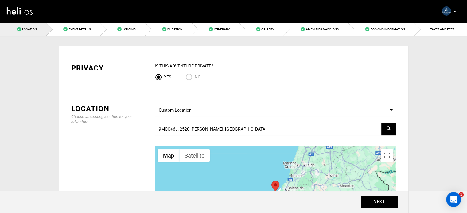
click at [190, 77] on input "No" at bounding box center [190, 78] width 9 height 8
radio input "true"
radio input "false"
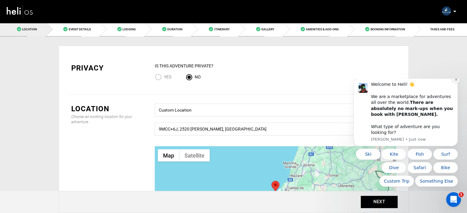
click at [456, 81] on icon "Dismiss notification" at bounding box center [456, 79] width 3 height 3
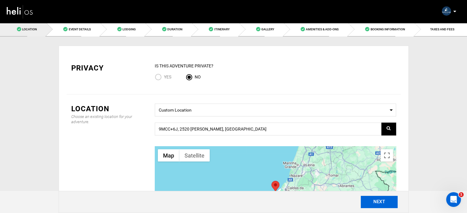
click at [389, 199] on button "NEXT" at bounding box center [379, 202] width 37 height 12
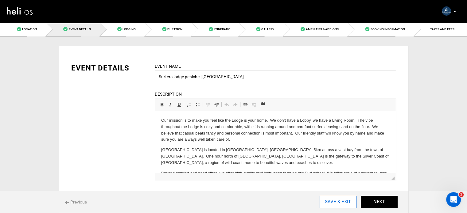
click at [340, 202] on input "SAVE & EXIT" at bounding box center [338, 202] width 37 height 12
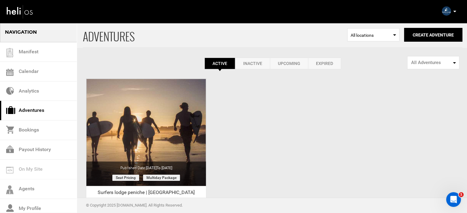
click at [454, 11] on icon at bounding box center [454, 12] width 3 height 2
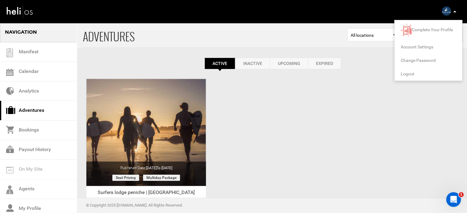
click at [405, 74] on span "Logout" at bounding box center [408, 74] width 14 height 5
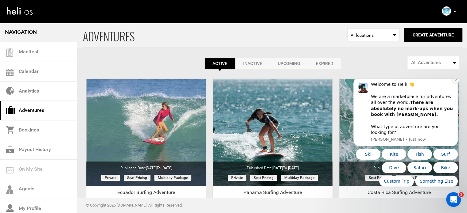
click at [455, 81] on icon "Dismiss notification" at bounding box center [456, 79] width 3 height 3
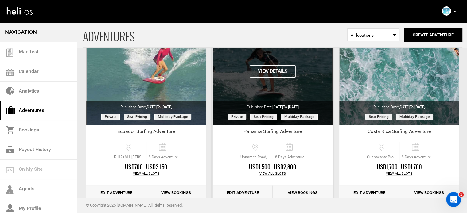
scroll to position [76, 0]
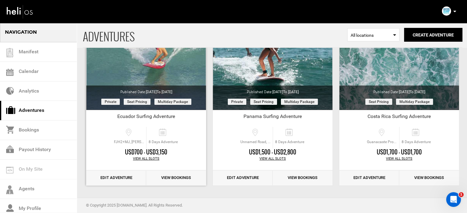
click at [118, 180] on link "Edit Adventure" at bounding box center [116, 178] width 60 height 15
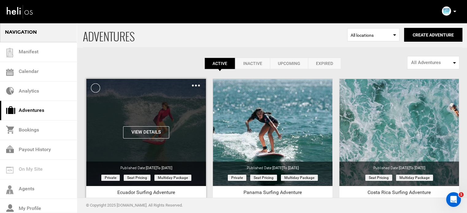
scroll to position [76, 0]
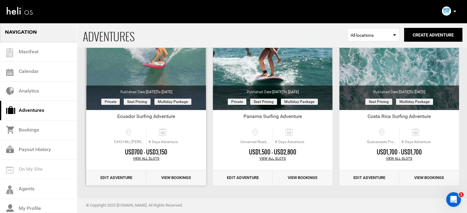
click at [123, 182] on link "Edit Adventure" at bounding box center [116, 178] width 60 height 15
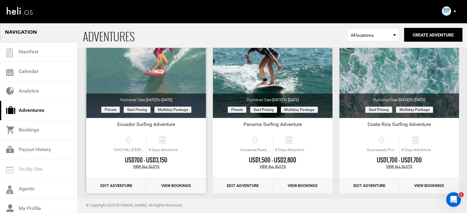
scroll to position [76, 0]
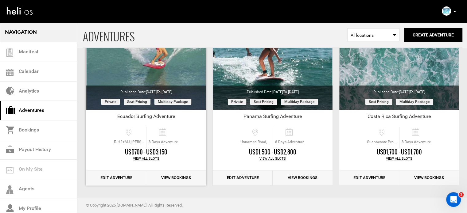
click at [119, 175] on link "Edit Adventure" at bounding box center [116, 178] width 60 height 15
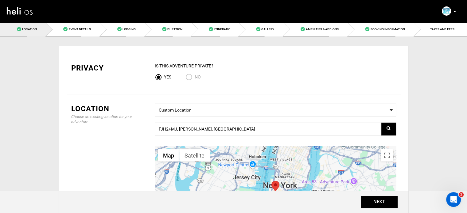
click at [188, 76] on input "No" at bounding box center [190, 78] width 9 height 8
radio input "true"
radio input "false"
click at [381, 208] on button "NEXT" at bounding box center [379, 202] width 37 height 12
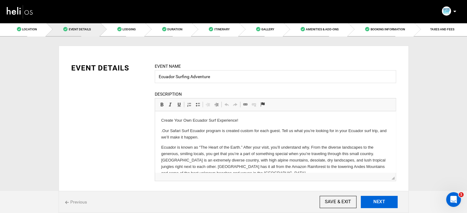
click at [381, 208] on button "NEXT" at bounding box center [379, 202] width 37 height 12
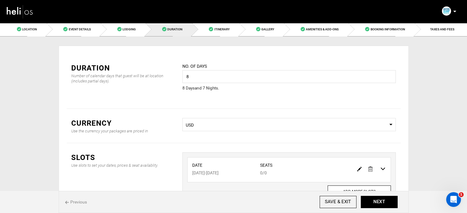
click at [359, 166] on link at bounding box center [359, 169] width 5 height 9
type input "03/18/2026"
type input "03/25/2026"
type input "0"
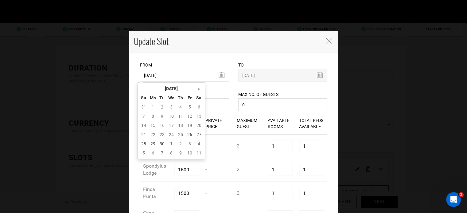
click at [203, 71] on input "03/18/2026" at bounding box center [184, 75] width 89 height 13
drag, startPoint x: 180, startPoint y: 83, endPoint x: 181, endPoint y: 86, distance: 3.1
click at [181, 86] on div "« September 2025 » Su Mo Tu We Th Fr Sa 31 1 2 3 4 5 6 7 8 9 10 11 12 13 14 15 …" at bounding box center [172, 121] width 68 height 77
click at [181, 86] on th "September 2025" at bounding box center [171, 88] width 46 height 9
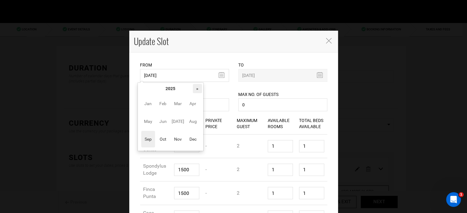
click at [198, 89] on th "»" at bounding box center [197, 88] width 9 height 9
click at [168, 140] on span "Oct" at bounding box center [163, 139] width 14 height 17
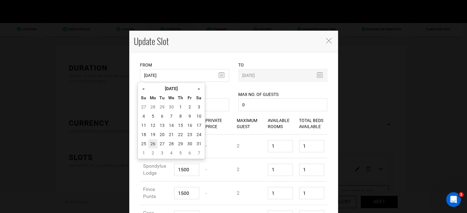
click at [151, 141] on td "26" at bounding box center [152, 143] width 9 height 9
type input "10/26/2026"
type input "11/01/2026"
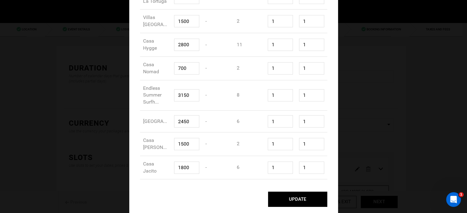
click at [301, 202] on button "UPDATE" at bounding box center [297, 199] width 59 height 15
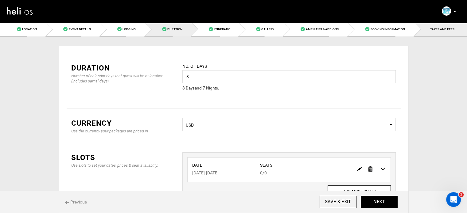
click at [434, 33] on link "TAXES AND FEES" at bounding box center [441, 29] width 53 height 14
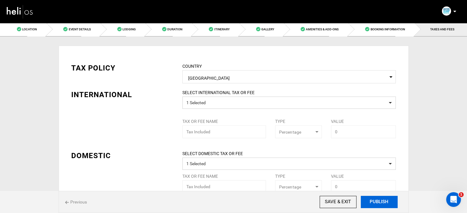
click at [380, 208] on button "PUBLISH" at bounding box center [379, 202] width 37 height 12
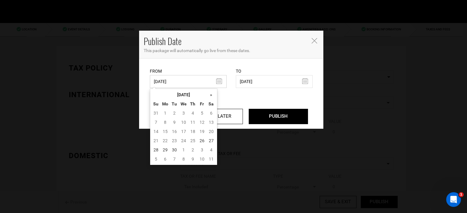
click at [178, 86] on input "03/14/2025" at bounding box center [188, 81] width 77 height 13
click at [200, 137] on td "26" at bounding box center [202, 140] width 9 height 9
type input "09/26/2025"
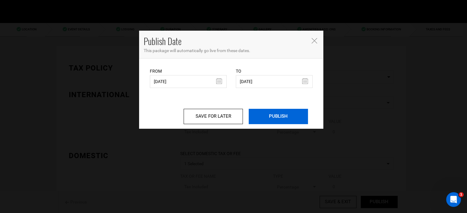
click at [276, 120] on input "PUBLISH" at bounding box center [278, 116] width 59 height 15
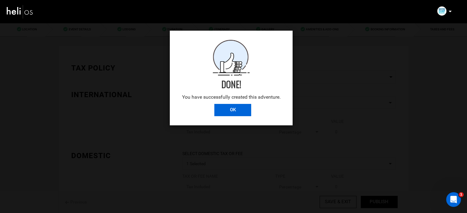
click at [227, 105] on input "OK" at bounding box center [232, 110] width 37 height 12
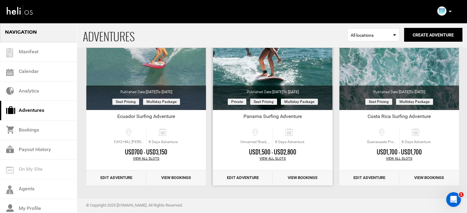
click at [243, 182] on link "Edit Adventure" at bounding box center [243, 178] width 60 height 15
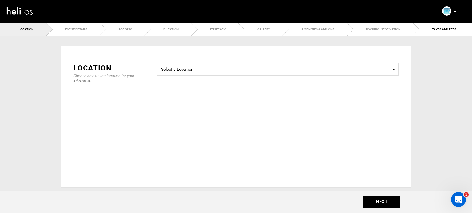
type input "Panama Surfing Adventure"
checkbox input "true"
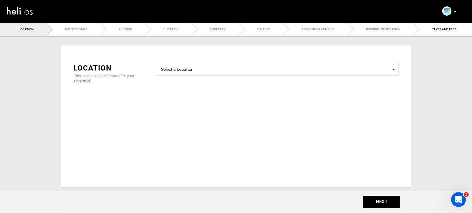
checkbox input "true"
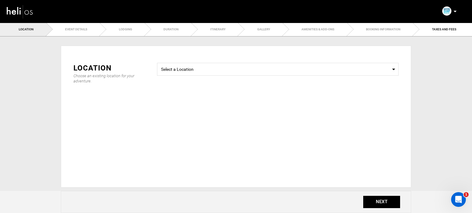
checkbox input "true"
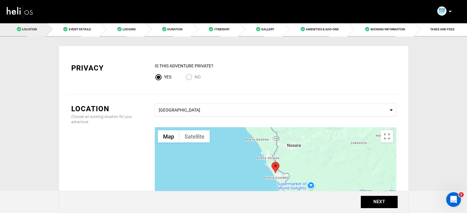
click at [193, 77] on input "No" at bounding box center [190, 78] width 9 height 8
radio input "true"
radio input "false"
click at [371, 202] on button "NEXT" at bounding box center [379, 202] width 37 height 12
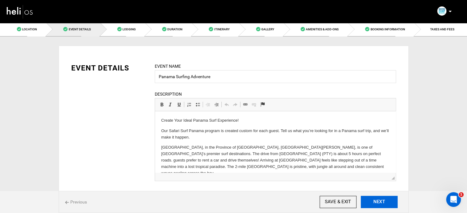
click at [371, 202] on button "NEXT" at bounding box center [379, 202] width 37 height 12
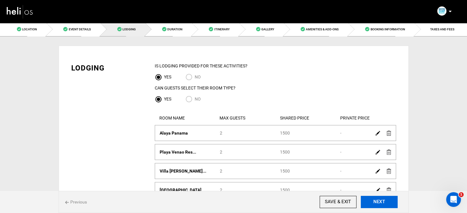
click at [371, 202] on button "NEXT" at bounding box center [379, 202] width 37 height 12
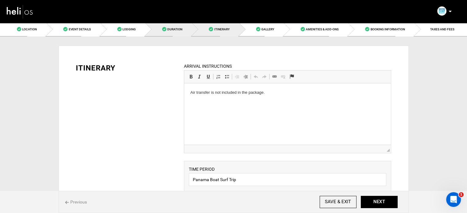
click at [179, 28] on span "Duration" at bounding box center [174, 29] width 15 height 3
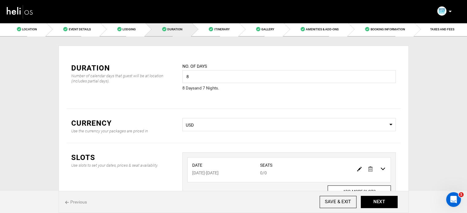
click at [360, 170] on img at bounding box center [359, 169] width 5 height 5
type input "03/19/2026"
type input "03/26/2026"
type input "0"
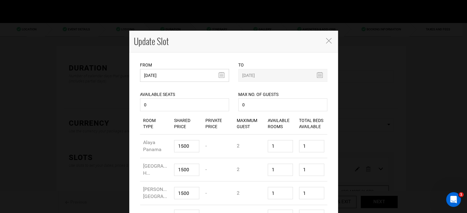
click at [167, 78] on input "03/19/2026" at bounding box center [184, 75] width 89 height 13
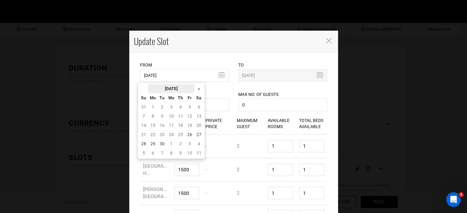
click at [171, 86] on th "[DATE]" at bounding box center [171, 88] width 46 height 9
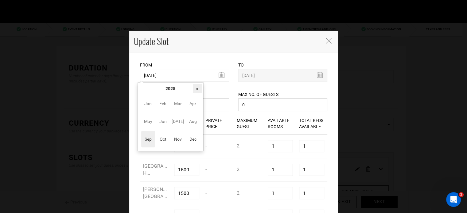
click at [197, 91] on th "»" at bounding box center [197, 88] width 9 height 9
click at [178, 140] on span "Nov" at bounding box center [178, 139] width 14 height 17
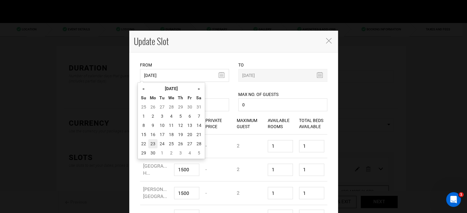
click at [155, 141] on td "23" at bounding box center [152, 143] width 9 height 9
type input "[DATE]"
type input "11/30/2026"
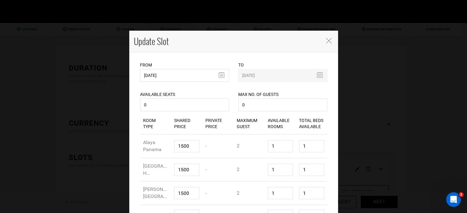
scroll to position [171, 0]
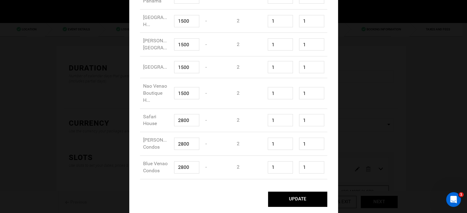
click at [303, 204] on button "UPDATE" at bounding box center [297, 199] width 59 height 15
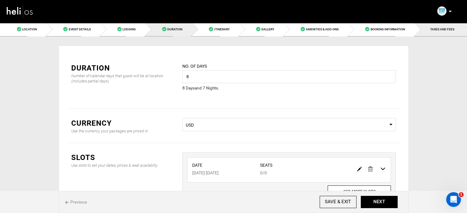
click at [448, 28] on span "TAXES AND FEES" at bounding box center [442, 29] width 24 height 3
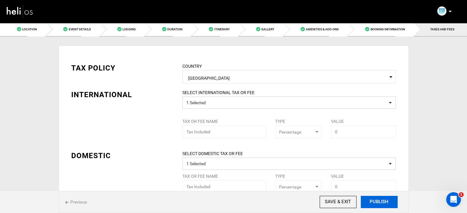
click at [380, 204] on button "PUBLISH" at bounding box center [379, 202] width 37 height 12
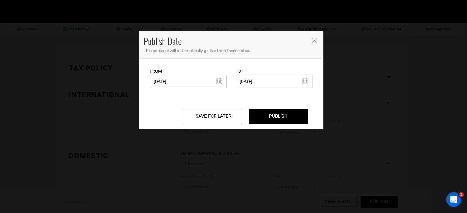
click at [190, 80] on input "03/14/2025" at bounding box center [188, 81] width 77 height 13
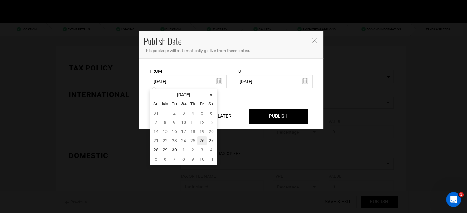
click at [199, 139] on td "26" at bounding box center [202, 140] width 9 height 9
type input "[DATE]"
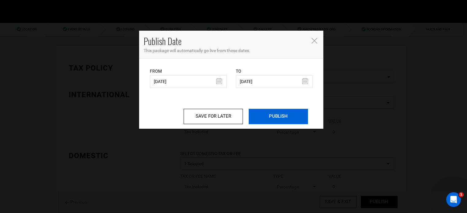
click at [275, 121] on input "PUBLISH" at bounding box center [278, 116] width 59 height 15
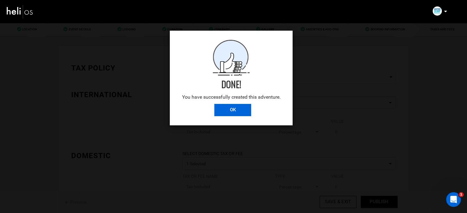
click at [223, 108] on input "OK" at bounding box center [232, 110] width 37 height 12
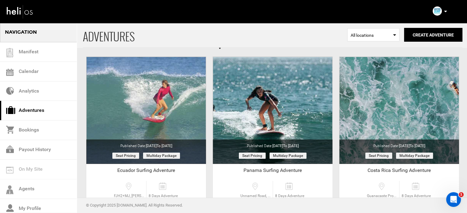
scroll to position [76, 0]
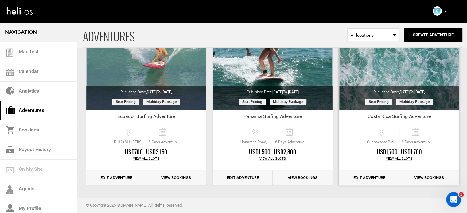
click at [356, 177] on link "Edit Adventure" at bounding box center [369, 178] width 60 height 15
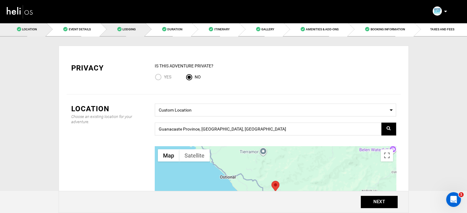
click at [132, 24] on link "Lodging" at bounding box center [122, 29] width 45 height 14
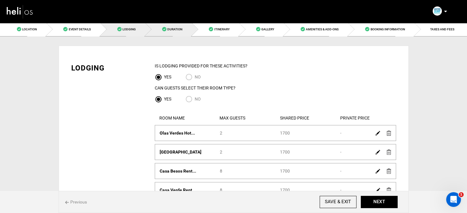
click at [164, 27] on span at bounding box center [164, 29] width 4 height 4
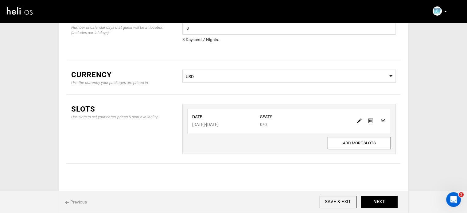
scroll to position [49, 0]
click at [360, 120] on img at bounding box center [359, 120] width 5 height 5
type input "08/09/2026"
type input "08/16/2026"
type input "0"
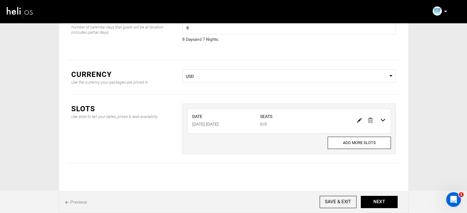
type input "0"
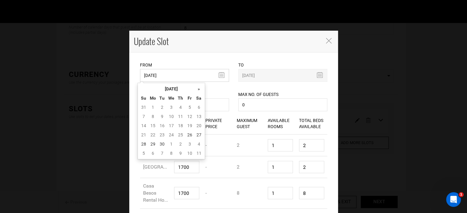
click at [197, 80] on input "08/09/2026" at bounding box center [184, 75] width 89 height 13
click at [183, 85] on th "September 2025" at bounding box center [171, 88] width 46 height 9
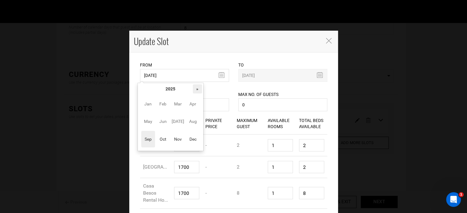
click at [202, 91] on th "»" at bounding box center [197, 88] width 9 height 9
click at [176, 138] on span "Nov" at bounding box center [178, 139] width 14 height 17
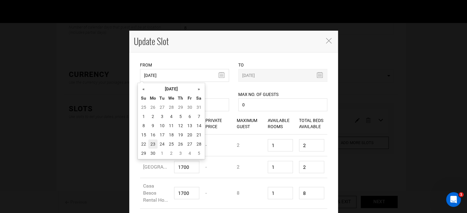
click at [151, 141] on td "23" at bounding box center [152, 144] width 9 height 9
type input "11/23/2026"
type input "11/30/2026"
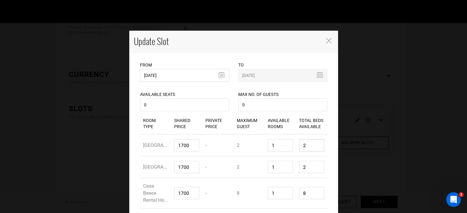
click at [307, 152] on input "2" at bounding box center [311, 145] width 25 height 12
type input "1"
click at [307, 174] on input "2" at bounding box center [311, 167] width 25 height 12
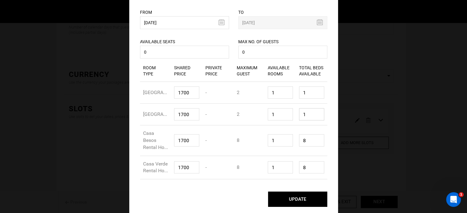
scroll to position [77, 0]
type input "1"
drag, startPoint x: 306, startPoint y: 129, endPoint x: 289, endPoint y: 129, distance: 16.9
click at [289, 129] on div "Room Type Casa Besos Rental Ho... Shared Price 1700 Private Price - Maximum Gue…" at bounding box center [233, 141] width 187 height 31
type input "1"
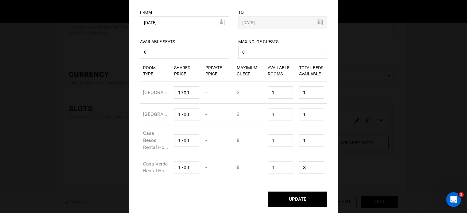
drag, startPoint x: 307, startPoint y: 165, endPoint x: 293, endPoint y: 165, distance: 13.2
click at [293, 165] on div "Room Type Casa Verde Rental Ho... Shared Price 1700 Private Price - Maximum Gue…" at bounding box center [233, 168] width 187 height 24
type input "1"
click at [300, 196] on button "UPDATE" at bounding box center [297, 199] width 59 height 15
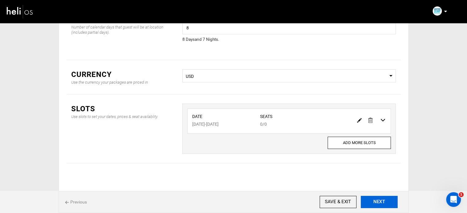
click at [376, 199] on button "NEXT" at bounding box center [379, 202] width 37 height 12
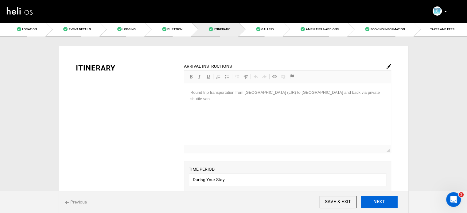
click at [376, 199] on button "NEXT" at bounding box center [379, 202] width 37 height 12
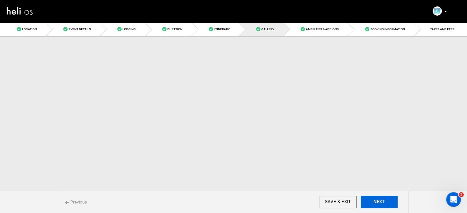
click at [376, 199] on button "NEXT" at bounding box center [379, 202] width 37 height 12
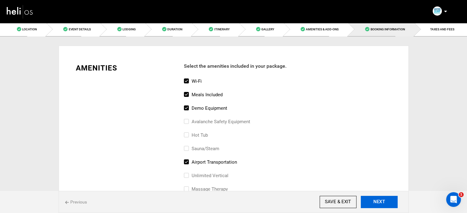
click at [376, 199] on button "NEXT" at bounding box center [379, 202] width 37 height 12
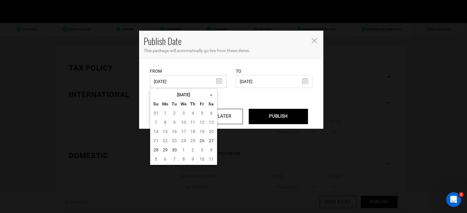
click at [172, 83] on input "03/10/2025" at bounding box center [188, 81] width 77 height 13
click at [202, 140] on td "26" at bounding box center [202, 140] width 9 height 9
type input "09/26/2025"
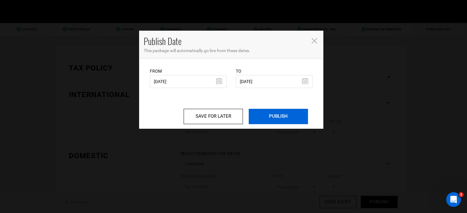
click at [285, 119] on input "PUBLISH" at bounding box center [278, 116] width 59 height 15
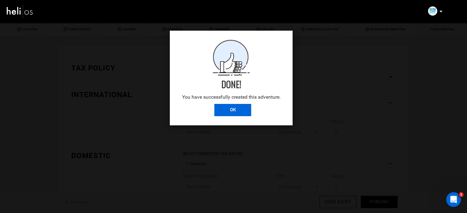
click at [231, 109] on input "OK" at bounding box center [232, 110] width 37 height 12
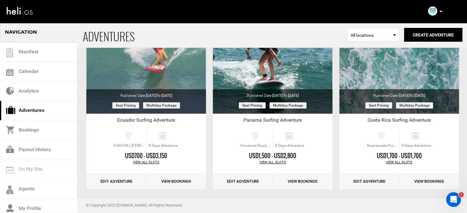
scroll to position [76, 0]
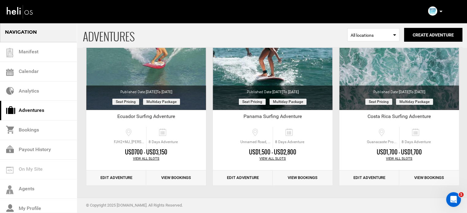
click at [440, 12] on icon at bounding box center [441, 12] width 3 height 2
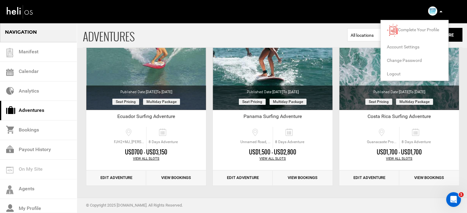
click at [397, 73] on span "Logout" at bounding box center [394, 74] width 14 height 5
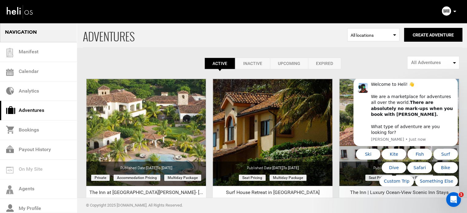
click at [455, 10] on p at bounding box center [455, 11] width 4 height 7
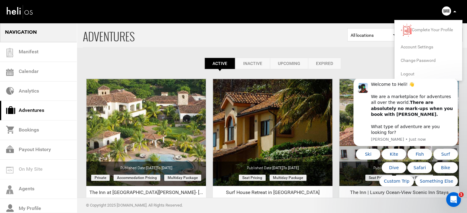
click at [410, 73] on span "Logout" at bounding box center [408, 74] width 14 height 5
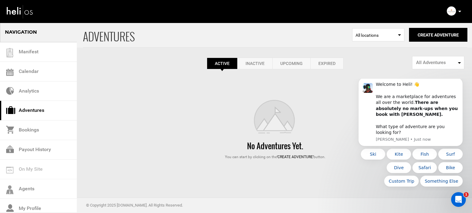
click at [335, 61] on link "Expired" at bounding box center [326, 64] width 33 height 12
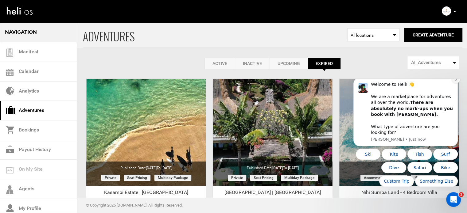
click at [455, 81] on icon "Dismiss notification" at bounding box center [456, 79] width 3 height 3
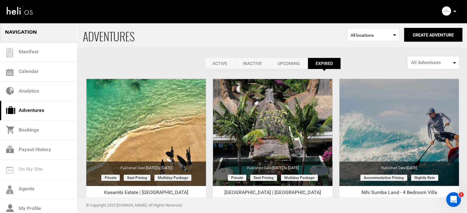
click at [455, 12] on icon at bounding box center [454, 12] width 3 height 2
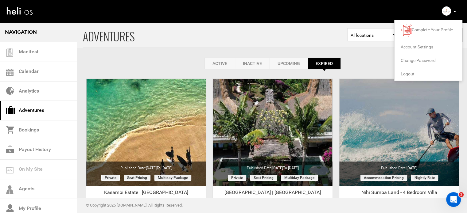
click at [408, 74] on span "Logout" at bounding box center [408, 74] width 14 height 5
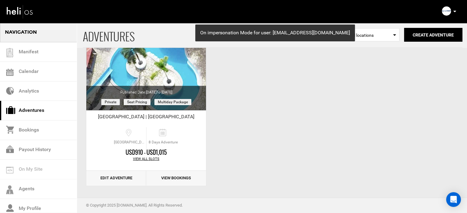
scroll to position [76, 0]
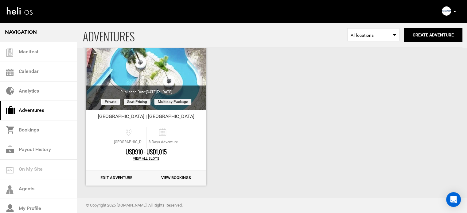
click at [115, 178] on link "Edit Adventure" at bounding box center [116, 178] width 60 height 15
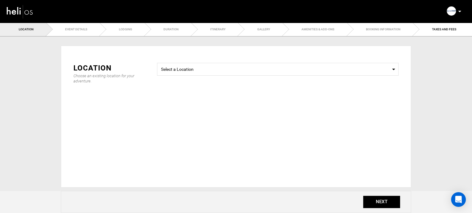
type input "[GEOGRAPHIC_DATA] | [GEOGRAPHIC_DATA]"
checkbox input "true"
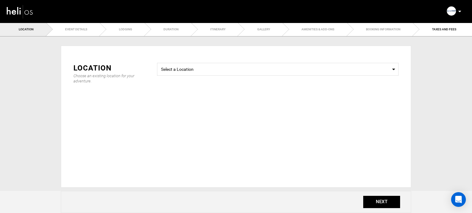
checkbox input "true"
type input "[DATE]"
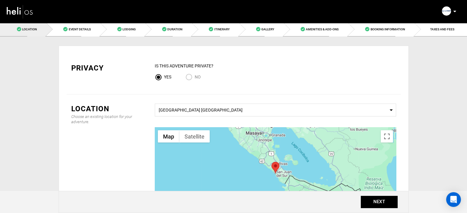
click at [198, 79] on span "No" at bounding box center [198, 77] width 6 height 5
click at [195, 79] on input "No" at bounding box center [190, 78] width 9 height 8
radio input "true"
radio input "false"
click at [374, 202] on button "NEXT" at bounding box center [379, 202] width 37 height 12
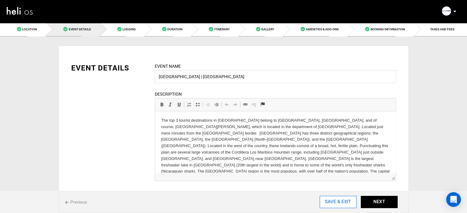
click at [337, 200] on input "SAVE & EXIT" at bounding box center [338, 202] width 37 height 12
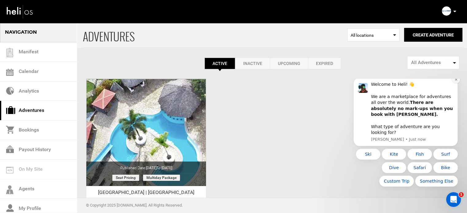
click at [456, 81] on icon "Dismiss notification" at bounding box center [456, 79] width 3 height 3
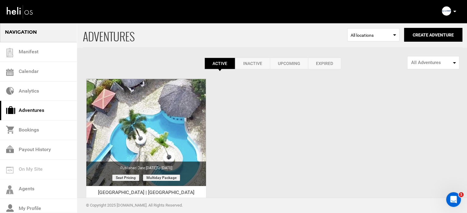
click at [456, 9] on p at bounding box center [455, 11] width 4 height 7
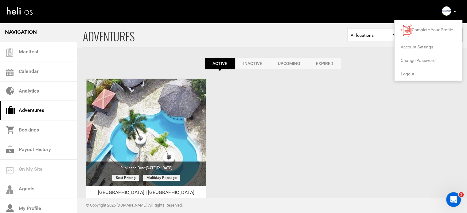
click at [407, 76] on span "Logout" at bounding box center [408, 74] width 14 height 5
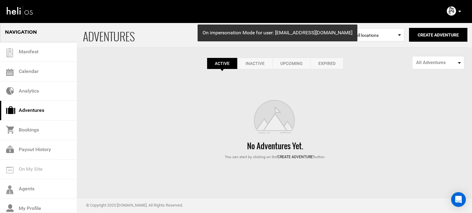
click at [327, 61] on link "Expired" at bounding box center [326, 64] width 33 height 12
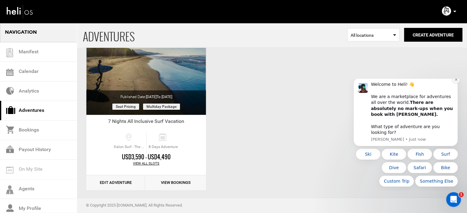
click at [459, 84] on button "Dismiss notification" at bounding box center [456, 80] width 8 height 8
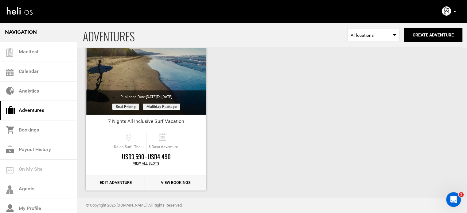
click at [123, 179] on link "Edit Adventure" at bounding box center [115, 183] width 59 height 15
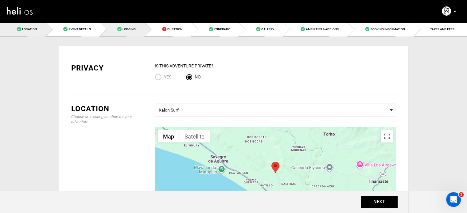
click at [128, 24] on link "Lodging" at bounding box center [122, 29] width 45 height 14
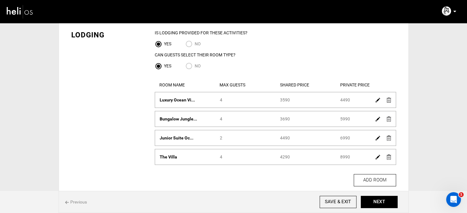
scroll to position [34, 0]
click at [377, 100] on img at bounding box center [378, 99] width 5 height 5
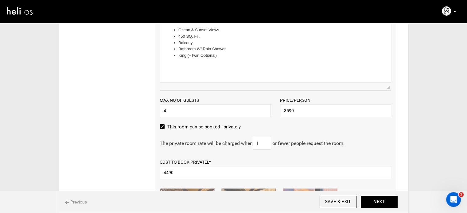
scroll to position [157, 0]
click at [288, 109] on input "3590" at bounding box center [335, 110] width 111 height 13
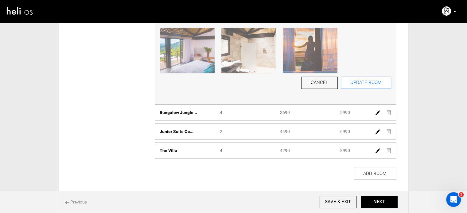
scroll to position [321, 0]
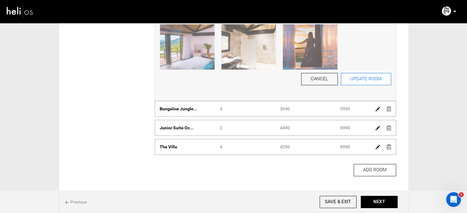
type input "3690"
click at [376, 79] on button "UPDATE ROOM" at bounding box center [366, 79] width 50 height 12
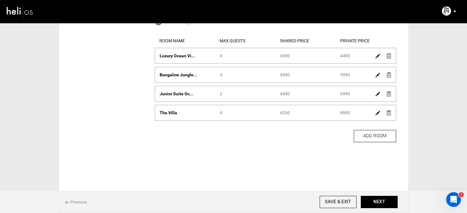
scroll to position [43, 0]
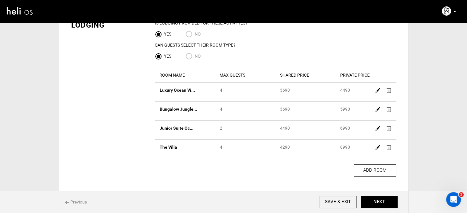
click at [377, 107] on img at bounding box center [378, 109] width 5 height 5
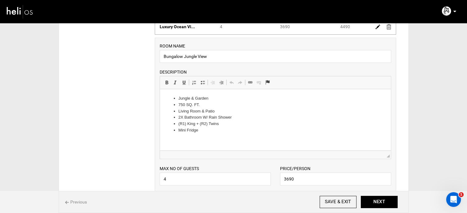
scroll to position [105, 0]
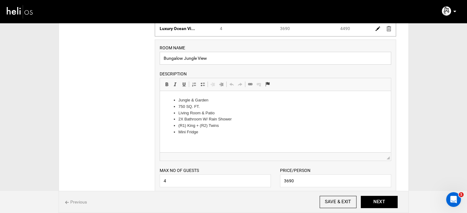
drag, startPoint x: 185, startPoint y: 57, endPoint x: 222, endPoint y: 61, distance: 38.1
click at [222, 61] on input "Bungalow Jungle View" at bounding box center [276, 58] width 232 height 13
paste input "2 BEDROOM"
drag, startPoint x: 189, startPoint y: 58, endPoint x: 226, endPoint y: 59, distance: 37.2
click at [226, 59] on input "Bungalow 2 BEDROOM" at bounding box center [276, 58] width 232 height 13
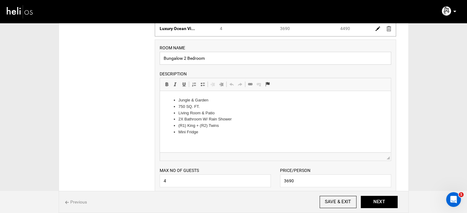
scroll to position [135, 0]
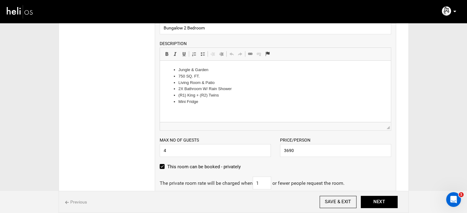
click at [184, 68] on li "Jungle & Garden" at bounding box center [275, 70] width 194 height 6
click at [211, 32] on input "Bungalow 2 Bedroom" at bounding box center [276, 28] width 232 height 13
drag, startPoint x: 184, startPoint y: 29, endPoint x: 221, endPoint y: 34, distance: 37.3
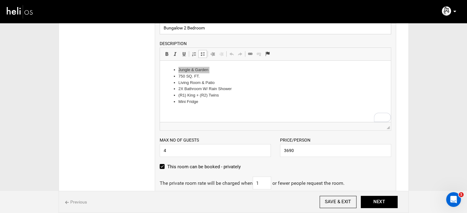
click at [221, 34] on input "Bungalow 2 Bedroom" at bounding box center [276, 28] width 232 height 13
click at [197, 30] on input "Bungalow Jungleview" at bounding box center [276, 28] width 232 height 13
type input "Bungalow Jungle view"
click at [236, 91] on li "2X Bathroom W/ Rain Shower" at bounding box center [275, 89] width 194 height 6
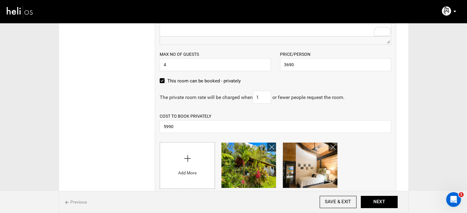
scroll to position [221, 0]
click at [287, 65] on input "3690" at bounding box center [335, 64] width 111 height 13
click at [180, 128] on input "5990" at bounding box center [276, 126] width 232 height 13
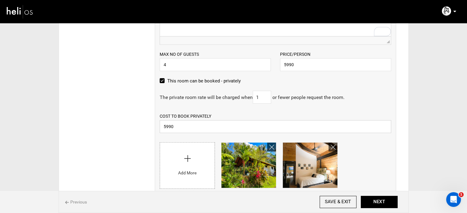
click at [180, 128] on input "5990" at bounding box center [276, 126] width 232 height 13
click at [287, 66] on input "5990" at bounding box center [335, 64] width 111 height 13
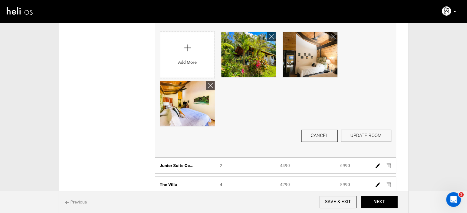
scroll to position [337, 0]
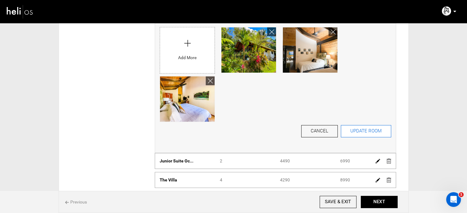
type input "4290"
click at [374, 133] on button "UPDATE ROOM" at bounding box center [366, 131] width 50 height 12
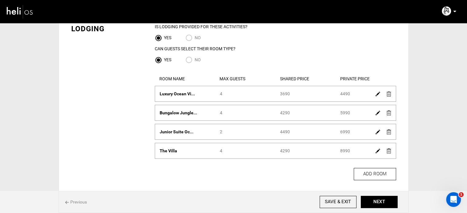
scroll to position [40, 0]
click at [376, 150] on img at bounding box center [378, 151] width 5 height 5
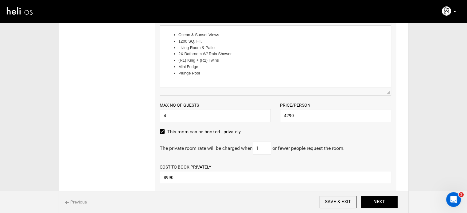
scroll to position [212, 0]
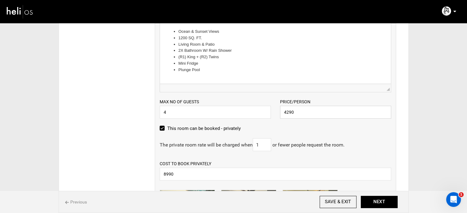
click at [287, 113] on input "4290" at bounding box center [335, 112] width 111 height 13
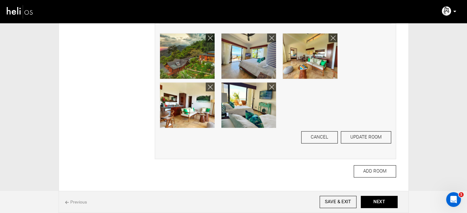
scroll to position [403, 0]
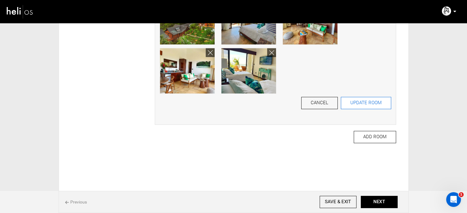
type input "5290"
click at [350, 100] on button "UPDATE ROOM" at bounding box center [366, 103] width 50 height 12
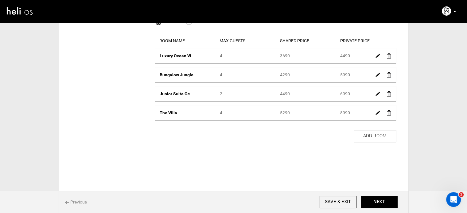
scroll to position [77, 0]
click at [379, 207] on button "NEXT" at bounding box center [379, 202] width 37 height 12
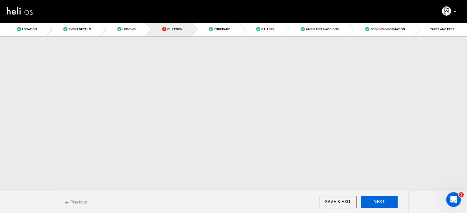
click at [379, 207] on button "NEXT" at bounding box center [379, 202] width 37 height 12
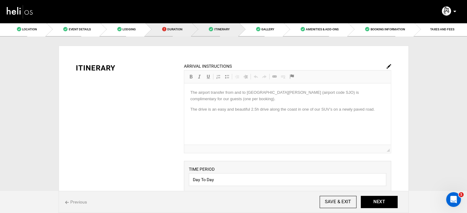
click at [168, 32] on link "Duration" at bounding box center [168, 29] width 47 height 14
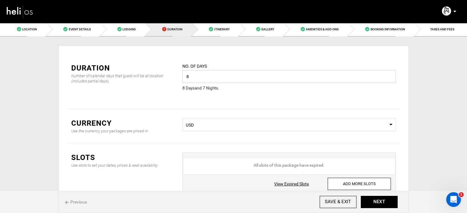
click at [262, 76] on input "8" at bounding box center [288, 76] width 213 height 13
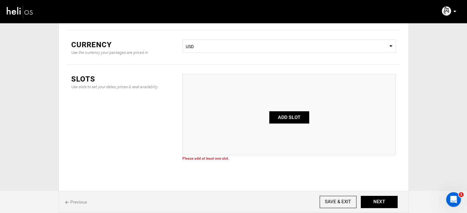
scroll to position [81, 0]
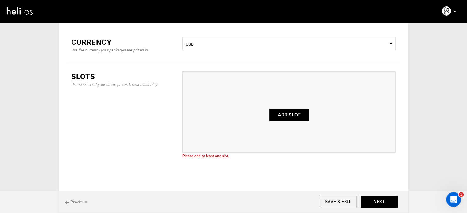
click at [291, 120] on button "ADD SLOT" at bounding box center [289, 115] width 40 height 12
type input "0"
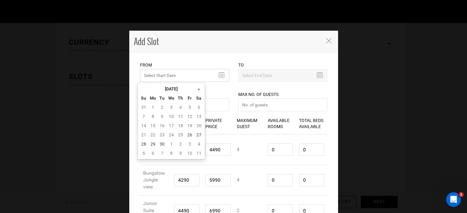
click at [188, 74] on input "MINIMUM NUMBER OF NIGHTS" at bounding box center [184, 75] width 89 height 13
click at [179, 91] on th "September 2025" at bounding box center [171, 88] width 46 height 9
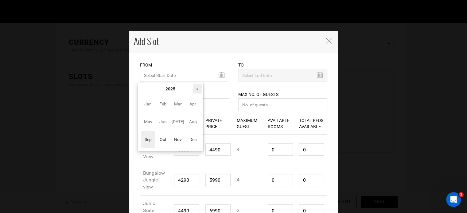
click at [195, 89] on th "»" at bounding box center [197, 88] width 9 height 9
click at [183, 135] on span "Nov" at bounding box center [178, 139] width 14 height 17
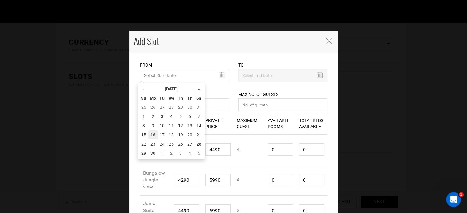
click at [151, 137] on td "16" at bounding box center [152, 135] width 9 height 9
type input "11/16/2026"
type input "11/23/2026"
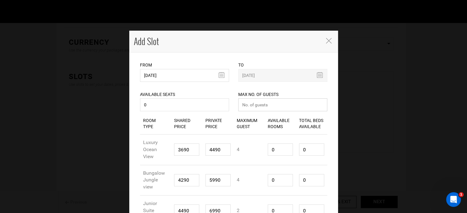
click at [254, 108] on input "number" at bounding box center [282, 105] width 89 height 13
type input "0"
click at [276, 146] on input "0" at bounding box center [280, 150] width 25 height 12
type input "1"
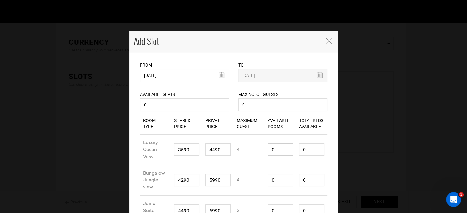
type input "4"
click at [276, 146] on input "1" at bounding box center [280, 150] width 25 height 12
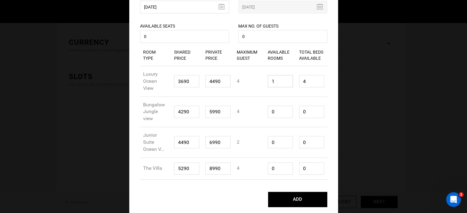
type input "1"
click at [276, 146] on input "0" at bounding box center [280, 142] width 25 height 12
type input "1"
type input "2"
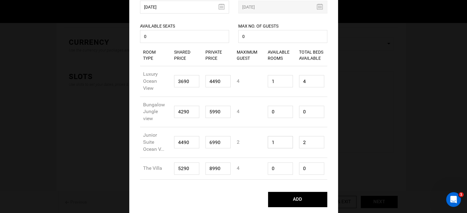
click at [276, 146] on input "1" at bounding box center [280, 142] width 25 height 12
type input "1"
click at [273, 115] on input "0" at bounding box center [280, 112] width 25 height 12
type input "01"
type input "4"
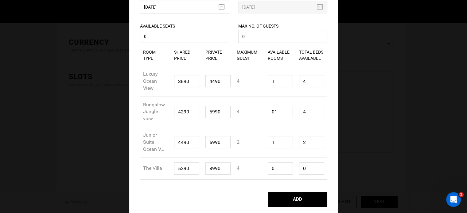
click at [273, 115] on input "01" at bounding box center [280, 112] width 25 height 12
type input "1"
click at [276, 168] on input "0" at bounding box center [280, 169] width 25 height 12
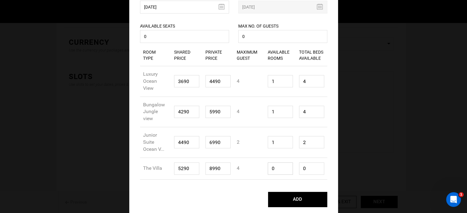
type input "1"
type input "4"
click at [276, 168] on input "1" at bounding box center [280, 169] width 25 height 12
type input "1"
click at [310, 143] on input "2" at bounding box center [311, 142] width 25 height 12
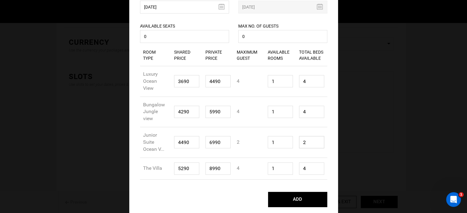
click at [310, 143] on input "2" at bounding box center [311, 142] width 25 height 12
click at [310, 143] on input "1" at bounding box center [311, 142] width 25 height 12
type input "1"
click at [306, 168] on input "4" at bounding box center [311, 169] width 25 height 12
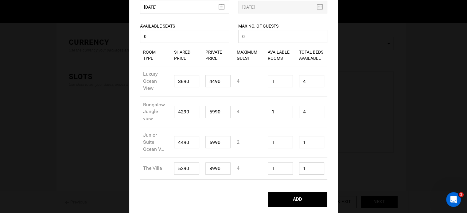
click at [306, 168] on input "1" at bounding box center [311, 169] width 25 height 12
type input "1"
click at [304, 112] on input "4" at bounding box center [311, 112] width 25 height 12
click at [304, 112] on input "1" at bounding box center [311, 112] width 25 height 12
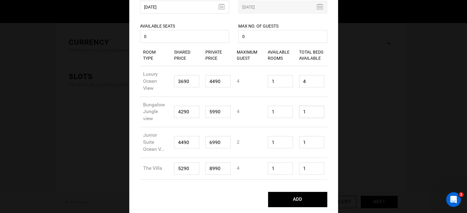
type input "1"
click at [303, 80] on input "4" at bounding box center [311, 81] width 25 height 12
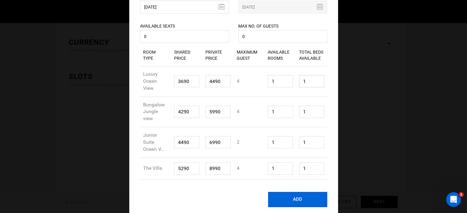
type input "1"
click at [295, 196] on button "ADD" at bounding box center [297, 199] width 59 height 15
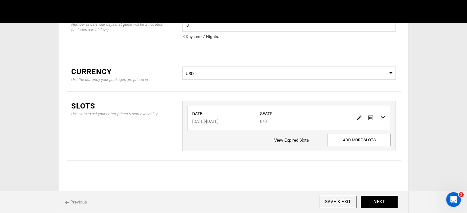
scroll to position [51, 0]
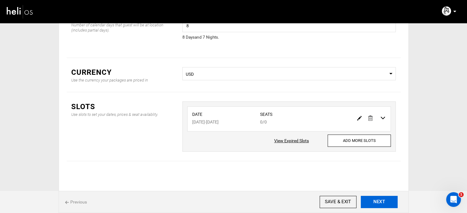
click at [378, 208] on button "NEXT" at bounding box center [379, 202] width 37 height 12
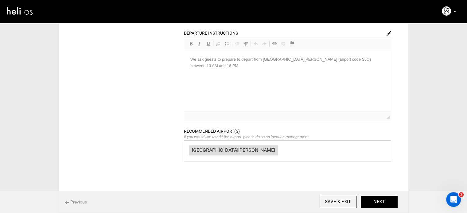
scroll to position [289, 0]
click at [385, 200] on button "NEXT" at bounding box center [379, 202] width 37 height 12
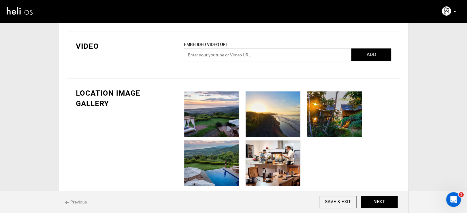
scroll to position [304, 0]
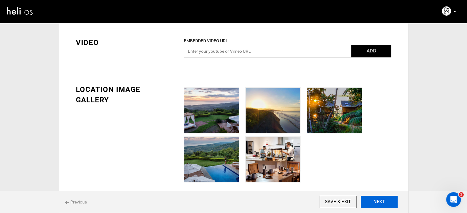
click at [367, 200] on button "NEXT" at bounding box center [379, 202] width 37 height 12
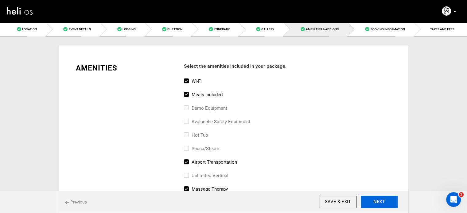
click at [367, 200] on button "NEXT" at bounding box center [379, 202] width 37 height 12
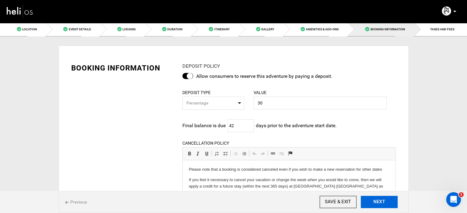
click at [367, 200] on button "NEXT" at bounding box center [379, 202] width 37 height 12
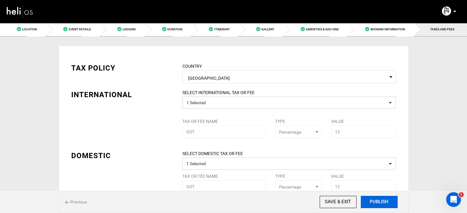
click at [367, 200] on button "PUBLISH" at bounding box center [379, 202] width 37 height 12
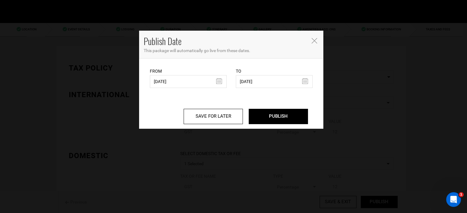
click at [197, 89] on div "SAVE FOR LATER PUBLISH" at bounding box center [231, 108] width 172 height 41
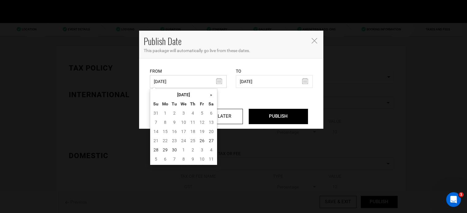
click at [192, 85] on input "08/05/2024" at bounding box center [188, 81] width 77 height 13
click at [202, 142] on td "26" at bounding box center [202, 140] width 9 height 9
type input "09/26/2025"
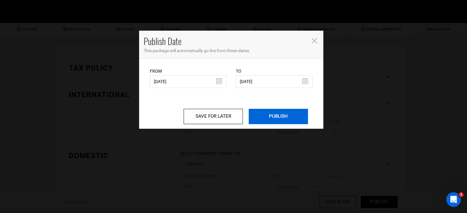
click at [274, 119] on input "PUBLISH" at bounding box center [278, 116] width 59 height 15
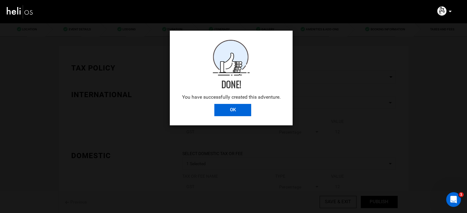
click at [242, 111] on input "OK" at bounding box center [232, 110] width 37 height 12
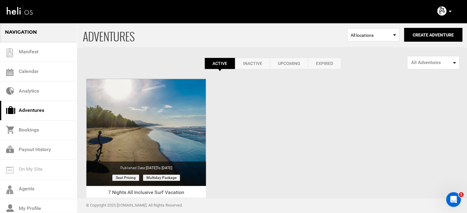
click at [450, 12] on icon at bounding box center [450, 12] width 3 height 2
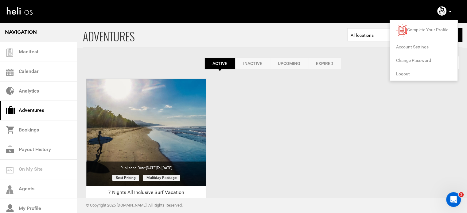
click at [399, 74] on span "Logout" at bounding box center [403, 74] width 14 height 5
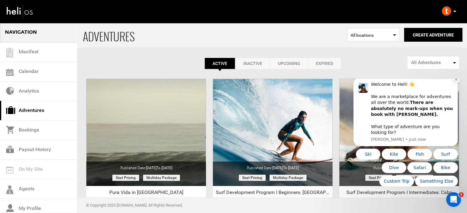
click at [458, 81] on icon "Dismiss notification" at bounding box center [456, 79] width 3 height 3
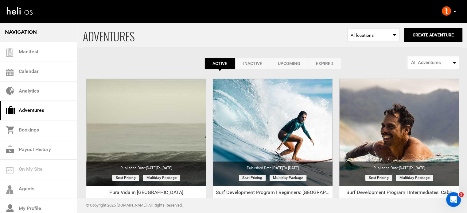
click at [453, 13] on p at bounding box center [455, 11] width 4 height 7
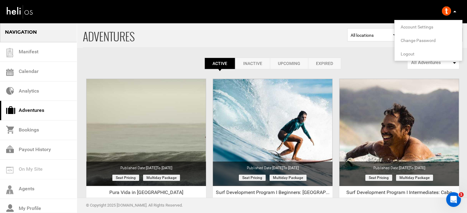
click at [412, 56] on span "Logout" at bounding box center [408, 54] width 14 height 5
